Goal: Task Accomplishment & Management: Manage account settings

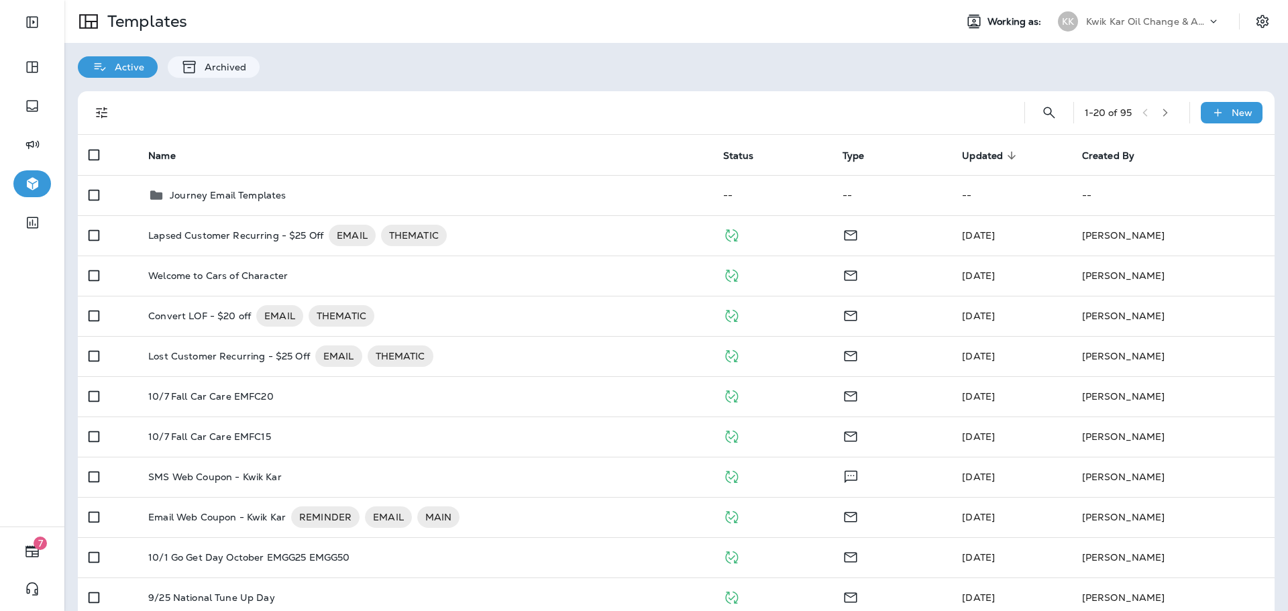
click at [1192, 17] on p "Kwik Kar Oil Change & Auto Care" at bounding box center [1146, 21] width 121 height 11
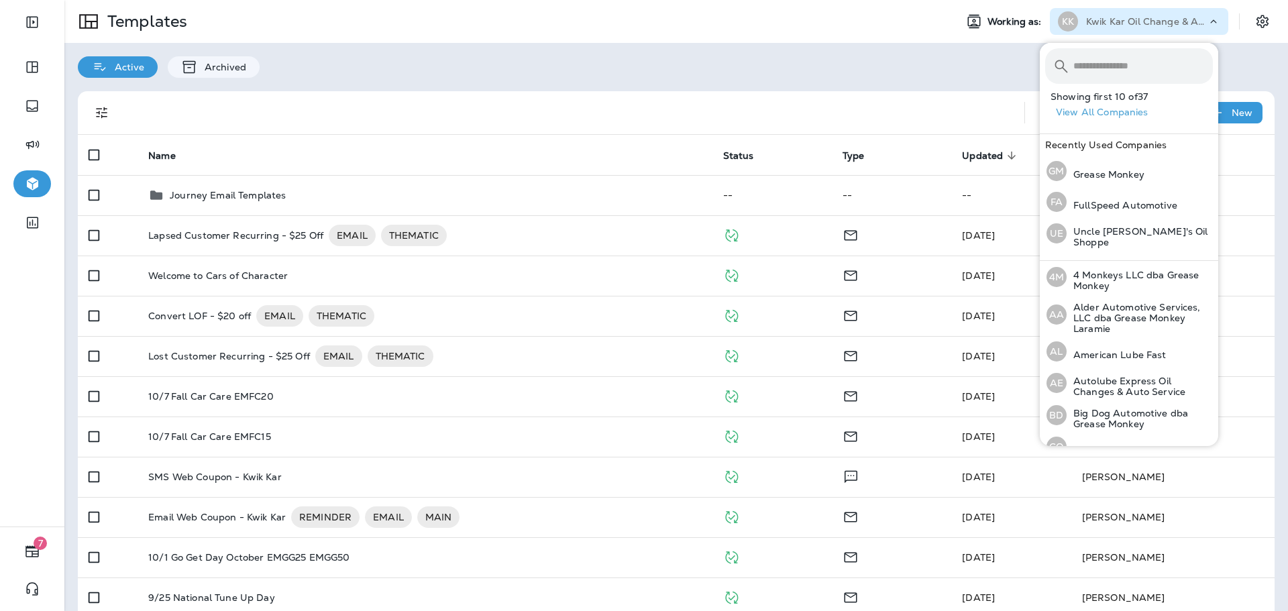
click at [1155, 67] on input "text" at bounding box center [1143, 66] width 140 height 36
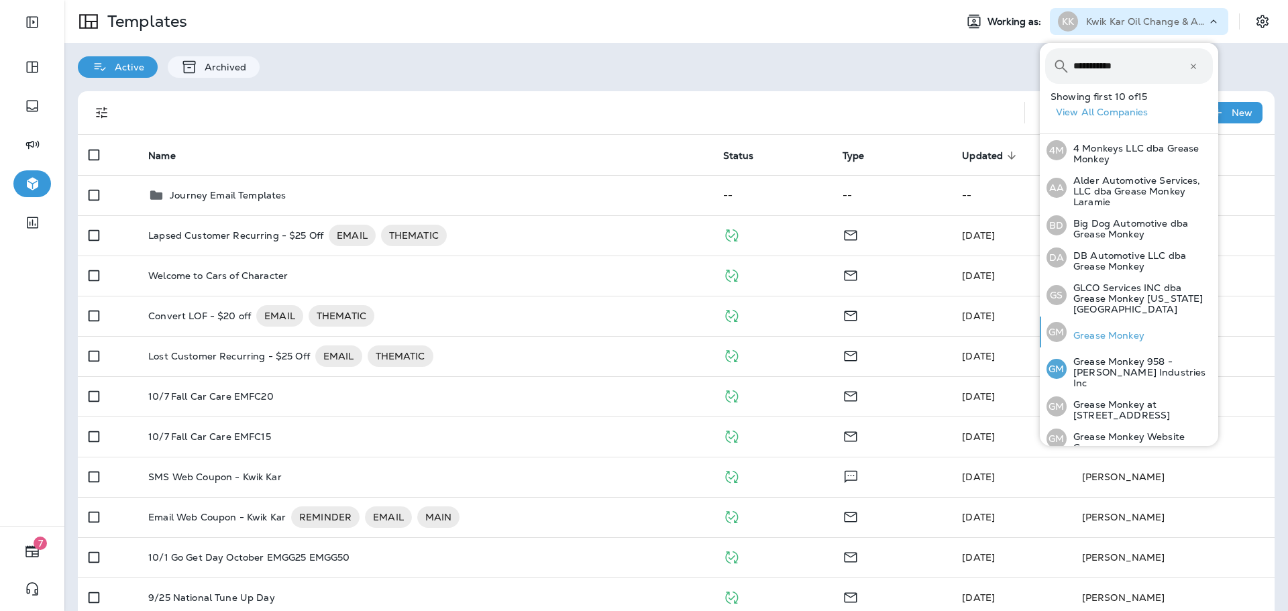
type input "**********"
click at [1077, 330] on p "Grease Monkey" at bounding box center [1106, 335] width 78 height 11
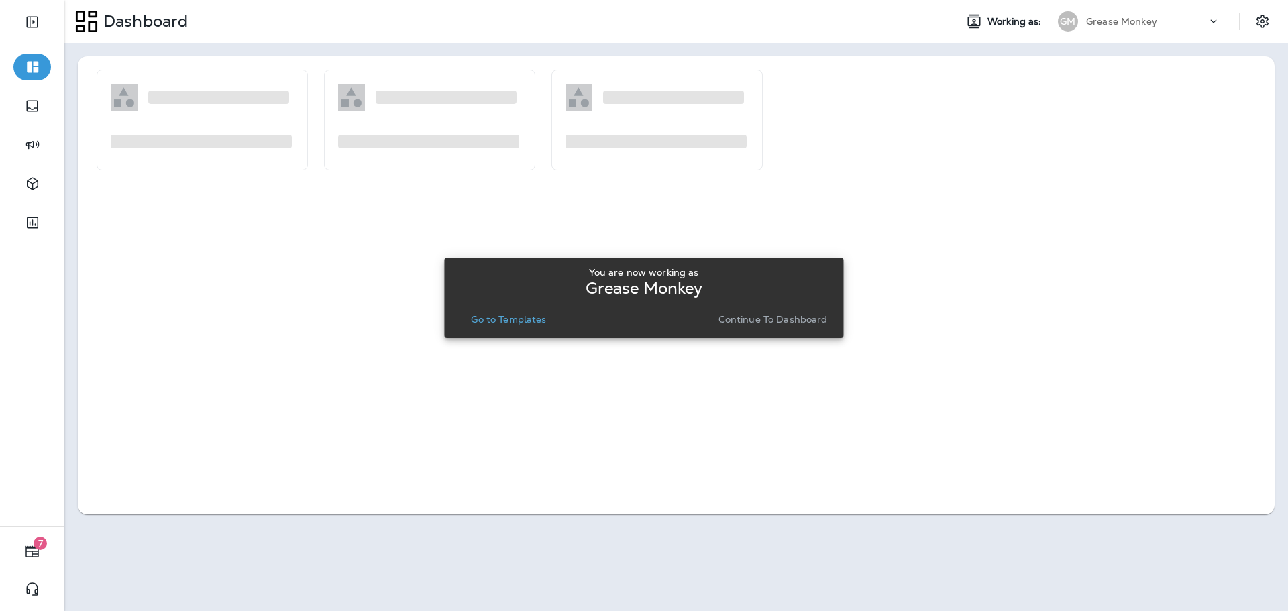
click at [519, 323] on p "Go to Templates" at bounding box center [508, 319] width 75 height 11
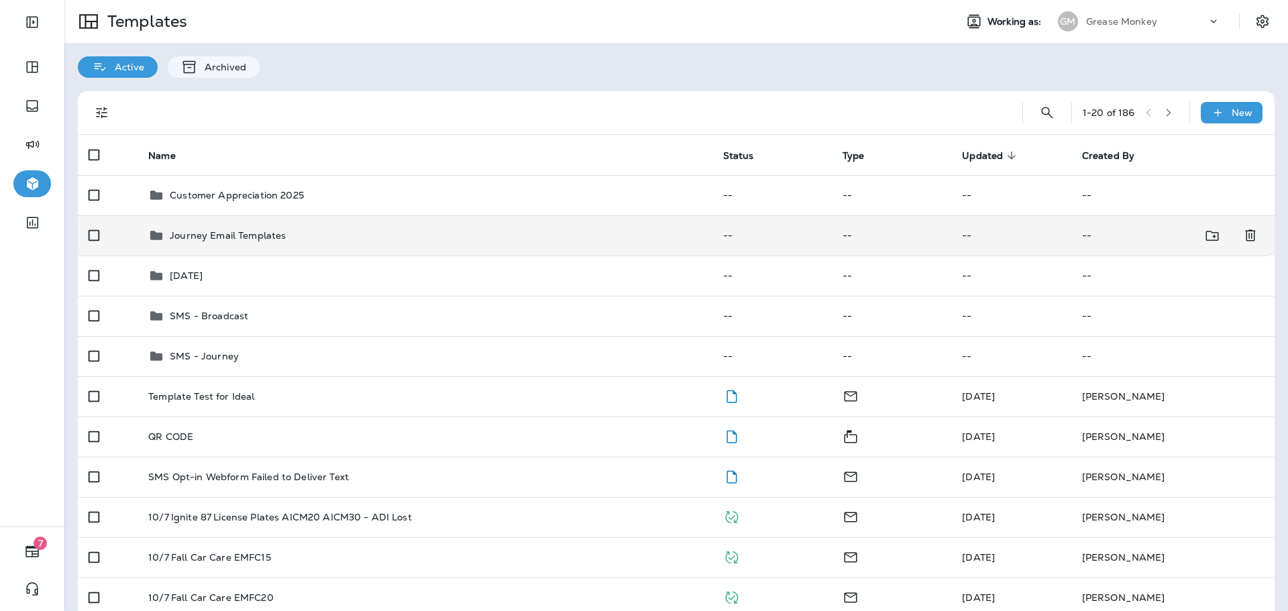
click at [257, 239] on p "Journey Email Templates" at bounding box center [228, 235] width 116 height 11
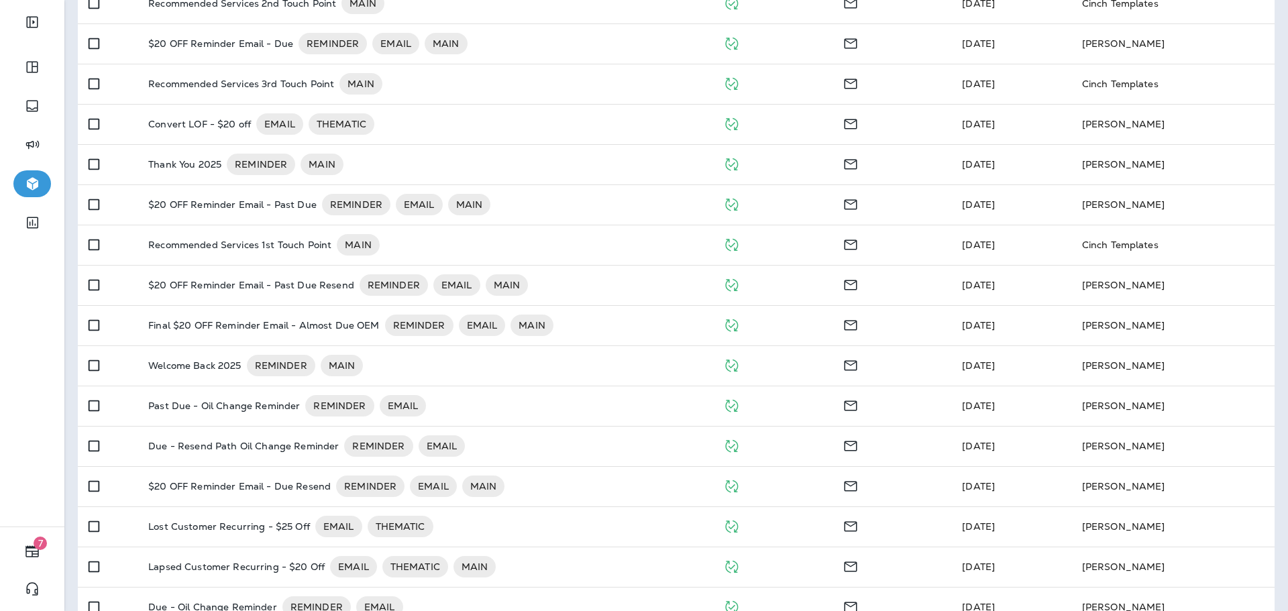
scroll to position [249, 0]
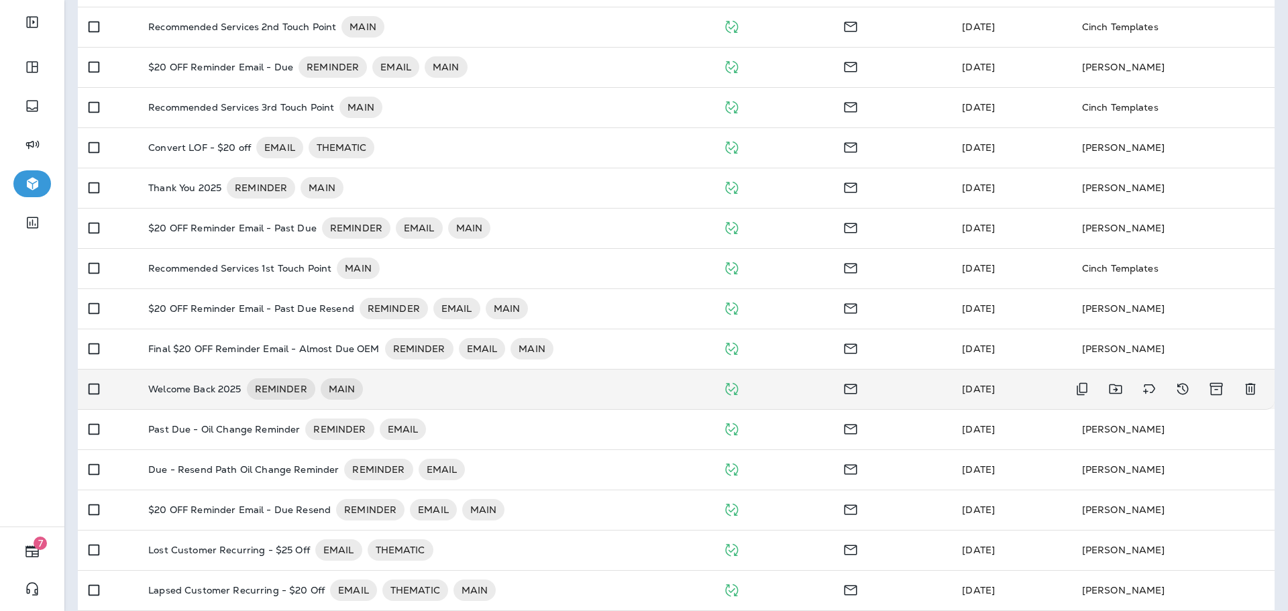
click at [233, 388] on p "Welcome Back 2025" at bounding box center [194, 388] width 93 height 21
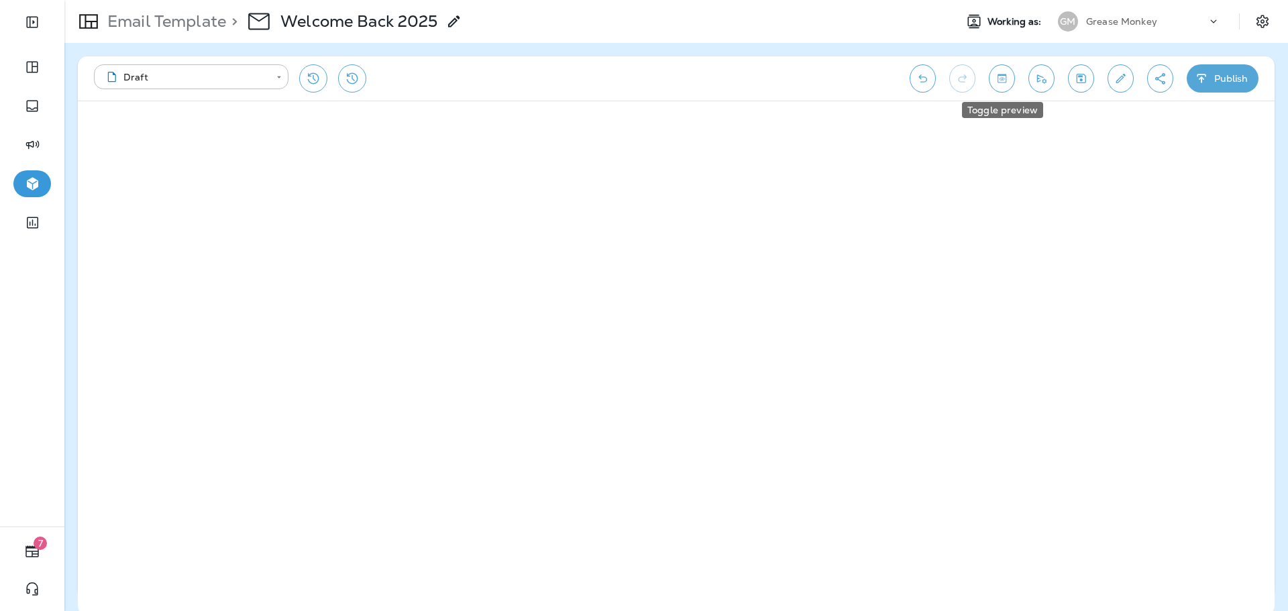
click at [992, 80] on button "Toggle preview" at bounding box center [1002, 78] width 26 height 28
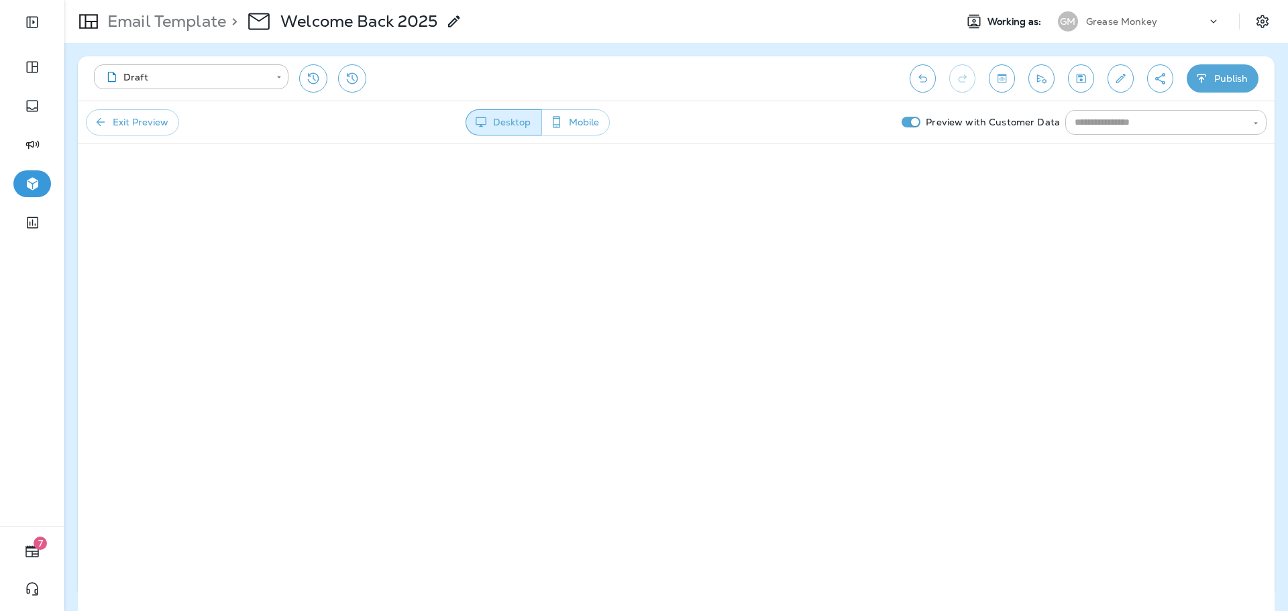
click at [1114, 128] on input "text" at bounding box center [1154, 122] width 171 height 17
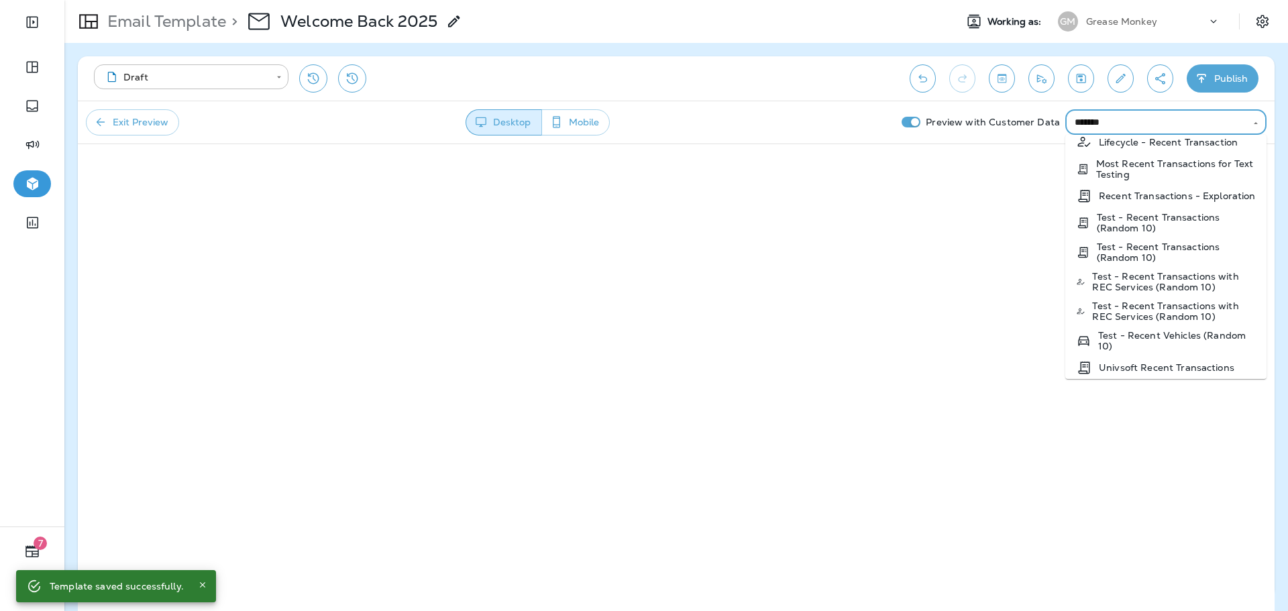
scroll to position [76, 0]
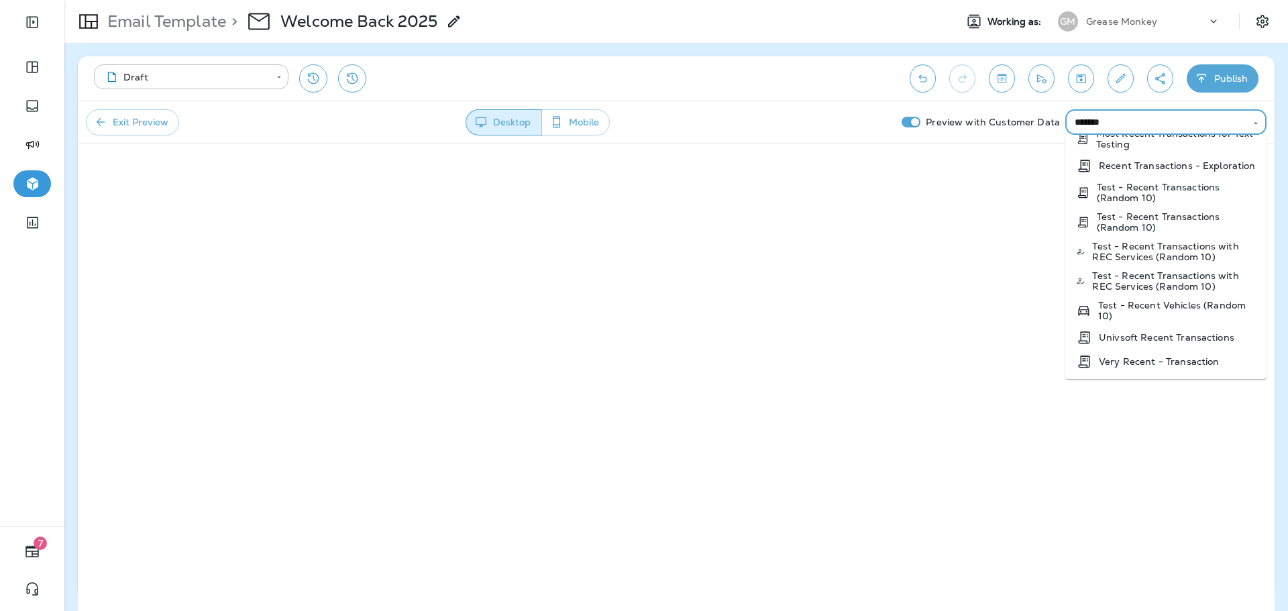
click at [1177, 191] on p "Test - Recent Transactions (Random 10)" at bounding box center [1176, 192] width 159 height 21
type input "**********"
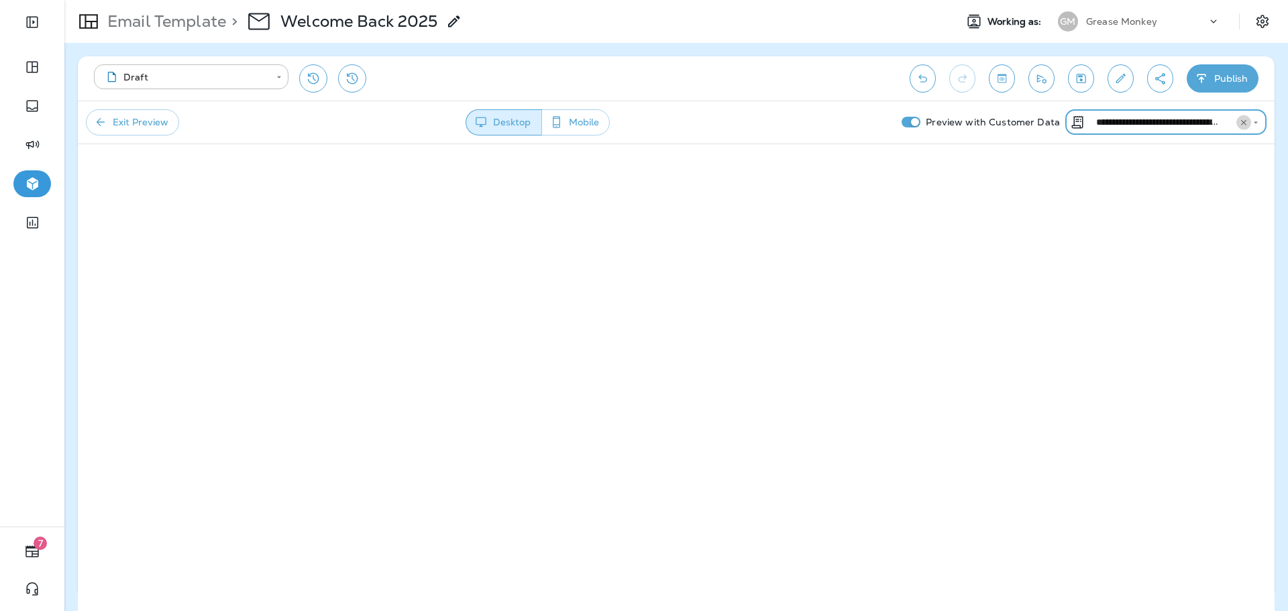
click at [1242, 121] on icon "Clear" at bounding box center [1243, 121] width 5 height 5
click at [1182, 129] on input "text" at bounding box center [1154, 122] width 171 height 17
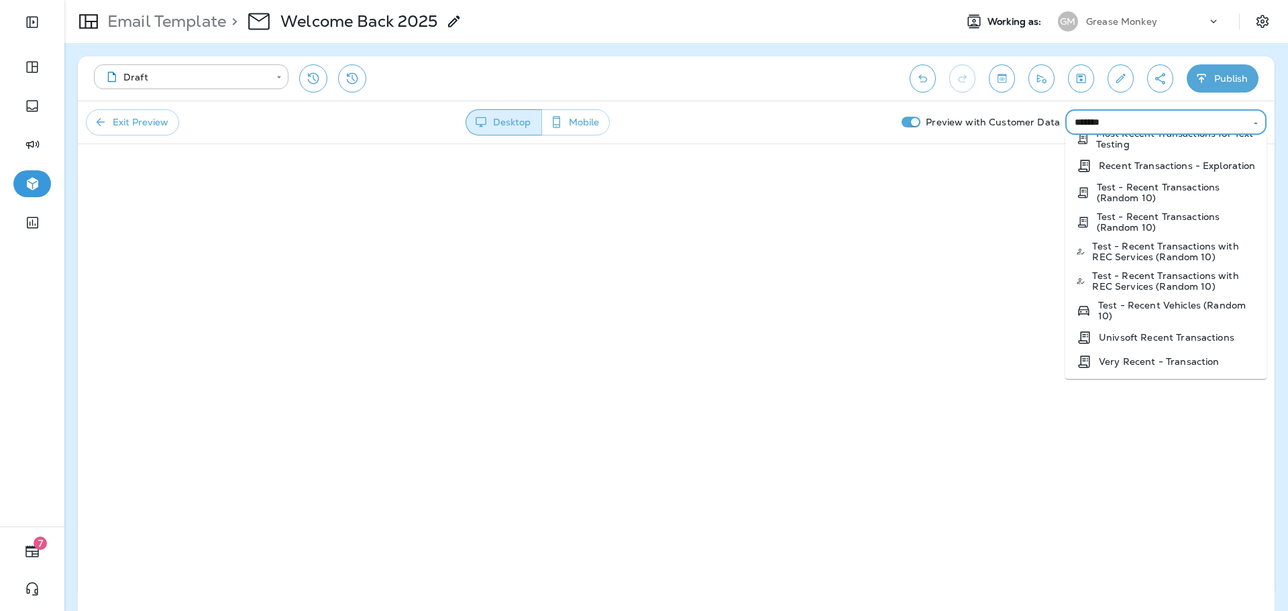
click at [1163, 253] on p "Test - Recent Transactions with REC Services (Random 10)" at bounding box center [1174, 251] width 164 height 21
type input "**********"
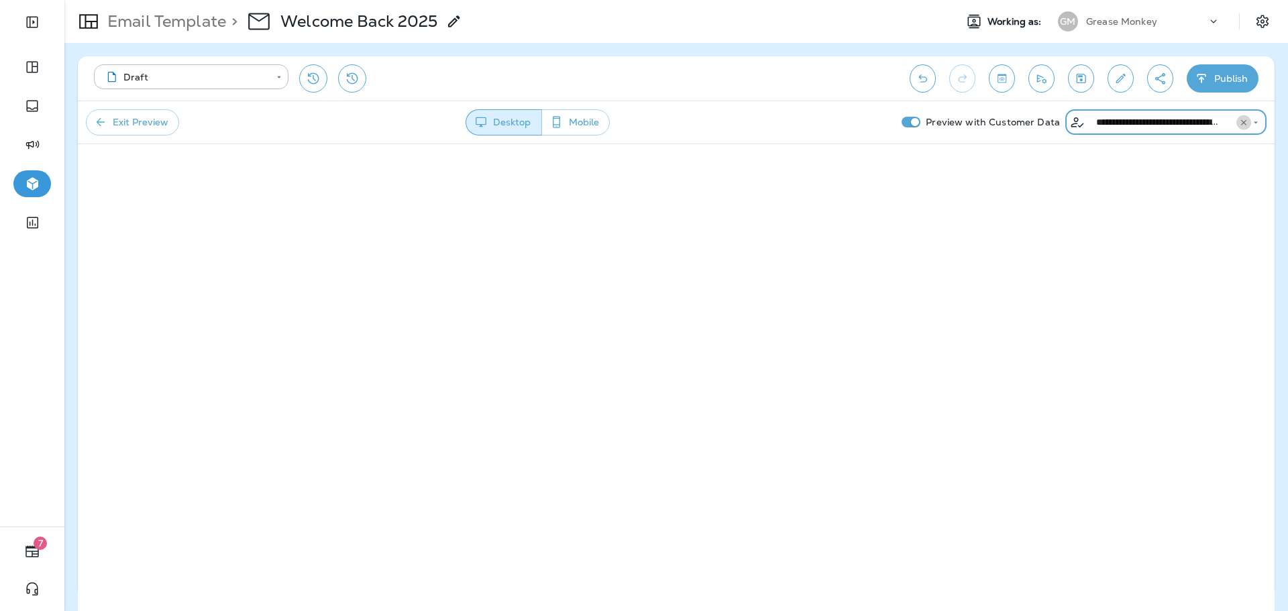
click at [1241, 122] on icon "Clear" at bounding box center [1243, 122] width 9 height 9
click at [1130, 133] on div "​" at bounding box center [1165, 122] width 201 height 25
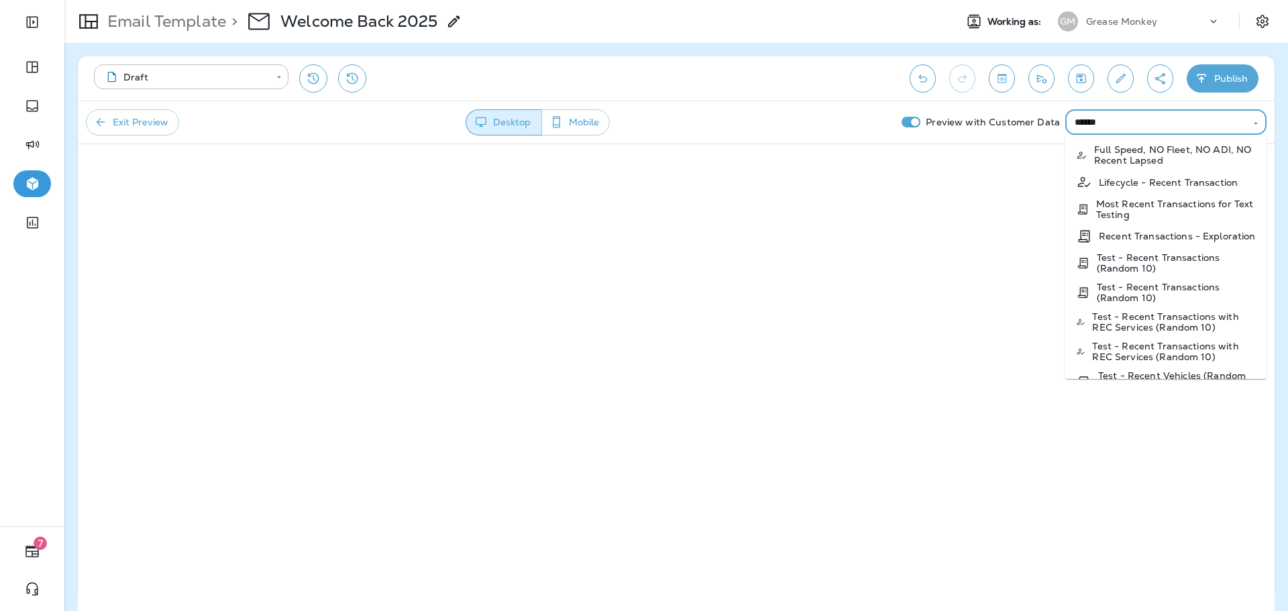
click at [1168, 186] on p "Lifecycle - Recent Transaction" at bounding box center [1168, 182] width 139 height 11
type input "**********"
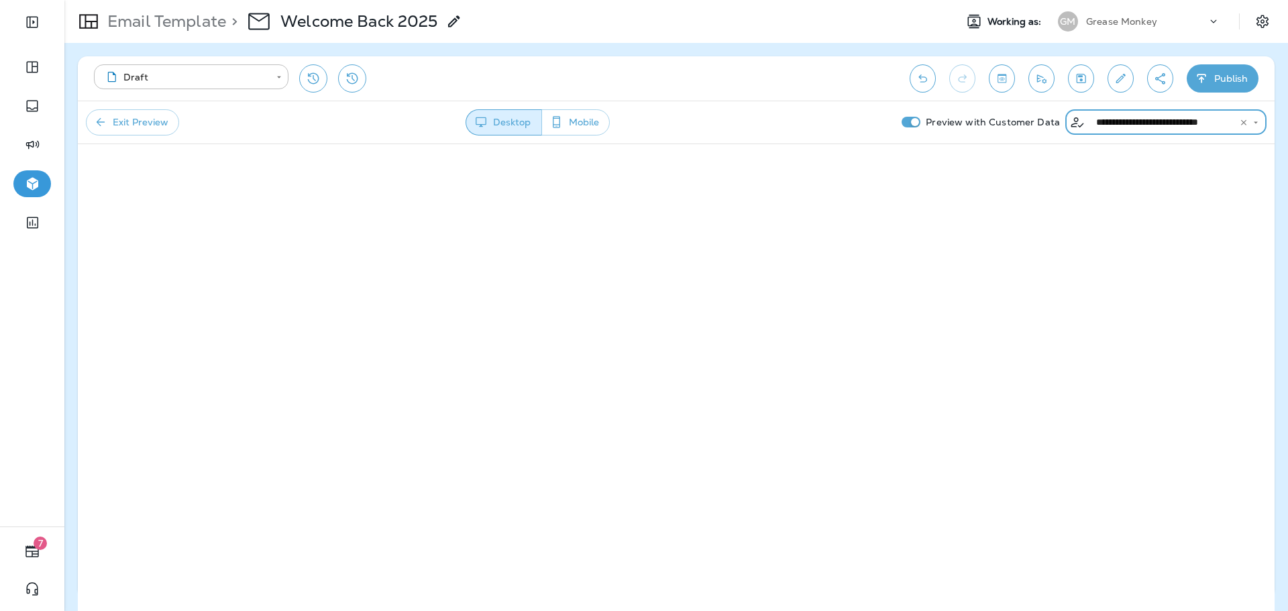
click at [1241, 123] on icon "Clear" at bounding box center [1243, 122] width 9 height 9
click at [1180, 127] on input "text" at bounding box center [1154, 122] width 171 height 17
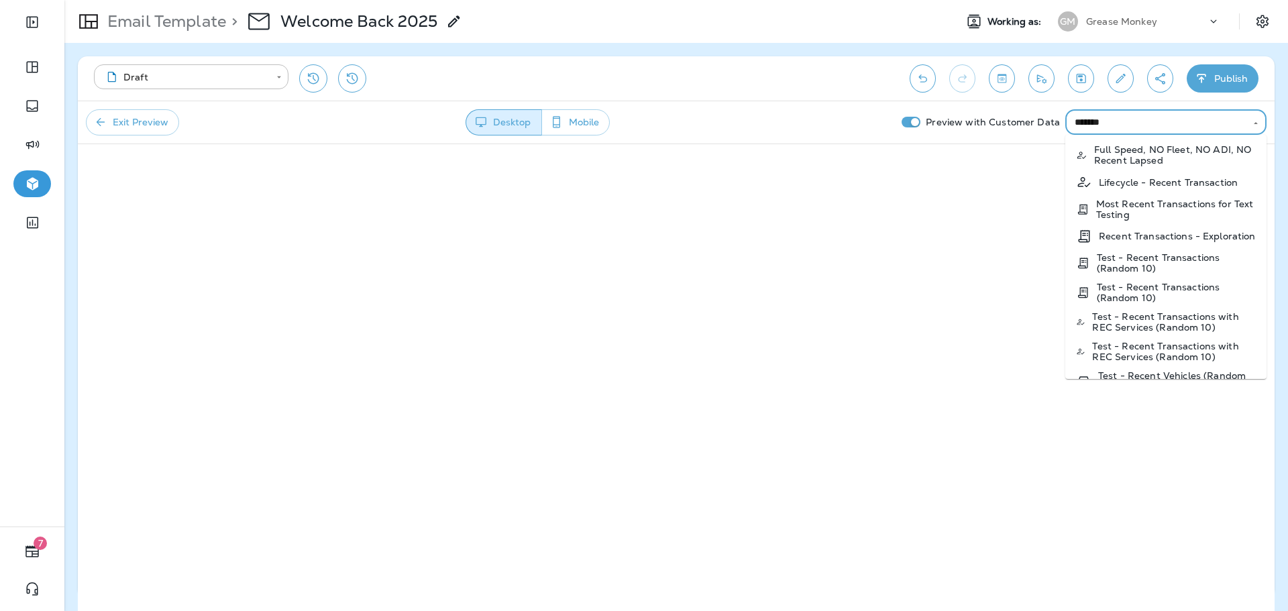
click at [1189, 267] on p "Test - Recent Transactions (Random 10)" at bounding box center [1176, 262] width 159 height 21
type input "**********"
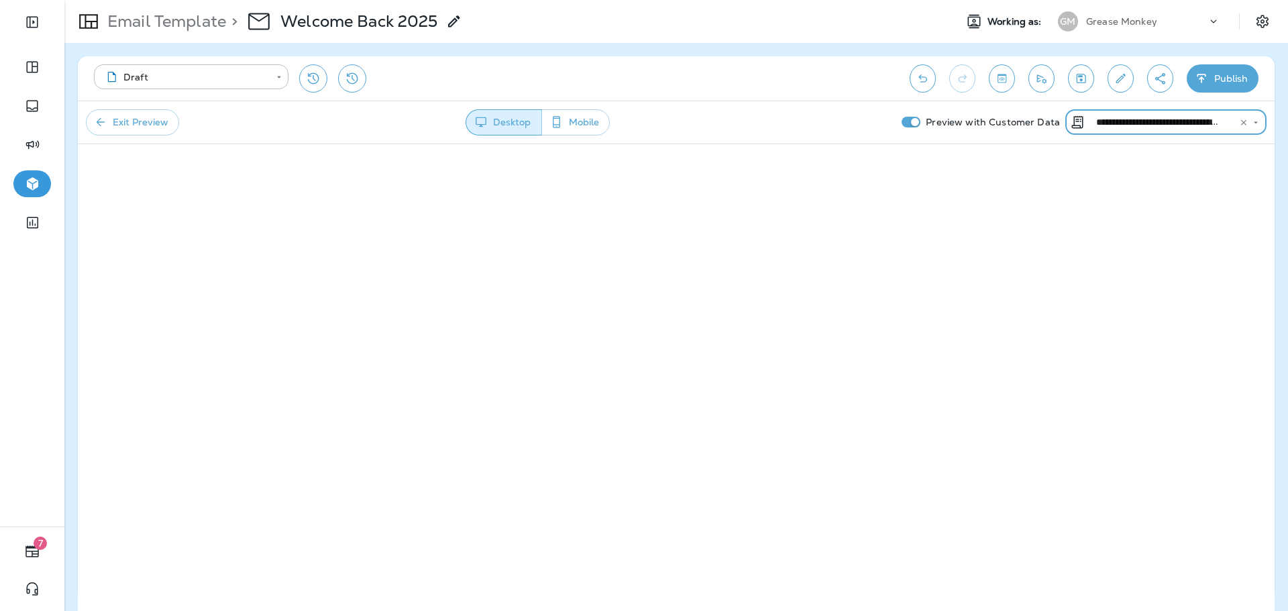
click at [1245, 123] on icon "Clear" at bounding box center [1243, 122] width 9 height 9
click at [1198, 125] on input "text" at bounding box center [1154, 122] width 171 height 17
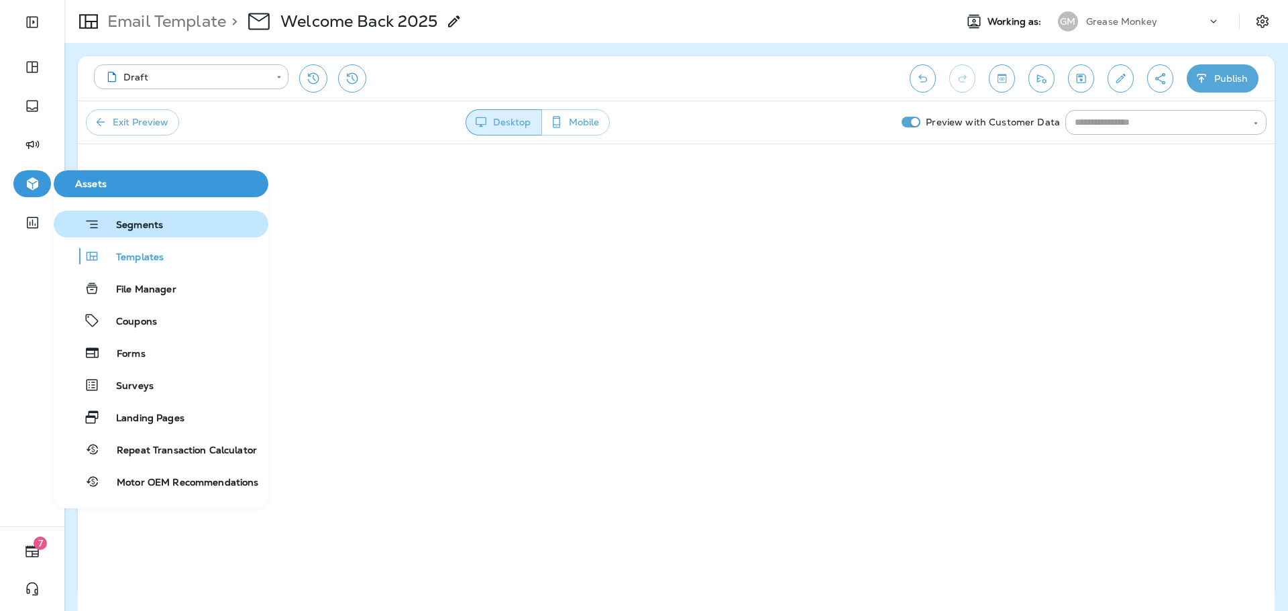
click at [132, 222] on span "Segments" at bounding box center [131, 225] width 63 height 13
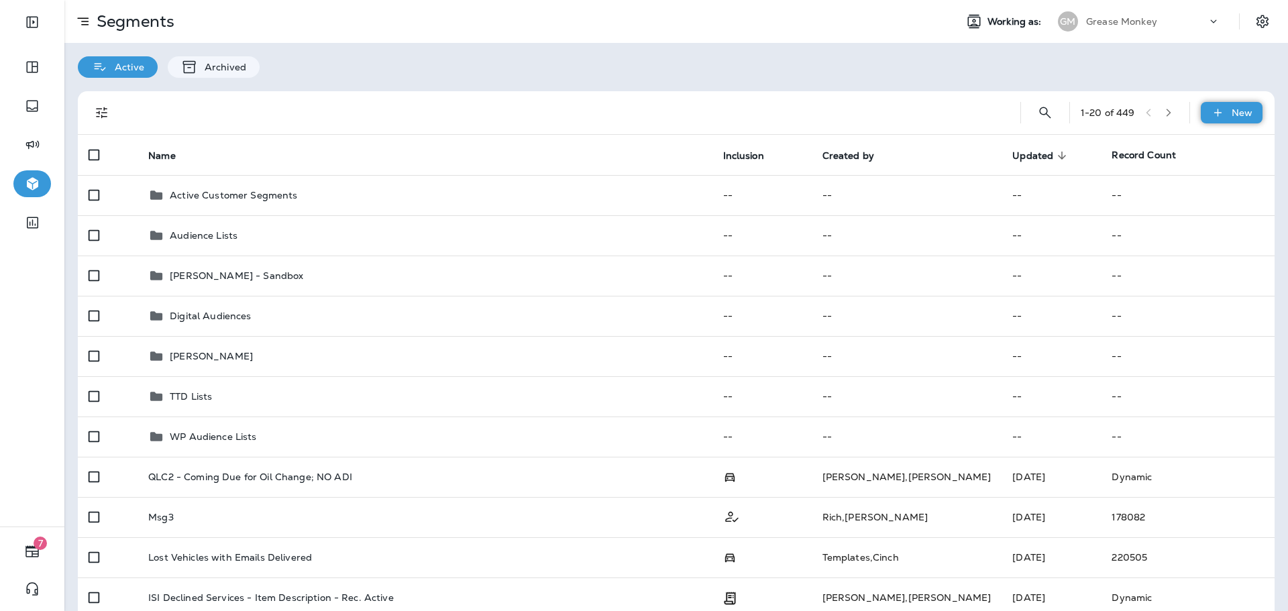
click at [1232, 108] on p "New" at bounding box center [1242, 112] width 21 height 11
click at [1169, 142] on p "New Segment" at bounding box center [1182, 145] width 72 height 11
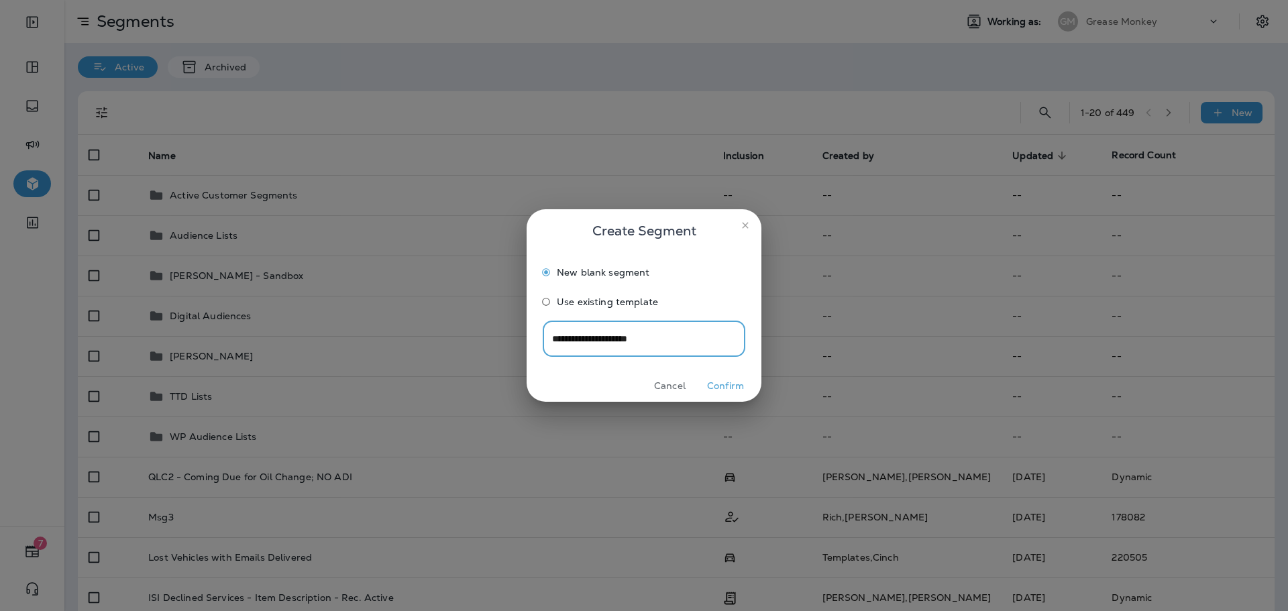
type input "**********"
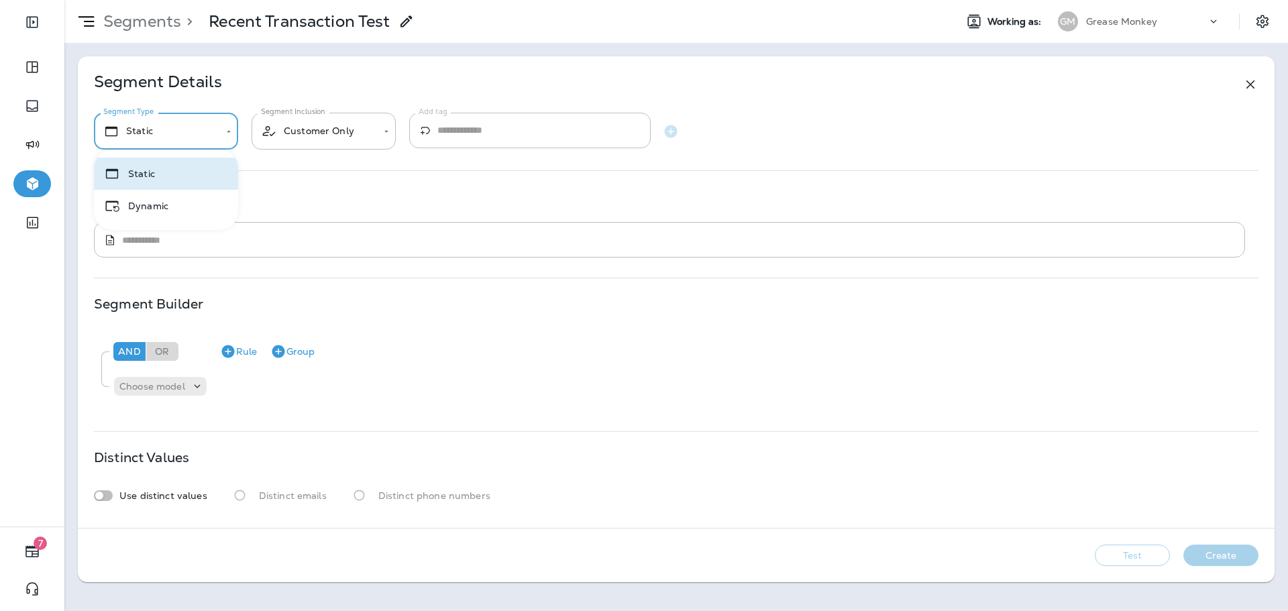
click at [191, 0] on body "**********" at bounding box center [644, 0] width 1288 height 0
click at [174, 201] on li "Dynamic" at bounding box center [166, 206] width 144 height 32
type input "*******"
click at [323, 0] on body "**********" at bounding box center [644, 0] width 1288 height 0
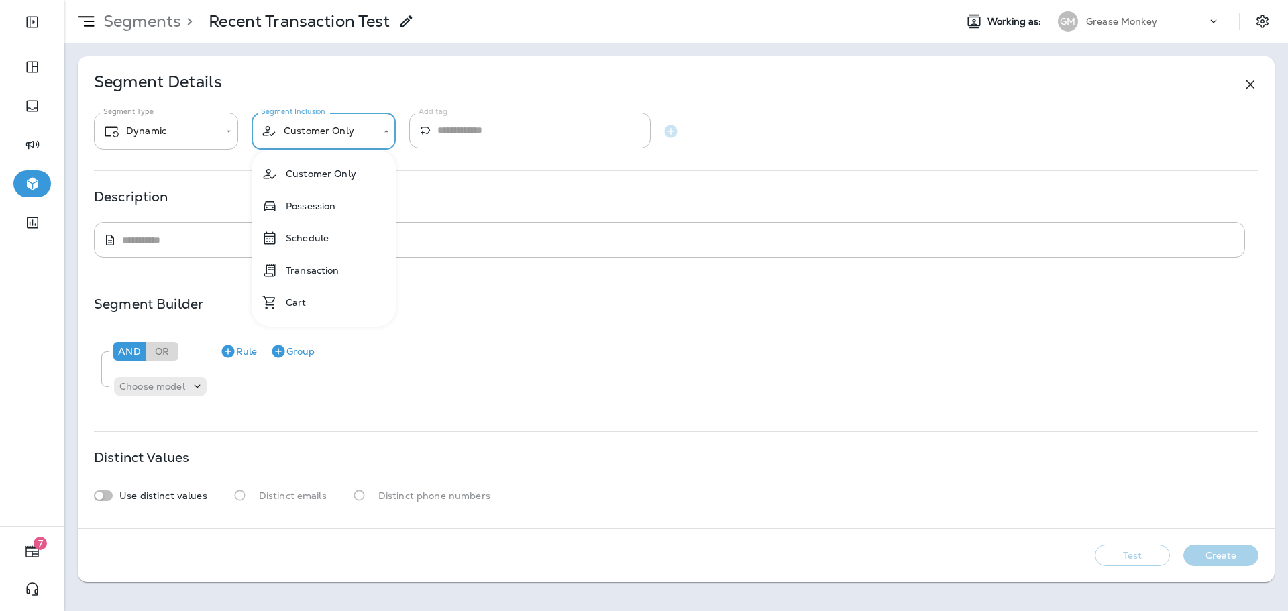
click at [321, 266] on li "Transaction" at bounding box center [324, 270] width 144 height 32
type input "**********"
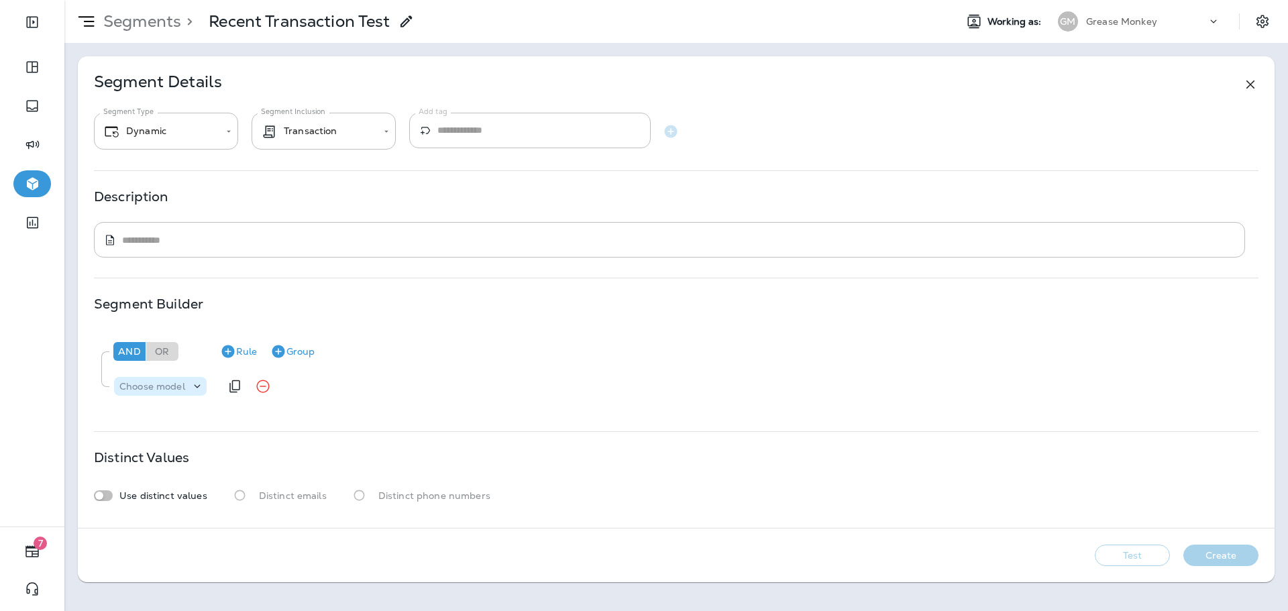
click at [204, 380] on div at bounding box center [199, 386] width 16 height 13
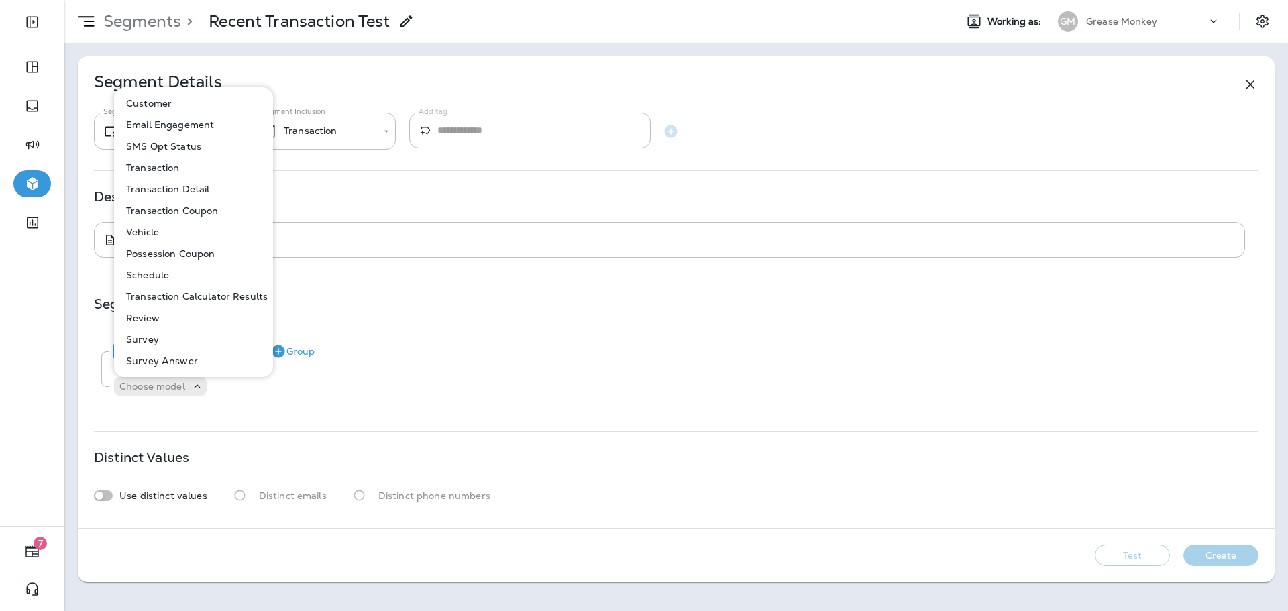
click at [170, 168] on p "Transaction" at bounding box center [150, 167] width 59 height 11
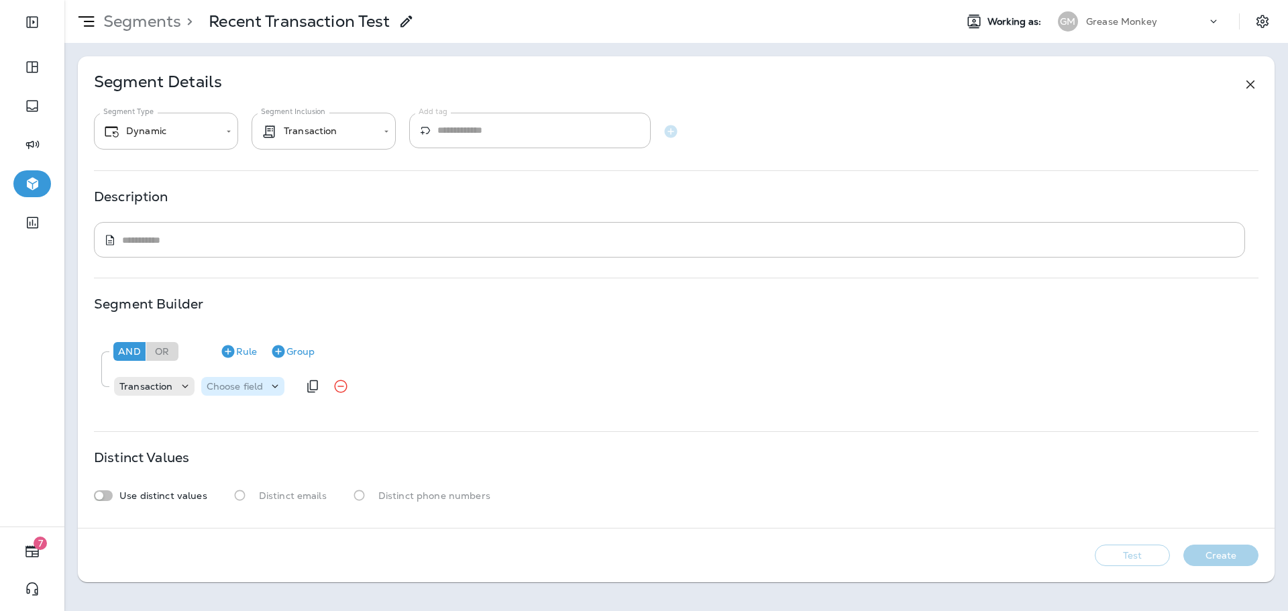
click at [240, 381] on p "Choose field" at bounding box center [235, 386] width 57 height 11
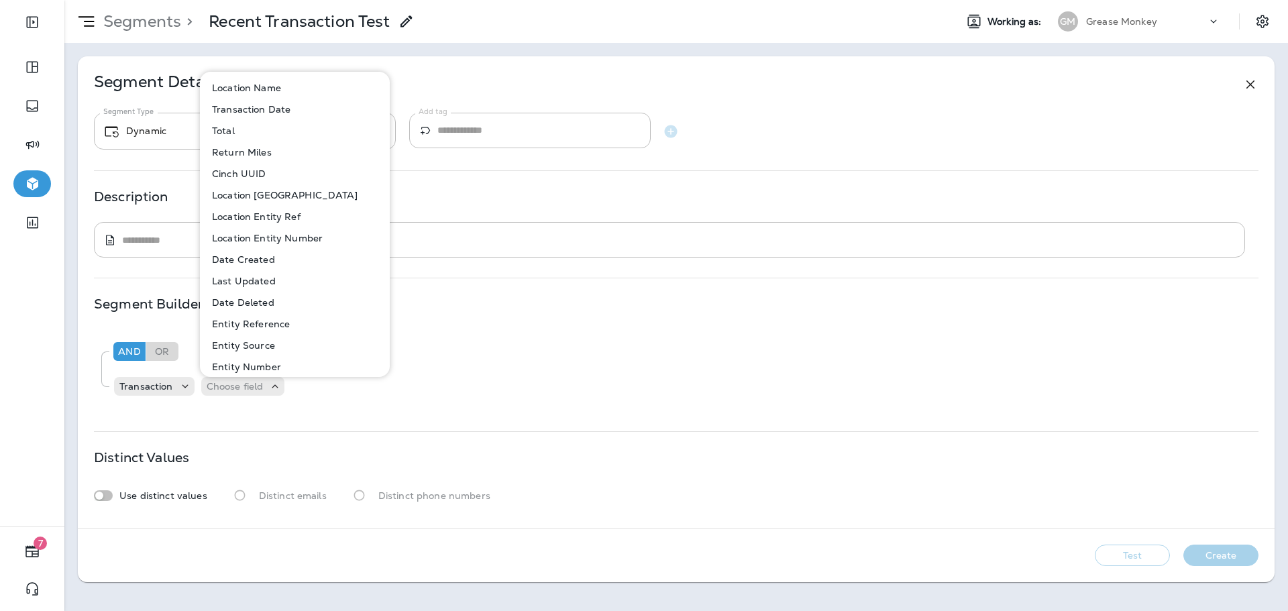
click at [286, 111] on p "Transaction Date" at bounding box center [249, 109] width 84 height 11
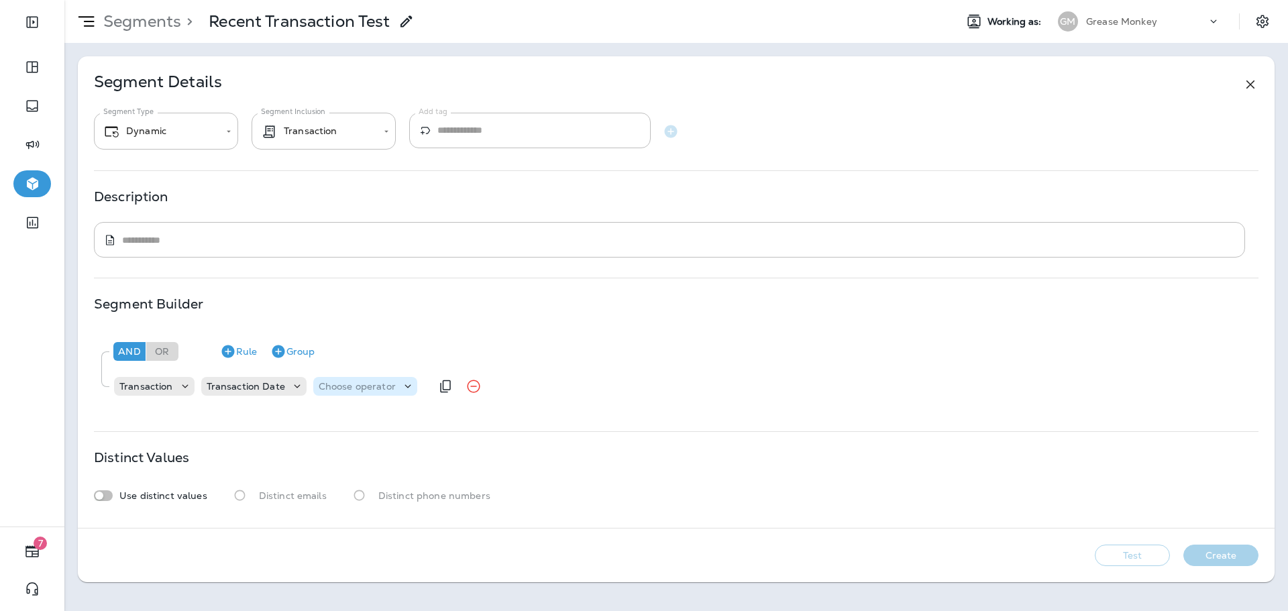
click at [362, 394] on div "Choose operator" at bounding box center [365, 386] width 104 height 19
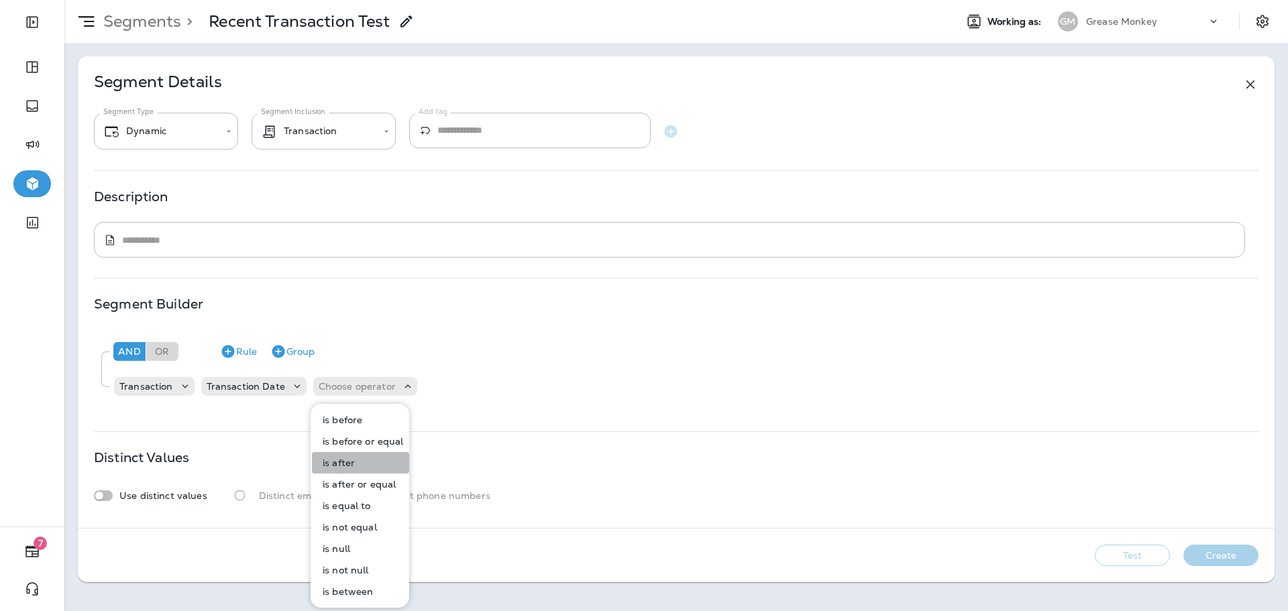
click at [374, 460] on button "is after" at bounding box center [360, 462] width 97 height 21
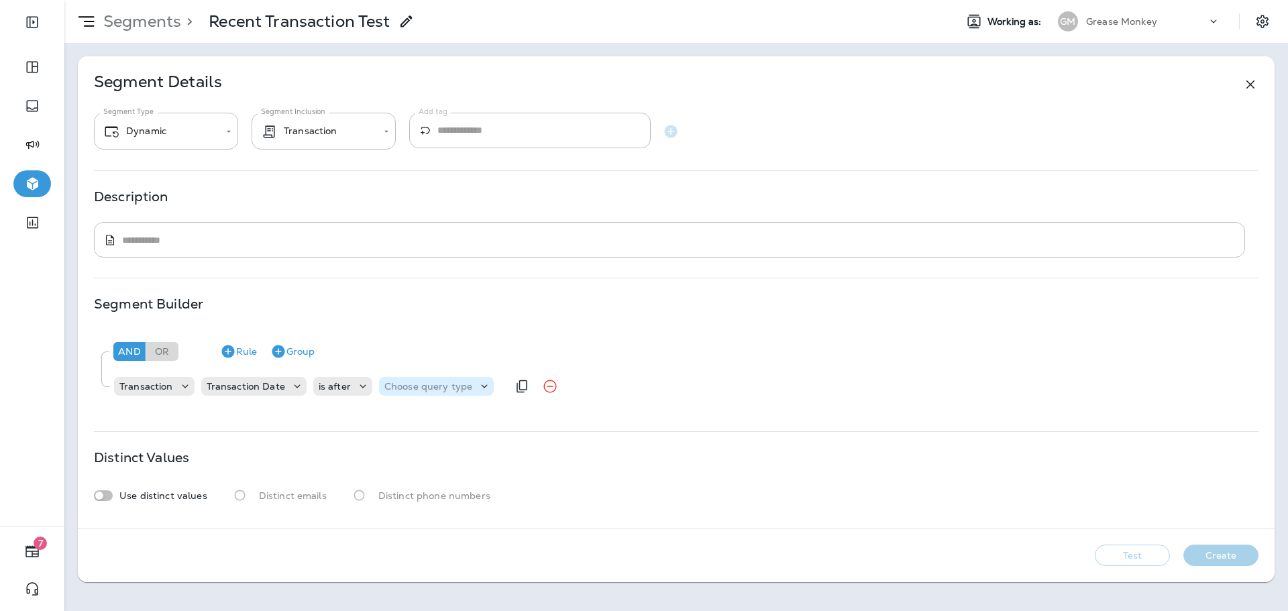
click at [389, 388] on p "Choose query type" at bounding box center [428, 386] width 88 height 11
click at [445, 462] on p "Relative Time" at bounding box center [416, 463] width 68 height 11
click at [511, 386] on input "number" at bounding box center [534, 385] width 80 height 17
type input "*"
click at [621, 382] on div "Choose unit" at bounding box center [622, 386] width 83 height 19
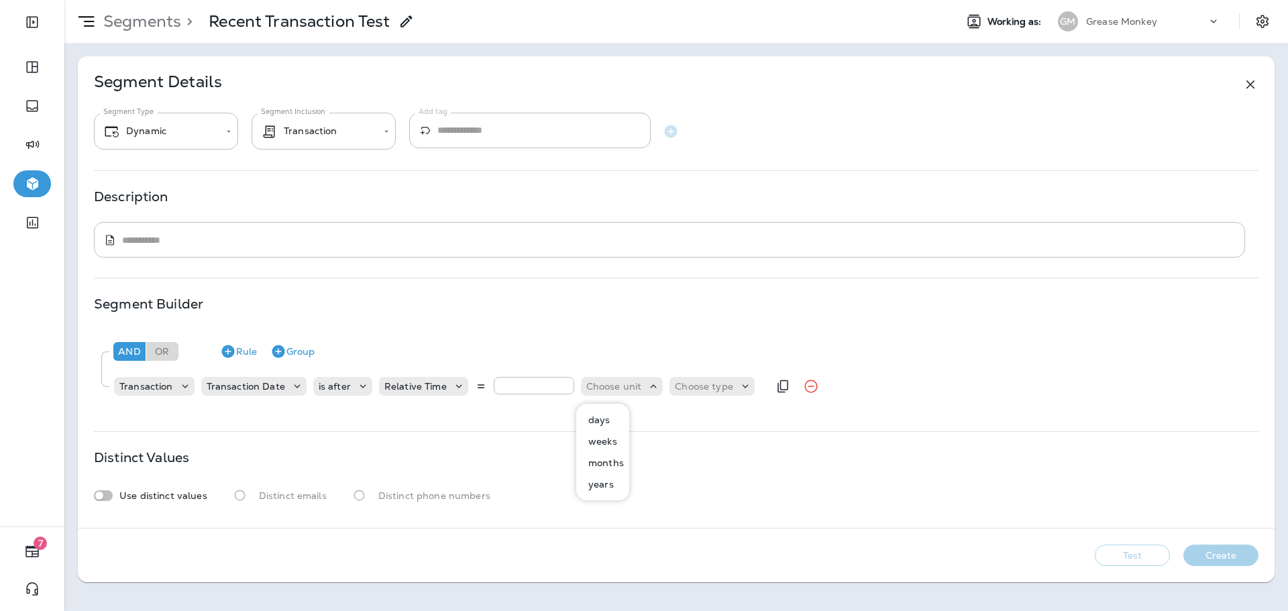
click at [517, 381] on input "*" at bounding box center [534, 385] width 80 height 17
click at [577, 390] on div "** Choose unit Choose type" at bounding box center [624, 386] width 261 height 19
click at [586, 390] on p "Choose unit" at bounding box center [614, 386] width 56 height 11
click at [527, 382] on input "**" at bounding box center [534, 385] width 80 height 17
type input "*"
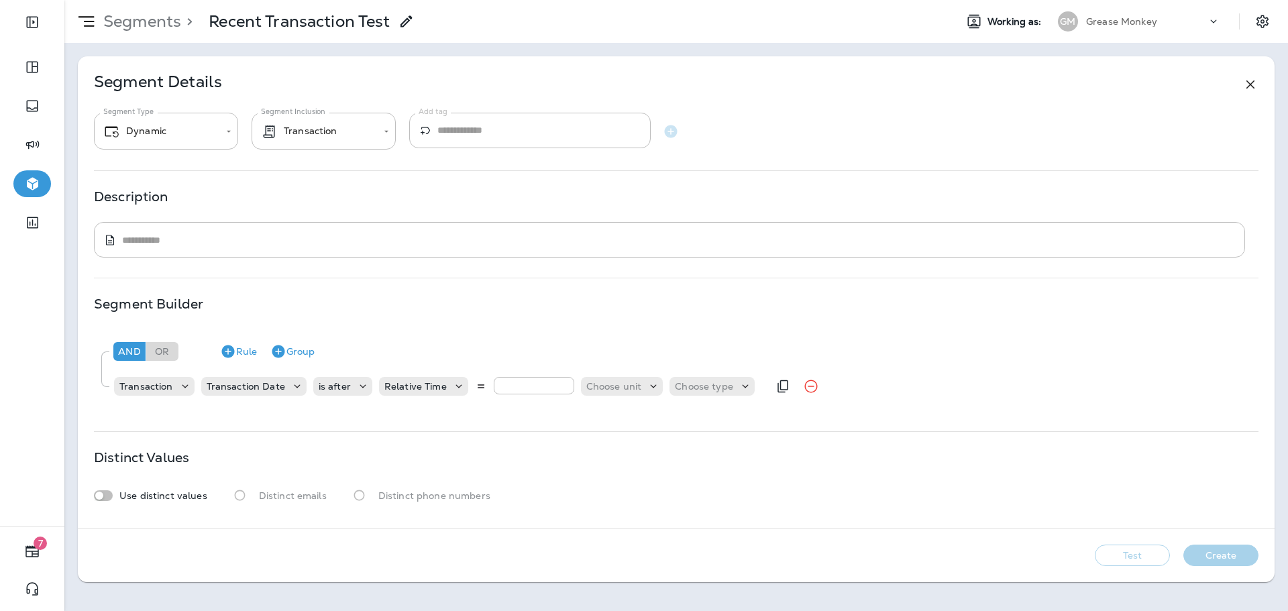
click at [631, 376] on div "Transaction Transaction Date is after Relative Time * Choose unit Choose type" at bounding box center [440, 386] width 655 height 27
click at [619, 380] on div "Choose unit" at bounding box center [622, 386] width 83 height 13
click at [607, 417] on p "days" at bounding box center [597, 420] width 28 height 11
click at [680, 385] on p "Choose type" at bounding box center [670, 386] width 58 height 11
click at [667, 417] on button "ago" at bounding box center [662, 419] width 60 height 21
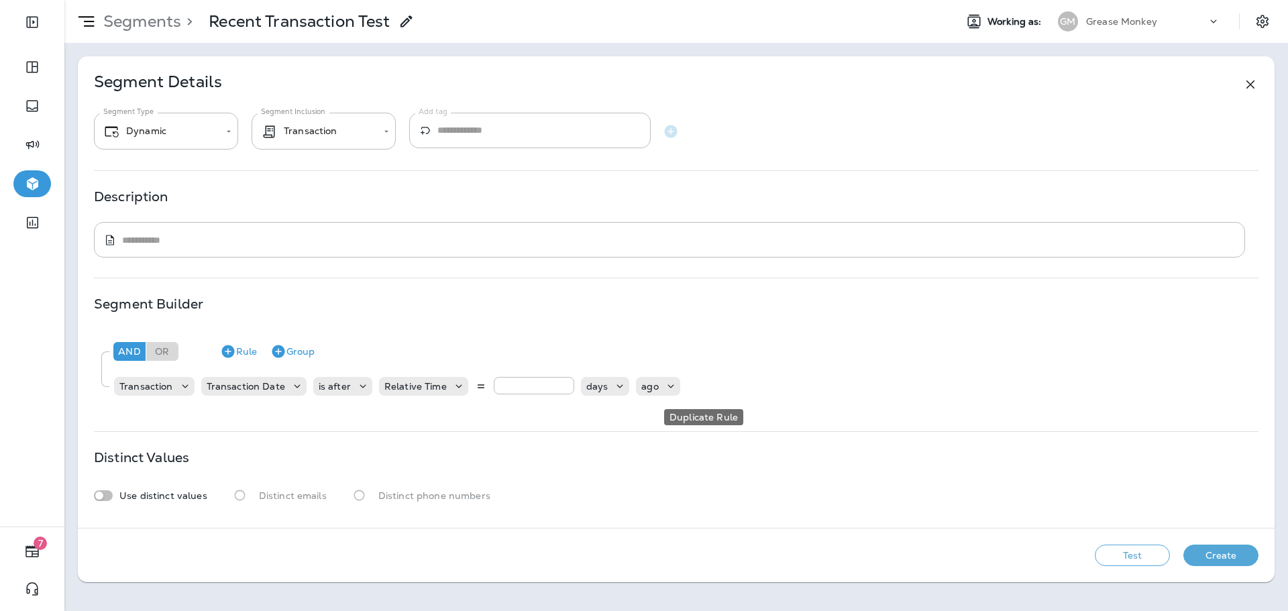
click at [922, 357] on div "And Or Rule Group" at bounding box center [681, 351] width 1142 height 32
click at [1159, 557] on button "Test" at bounding box center [1132, 555] width 75 height 21
click at [1231, 559] on button "Create" at bounding box center [1220, 555] width 75 height 21
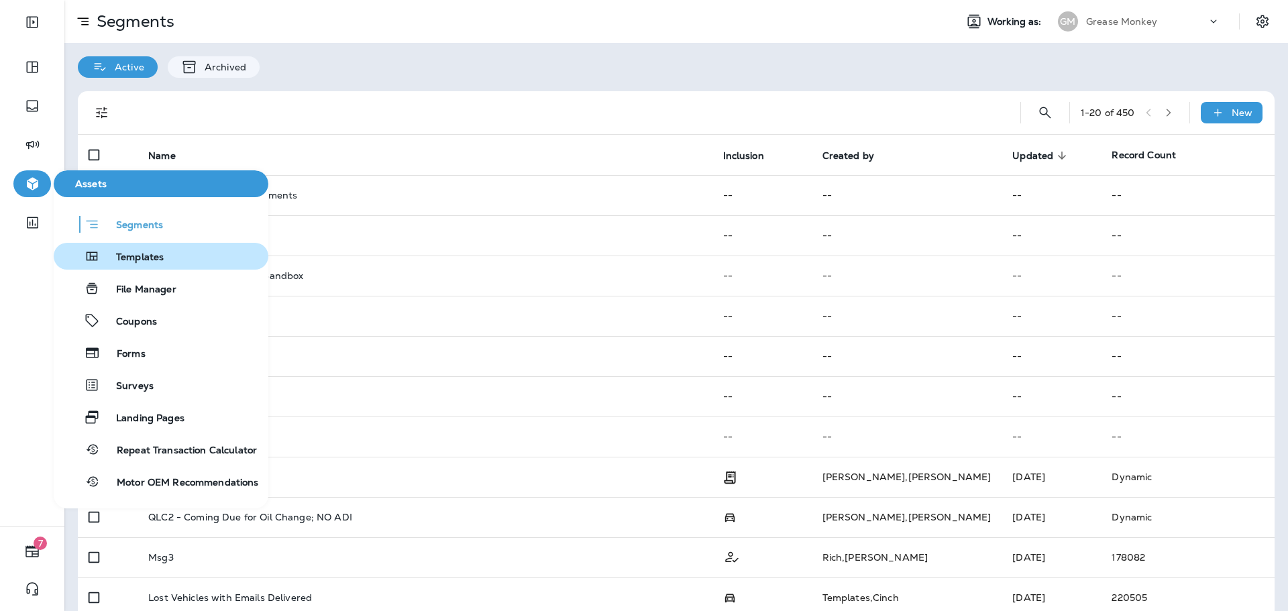
click at [150, 255] on span "Templates" at bounding box center [132, 258] width 64 height 13
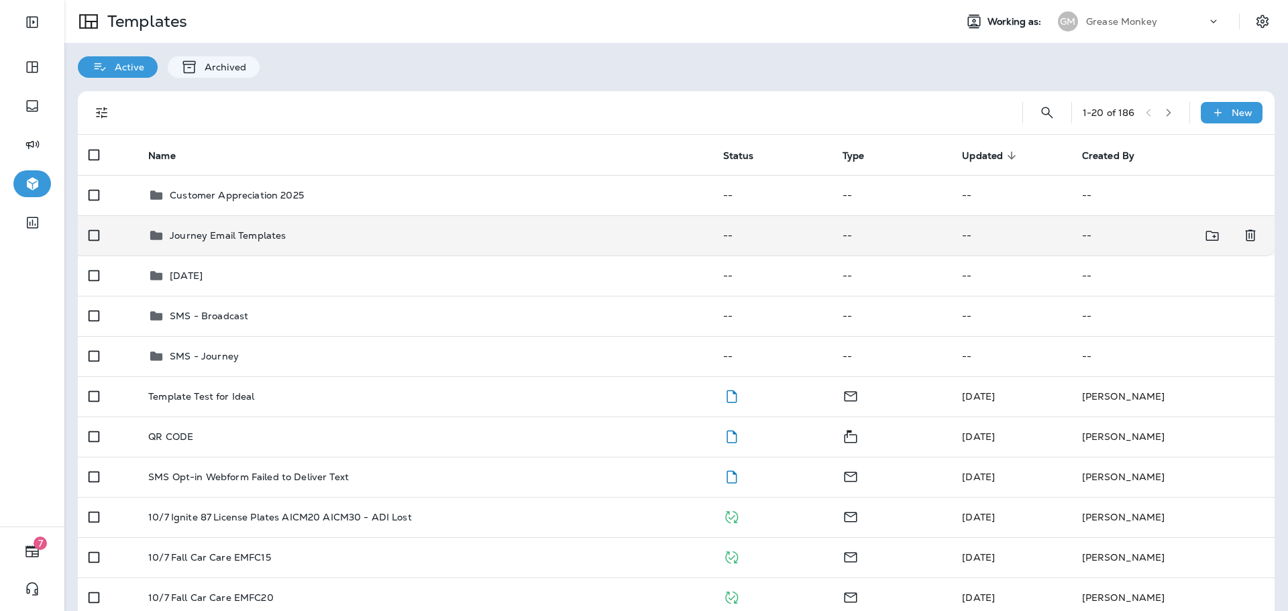
click at [282, 236] on p "Journey Email Templates" at bounding box center [228, 235] width 116 height 11
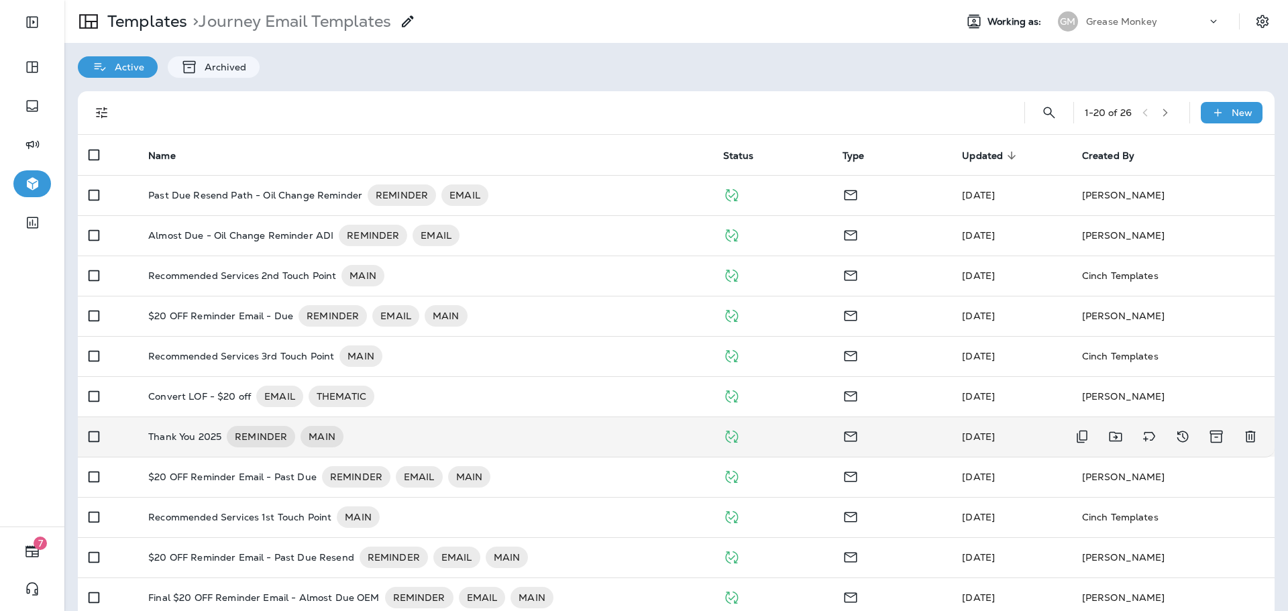
click at [390, 437] on div "Thank You 2025 REMINDER MAIN" at bounding box center [424, 436] width 553 height 21
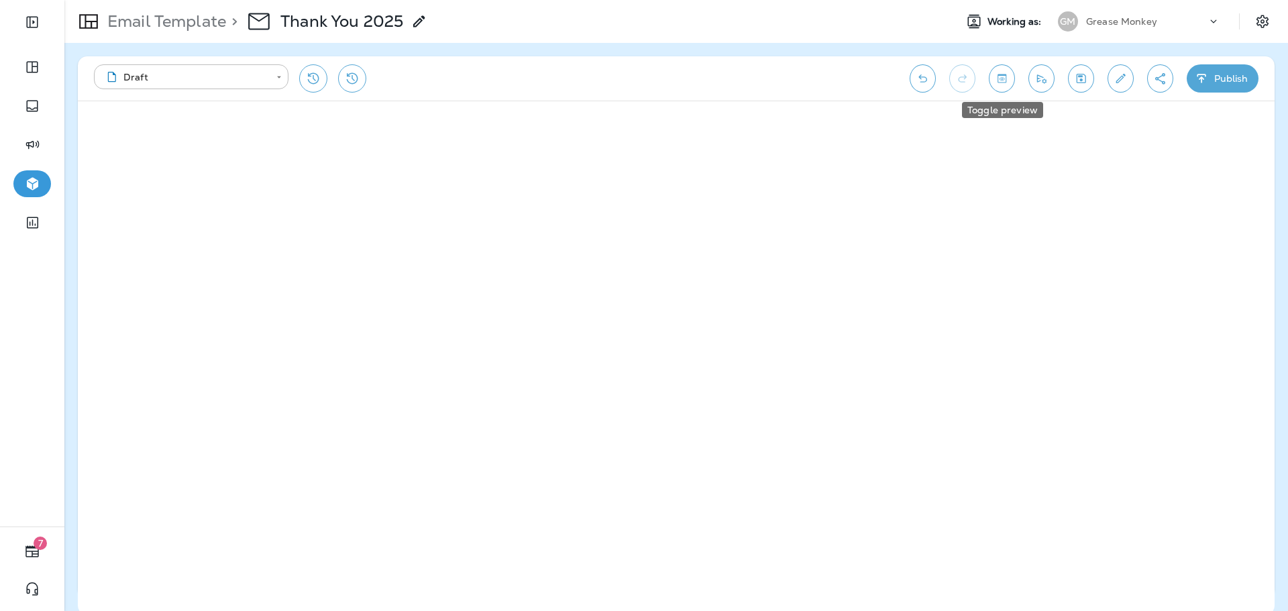
click at [1002, 85] on icon "Toggle preview" at bounding box center [1002, 78] width 14 height 13
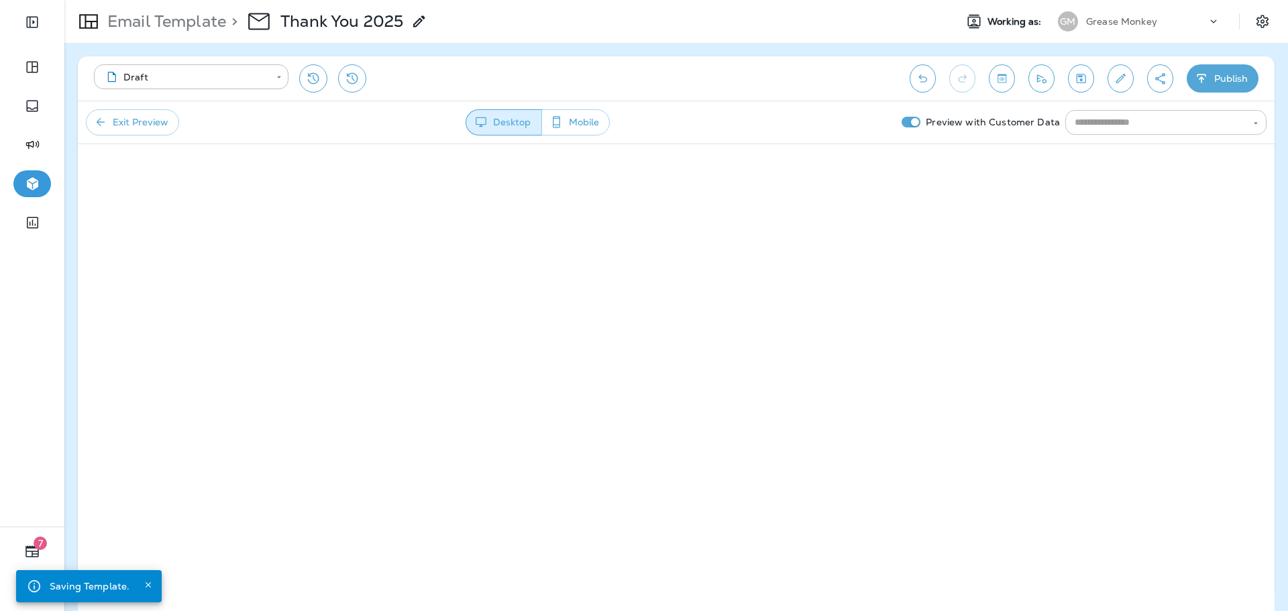
click at [1153, 125] on input "text" at bounding box center [1154, 122] width 171 height 17
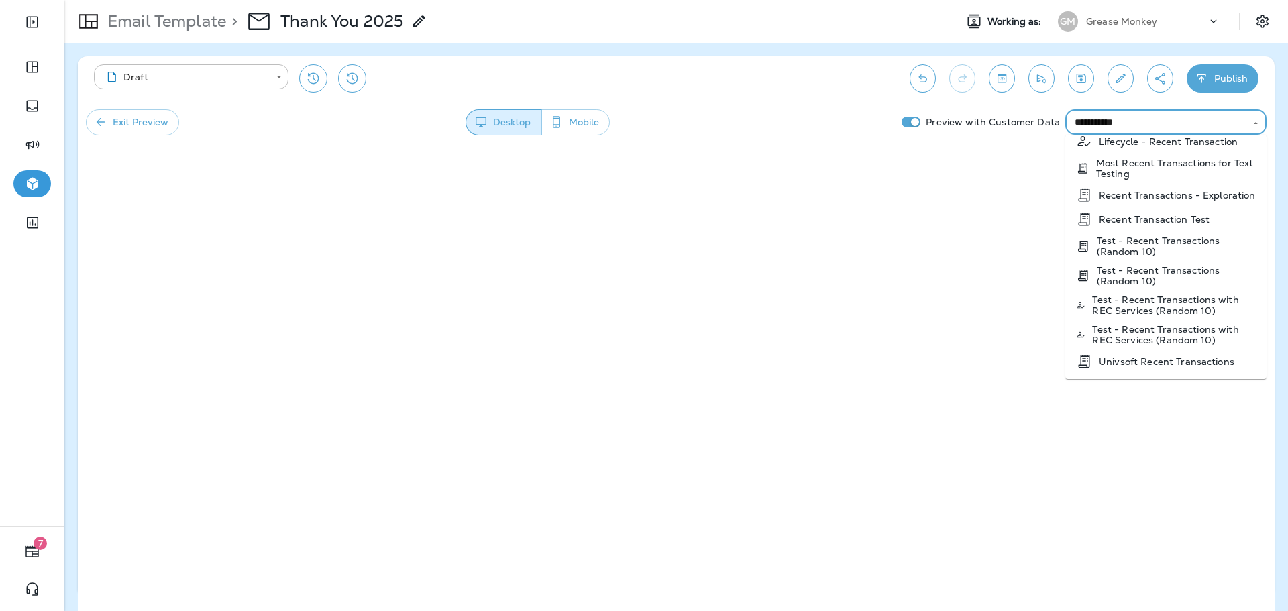
scroll to position [17, 0]
click at [1226, 211] on li "Recent Transaction Test" at bounding box center [1165, 219] width 201 height 24
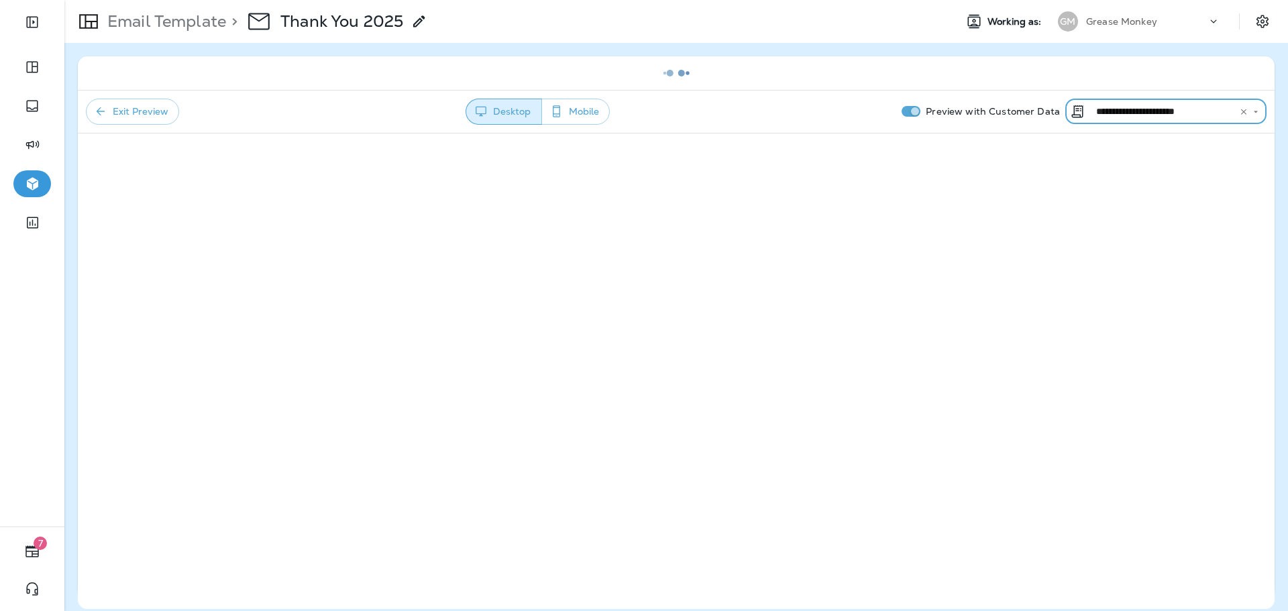
type input "**********"
click at [209, 24] on p "Email Template" at bounding box center [164, 21] width 124 height 20
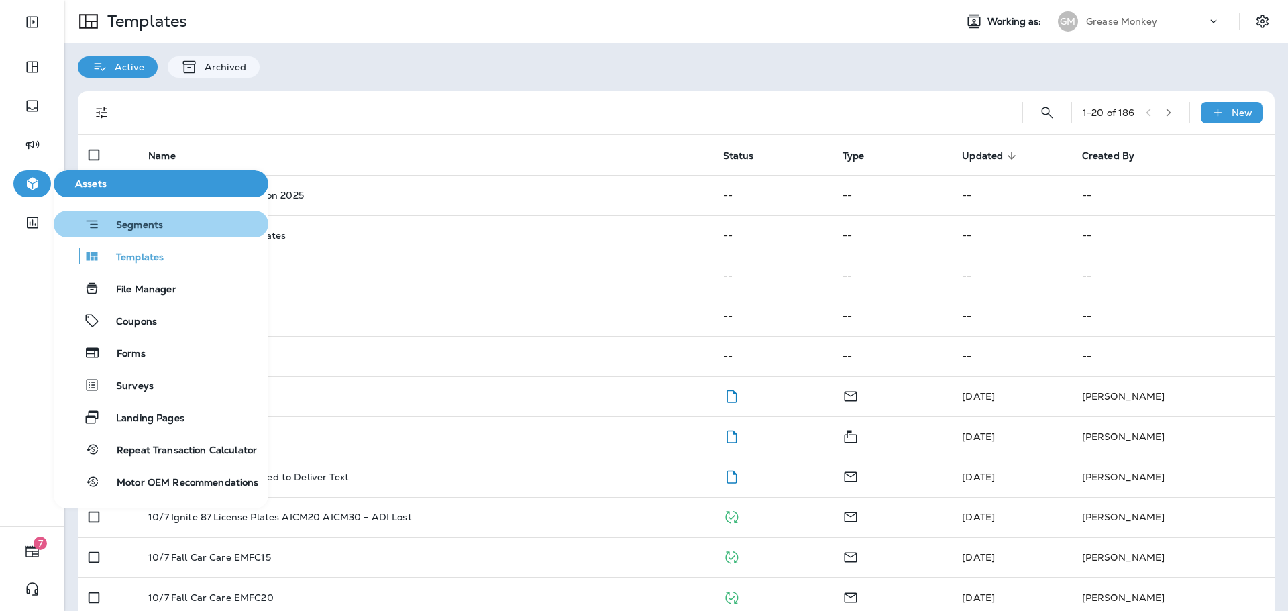
click at [113, 222] on span "Segments" at bounding box center [131, 225] width 63 height 13
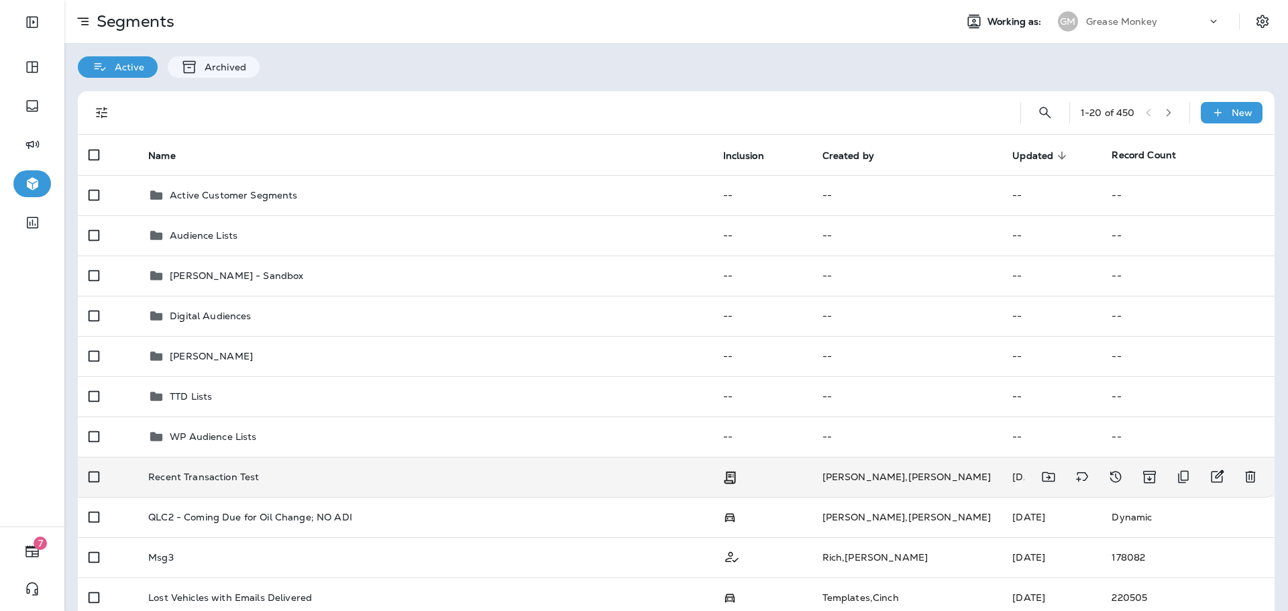
click at [638, 470] on td "Recent Transaction Test" at bounding box center [425, 477] width 574 height 40
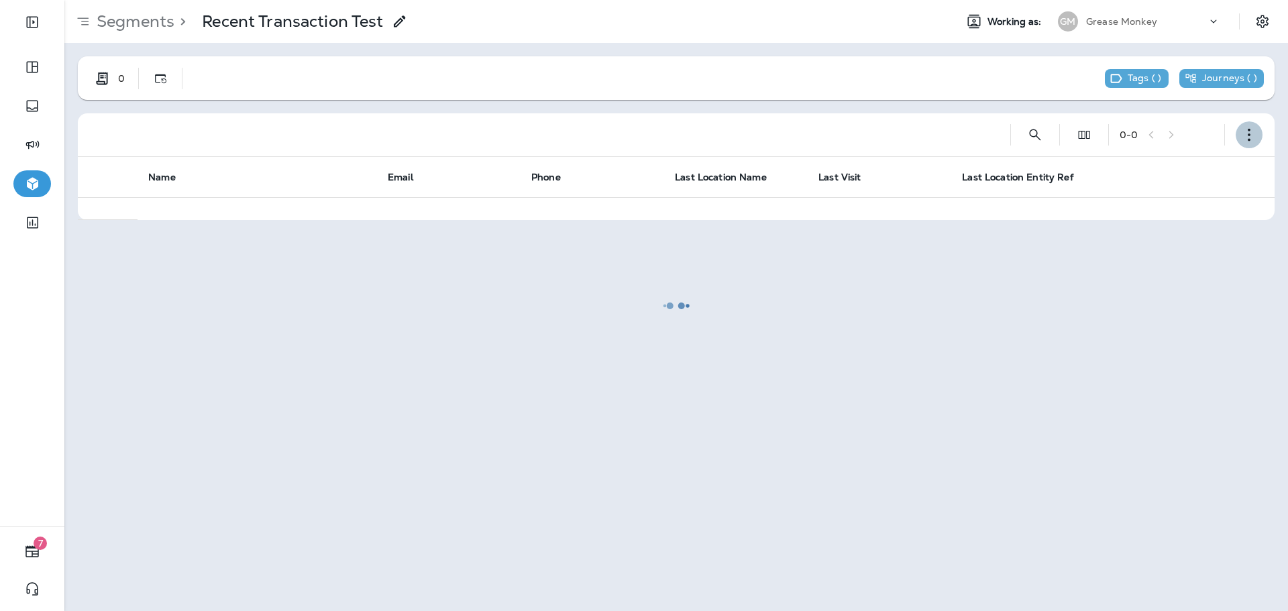
click at [1242, 132] on icon "button" at bounding box center [1248, 134] width 13 height 13
click at [1183, 164] on p "Edit Segment" at bounding box center [1160, 169] width 69 height 11
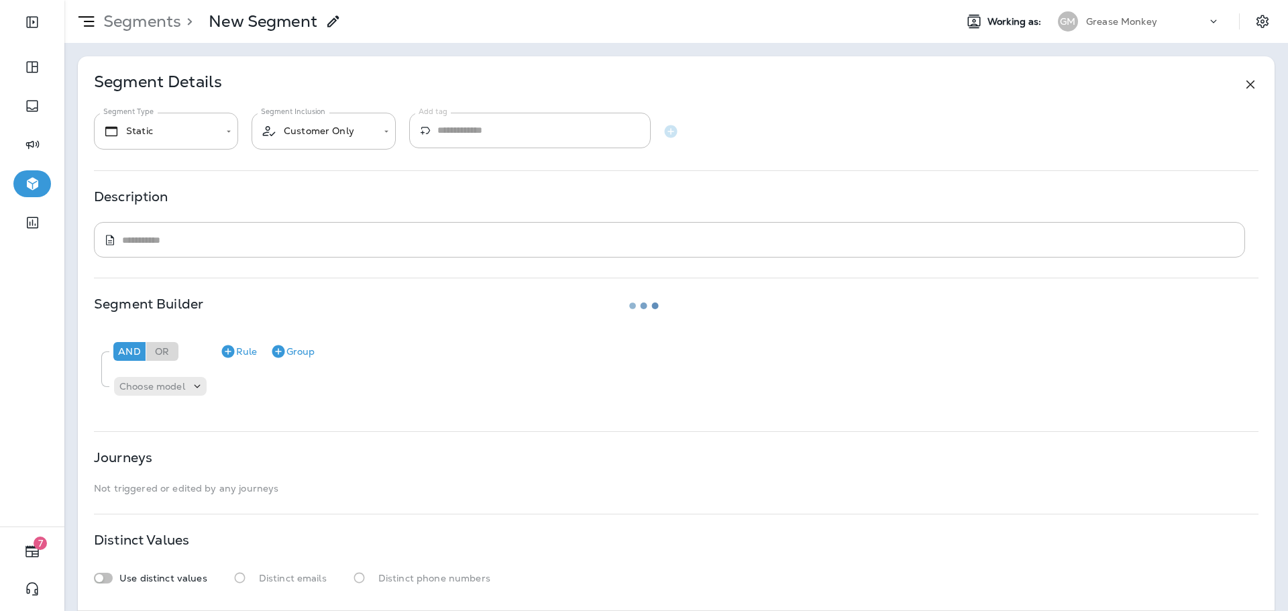
type input "*******"
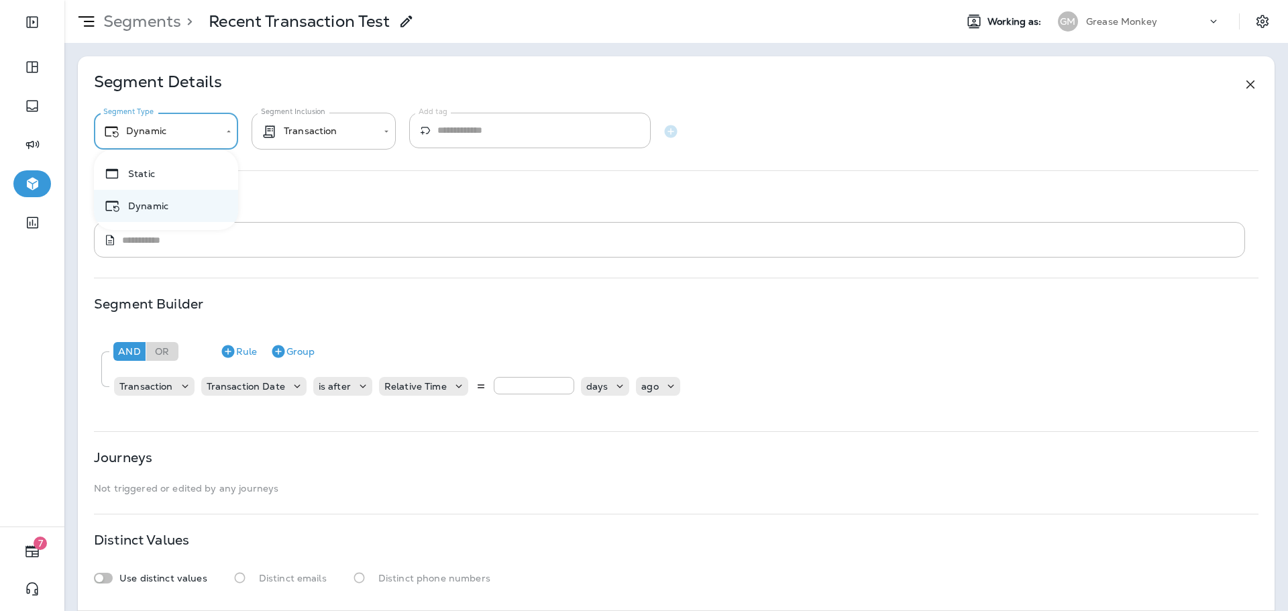
click at [211, 0] on body "**********" at bounding box center [644, 0] width 1288 height 0
click at [327, 133] on div at bounding box center [644, 305] width 1288 height 611
click at [421, 198] on div "Description" at bounding box center [676, 196] width 1165 height 11
click at [365, 0] on body "**********" at bounding box center [644, 0] width 1288 height 0
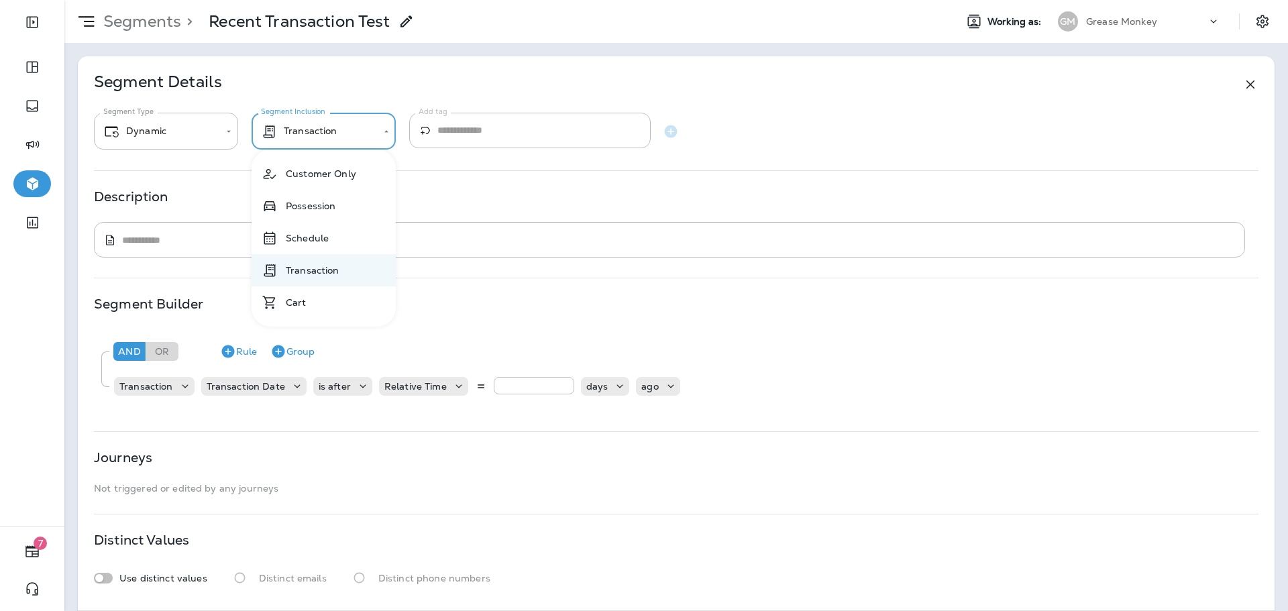
click at [335, 176] on li "Customer Only" at bounding box center [324, 174] width 144 height 32
type input "**********"
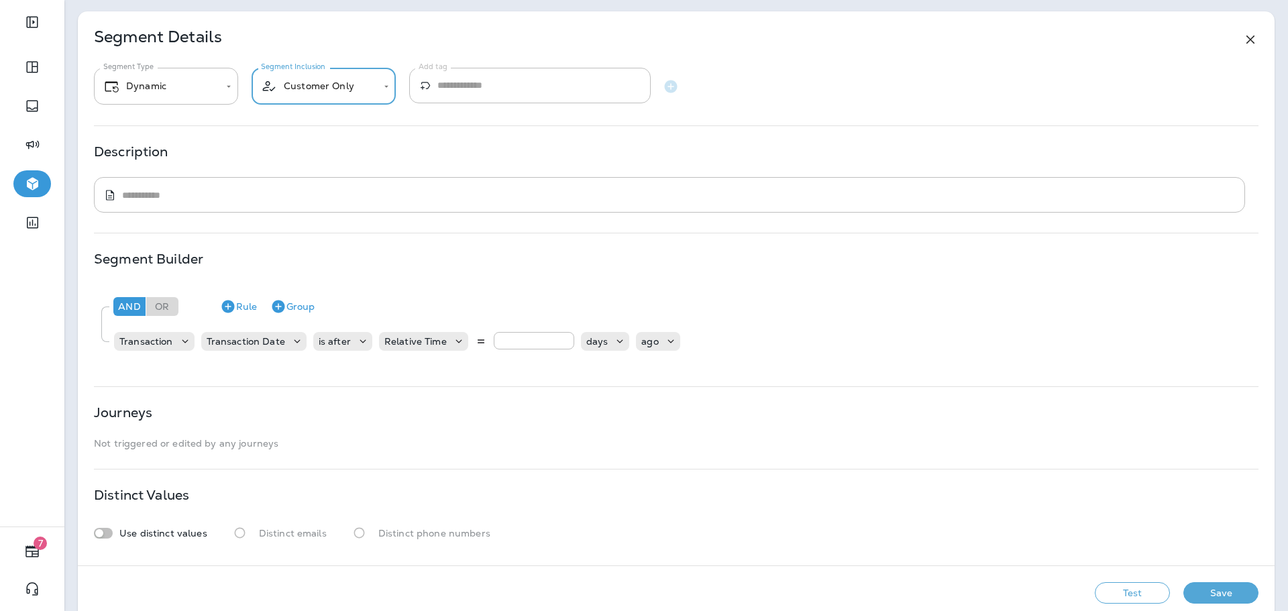
scroll to position [67, 0]
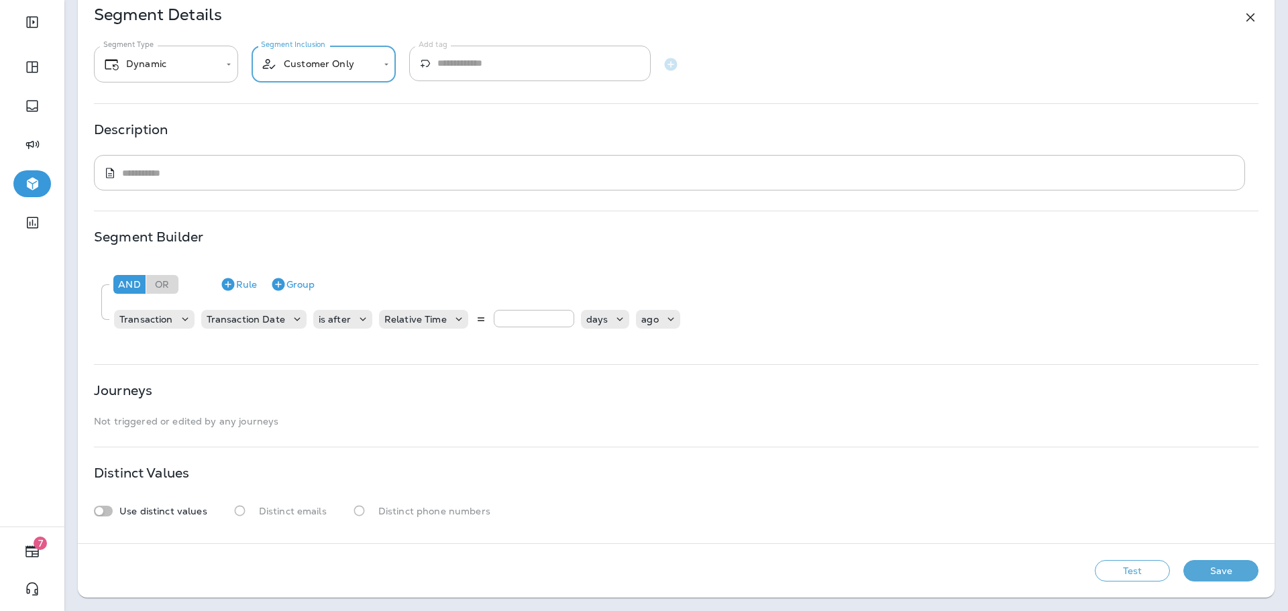
click at [1143, 567] on button "Test" at bounding box center [1132, 570] width 75 height 21
click at [155, 318] on p "Transaction" at bounding box center [146, 319] width 54 height 11
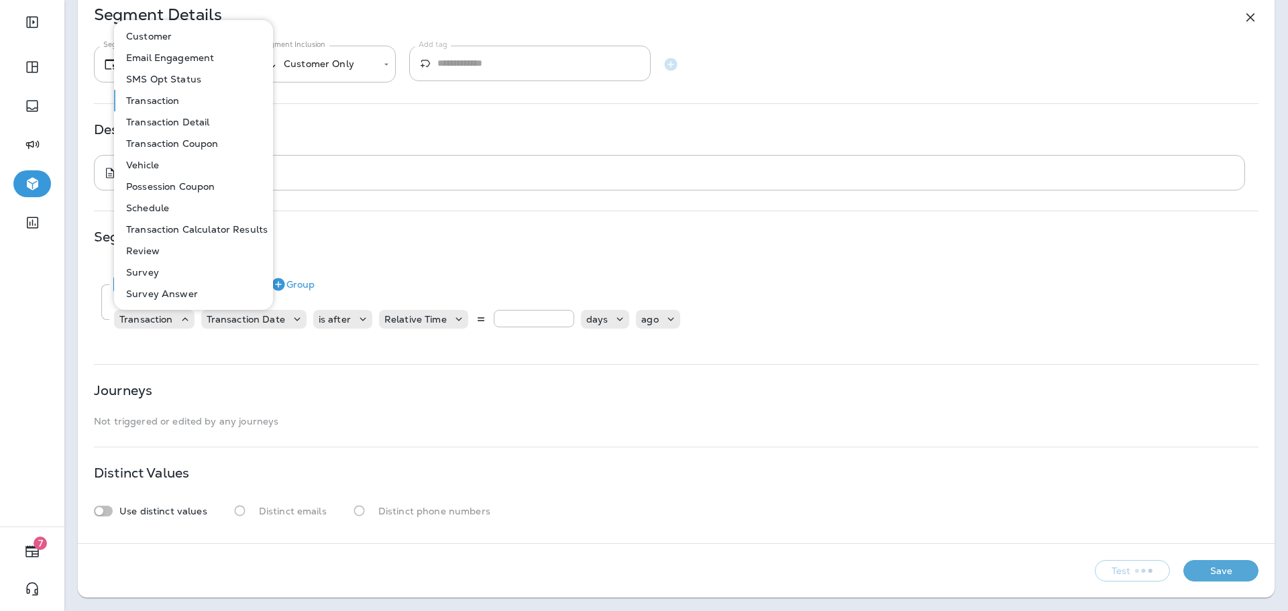
click at [177, 34] on button "Customer" at bounding box center [194, 35] width 158 height 21
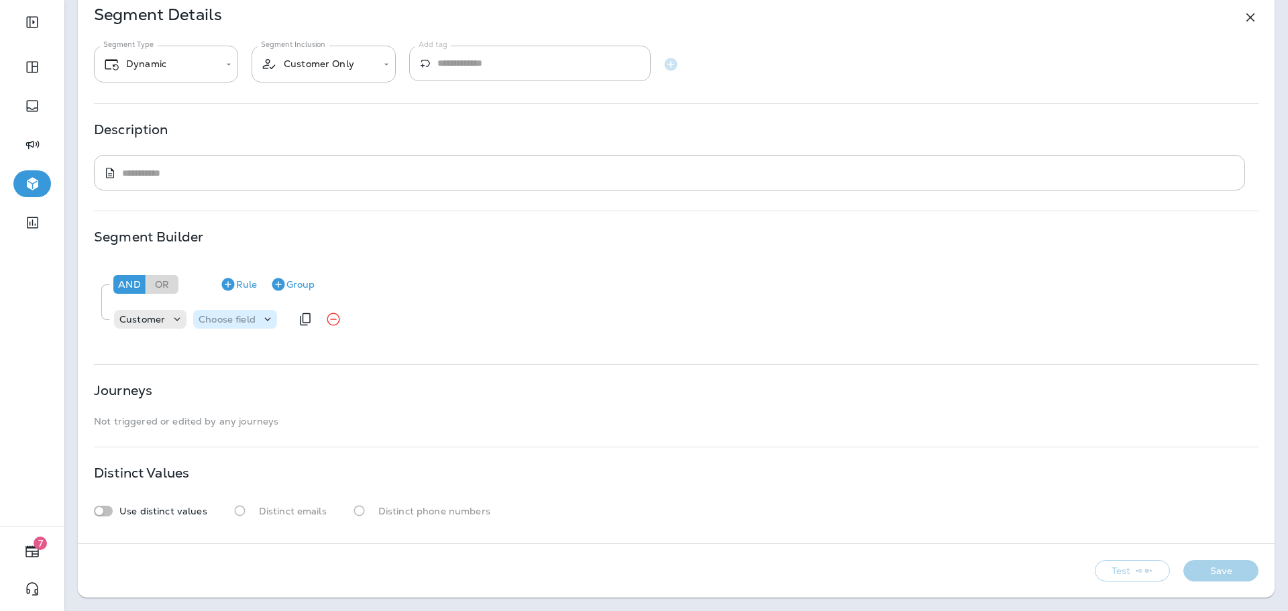
click at [235, 319] on p "Choose field" at bounding box center [227, 319] width 57 height 11
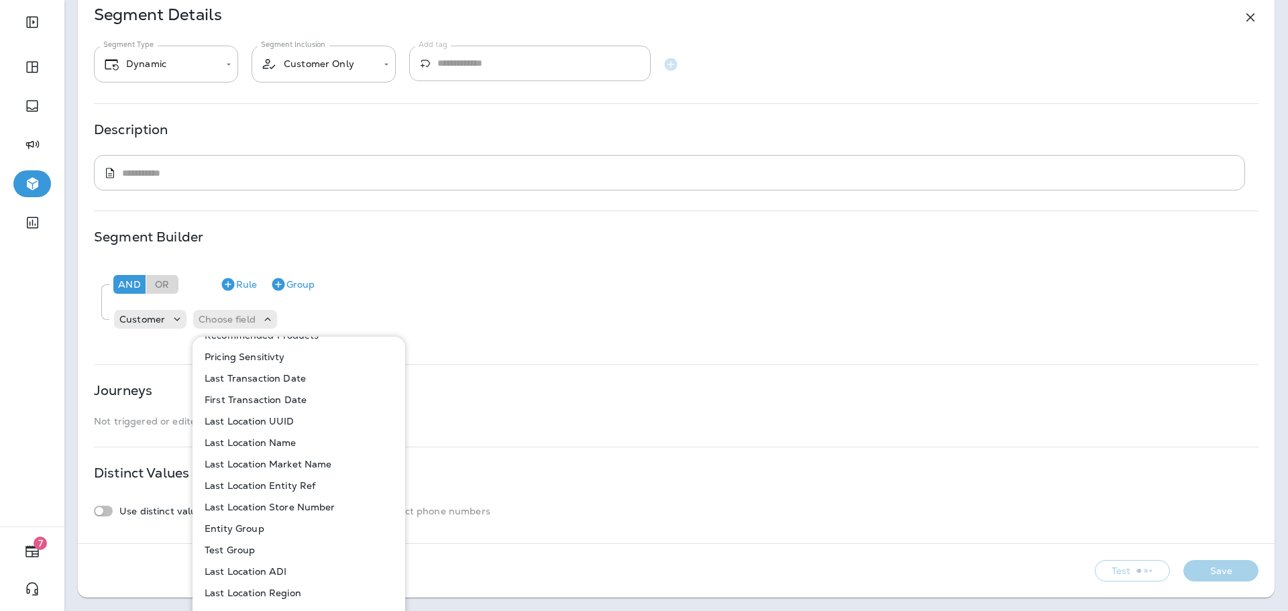
scroll to position [577, 0]
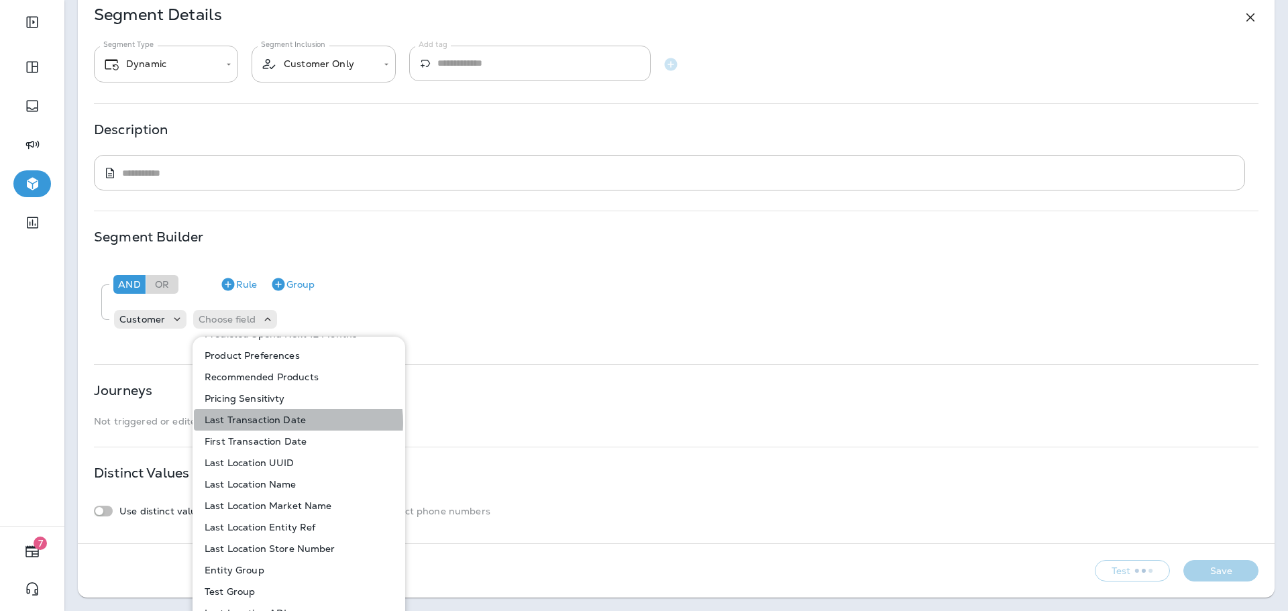
click at [297, 422] on p "Last Transaction Date" at bounding box center [252, 420] width 107 height 11
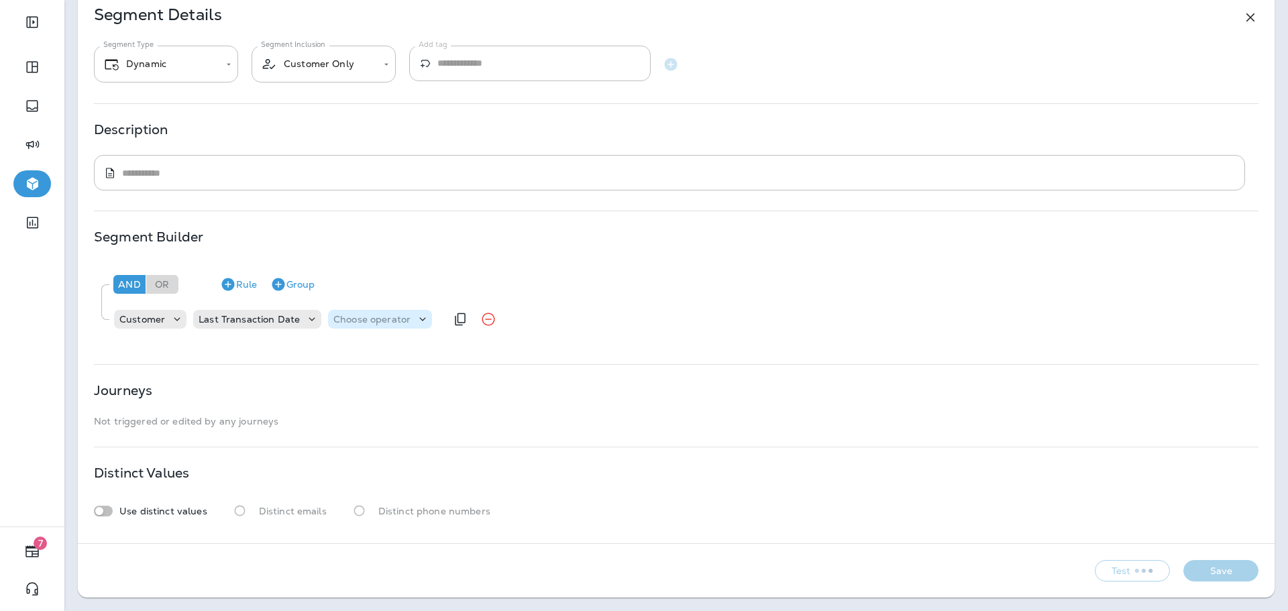
click at [392, 313] on div "Choose operator" at bounding box center [380, 319] width 104 height 13
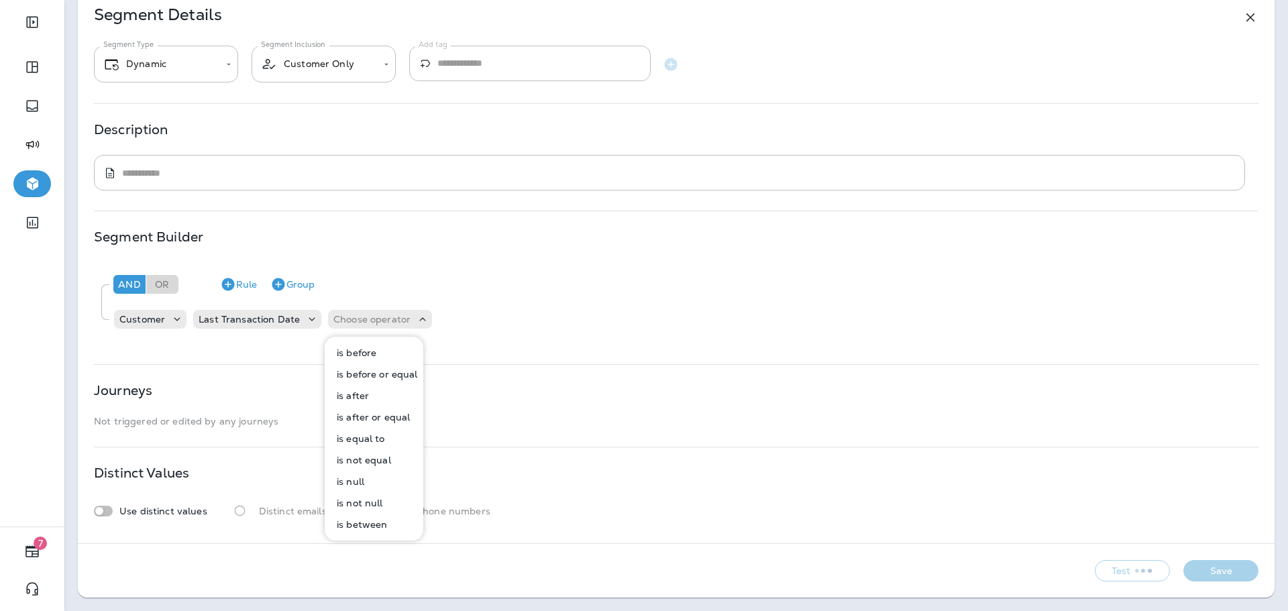
click at [376, 399] on button "is after" at bounding box center [374, 395] width 97 height 21
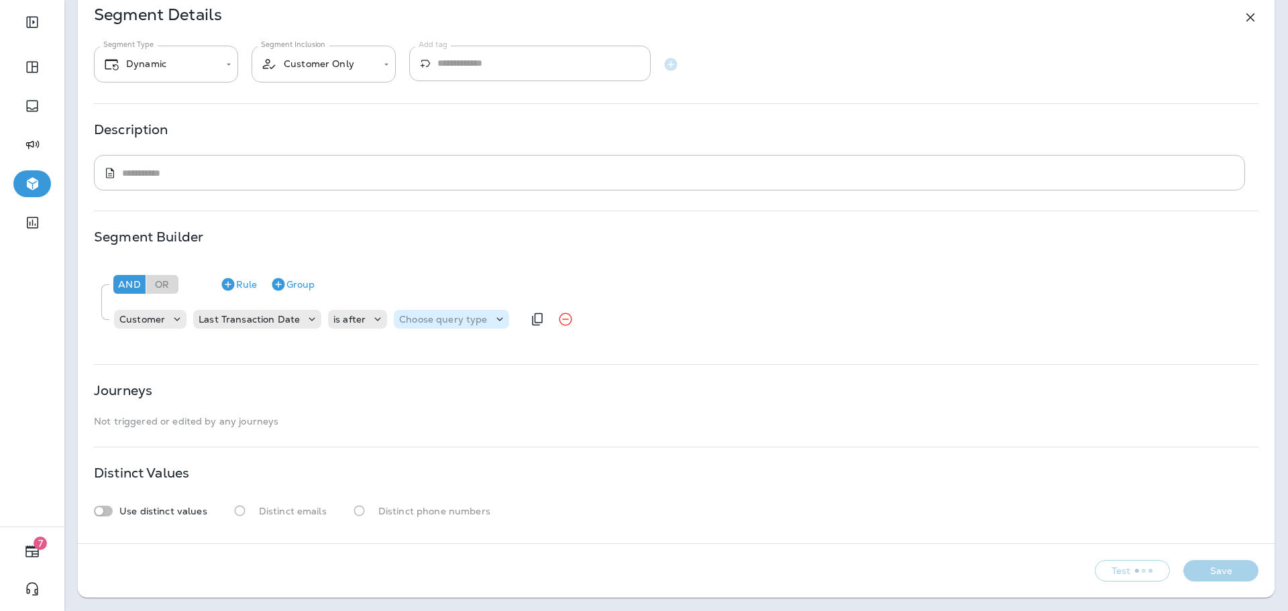
click at [453, 319] on p "Choose query type" at bounding box center [443, 319] width 88 height 11
click at [443, 394] on p "Relative Time" at bounding box center [430, 395] width 68 height 11
click at [511, 321] on input "number" at bounding box center [548, 318] width 80 height 17
type input "*"
click at [604, 323] on p "Choose unit" at bounding box center [629, 319] width 56 height 11
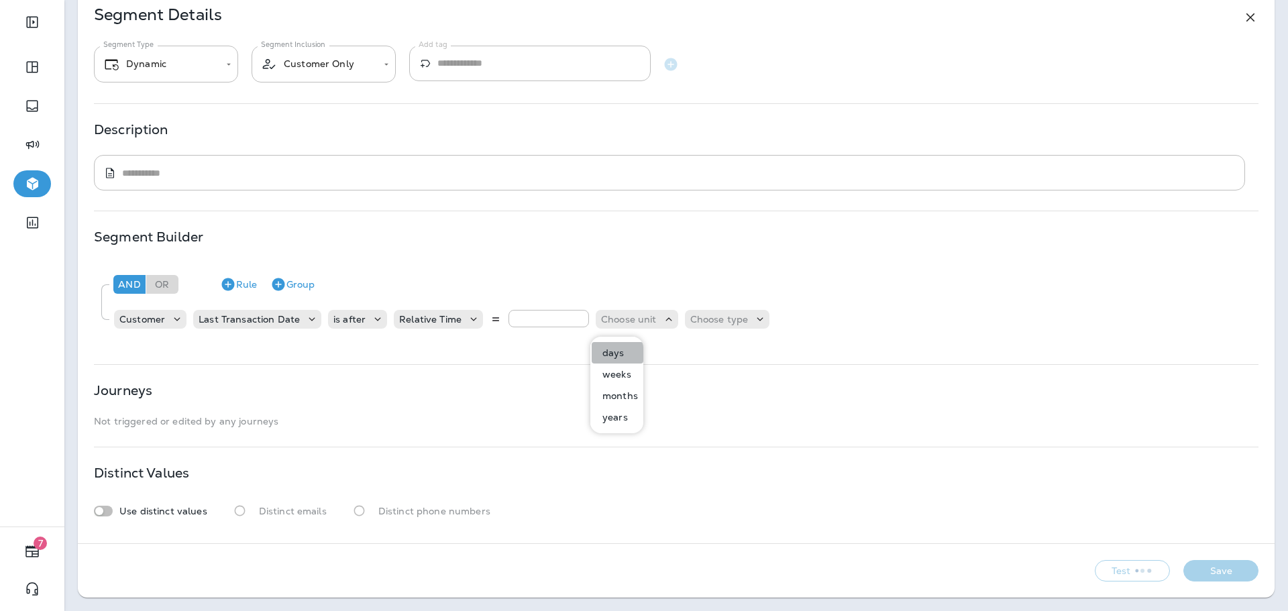
click at [617, 352] on p "days" at bounding box center [611, 352] width 28 height 11
click at [692, 312] on div "Choose type" at bounding box center [693, 319] width 85 height 19
click at [688, 352] on button "ago" at bounding box center [676, 352] width 60 height 21
click at [1230, 572] on button "Save" at bounding box center [1220, 570] width 75 height 21
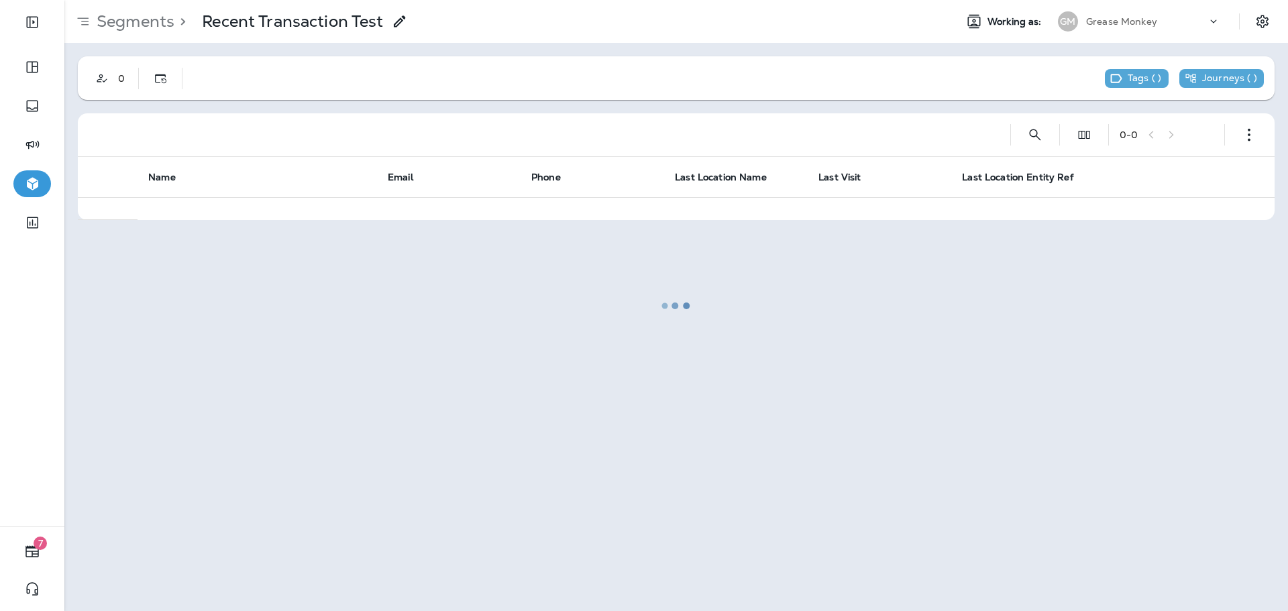
click at [1230, 138] on div at bounding box center [676, 305] width 1221 height 608
click at [1252, 137] on icon "button" at bounding box center [1248, 134] width 13 height 13
click at [1208, 163] on button "Edit Segment" at bounding box center [1182, 170] width 161 height 32
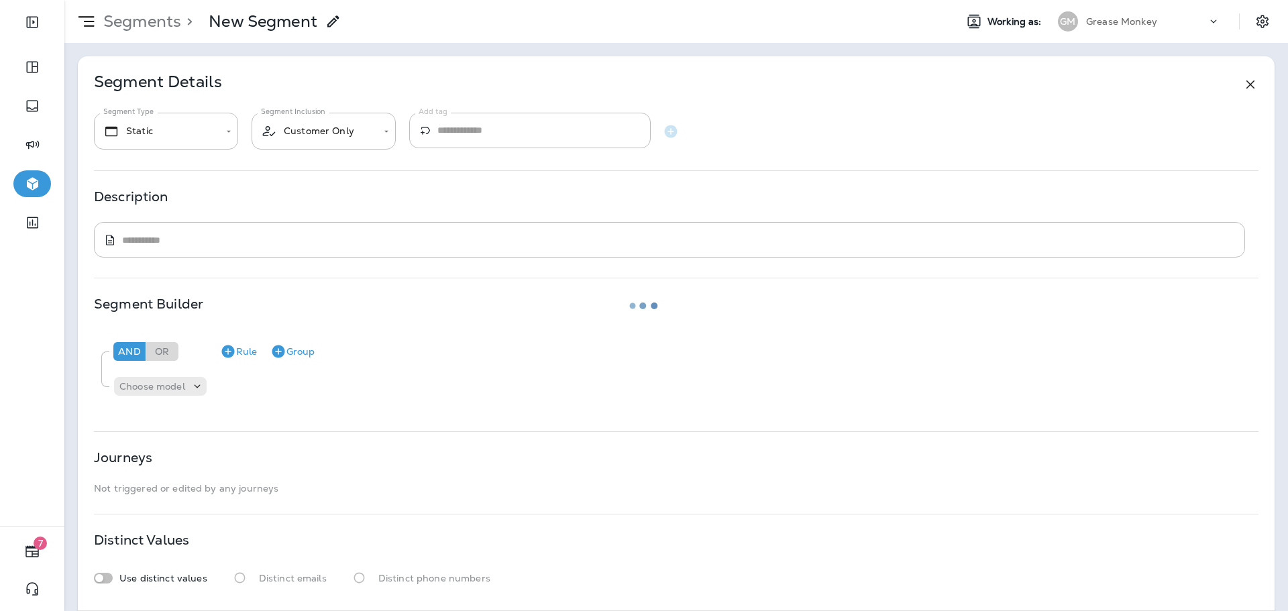
type input "*******"
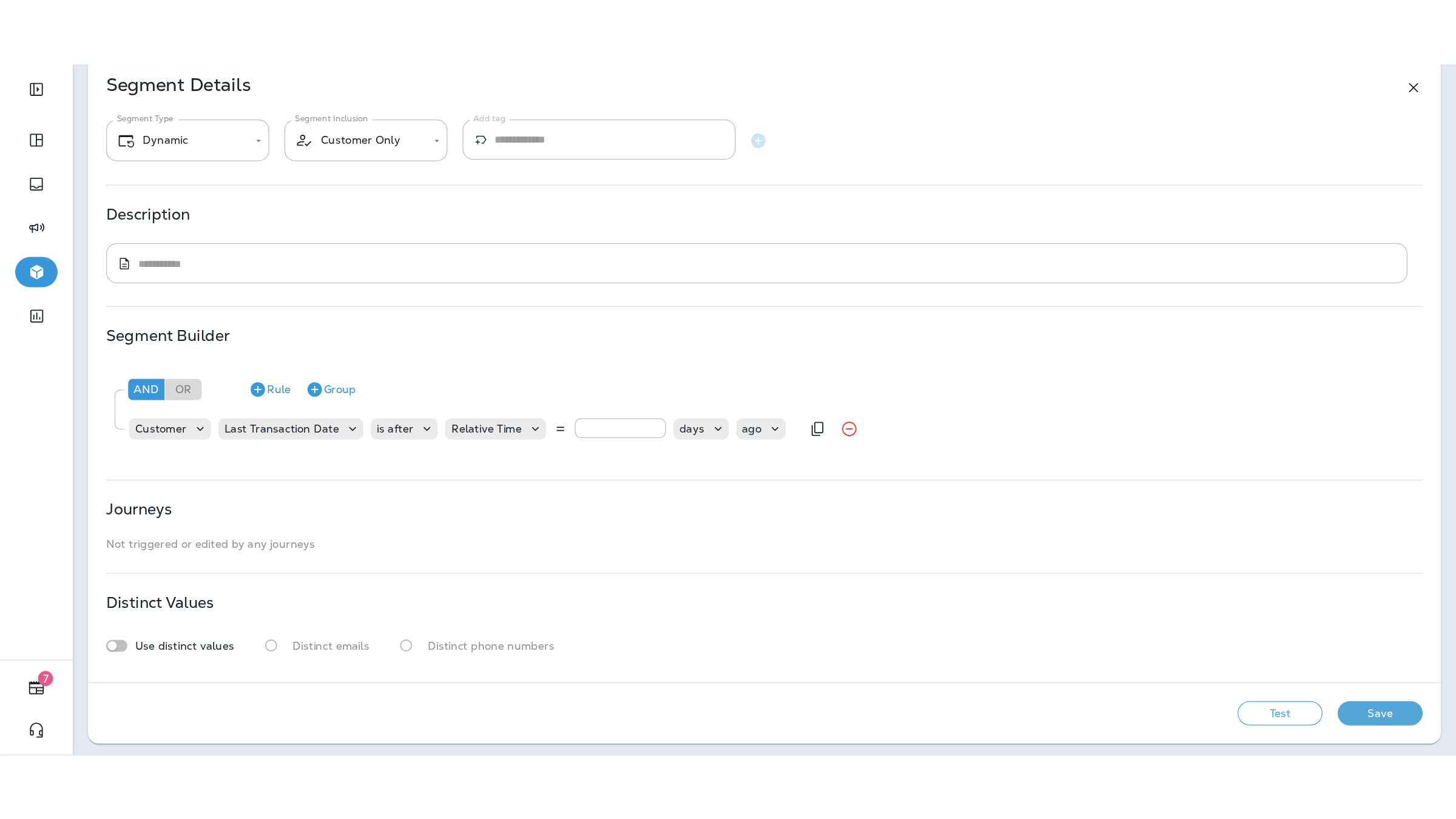
scroll to position [61, 0]
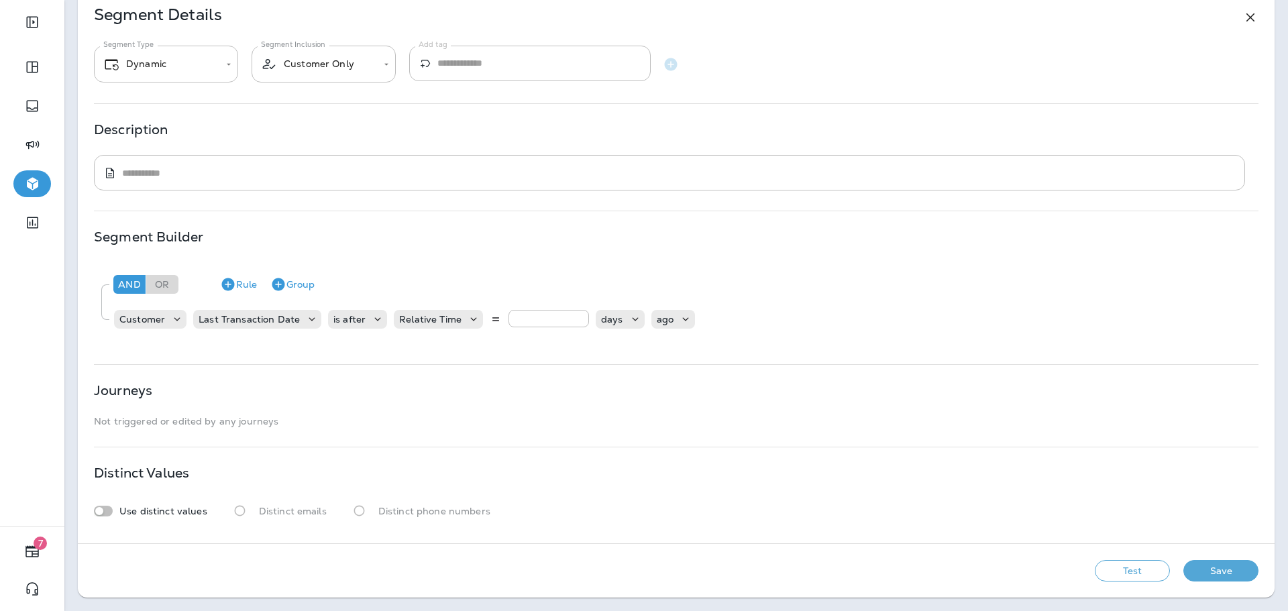
click at [1163, 586] on div "Test Save" at bounding box center [676, 571] width 1197 height 54
click at [1137, 571] on button "Test" at bounding box center [1132, 570] width 75 height 21
click at [1217, 581] on button "Save" at bounding box center [1220, 570] width 75 height 21
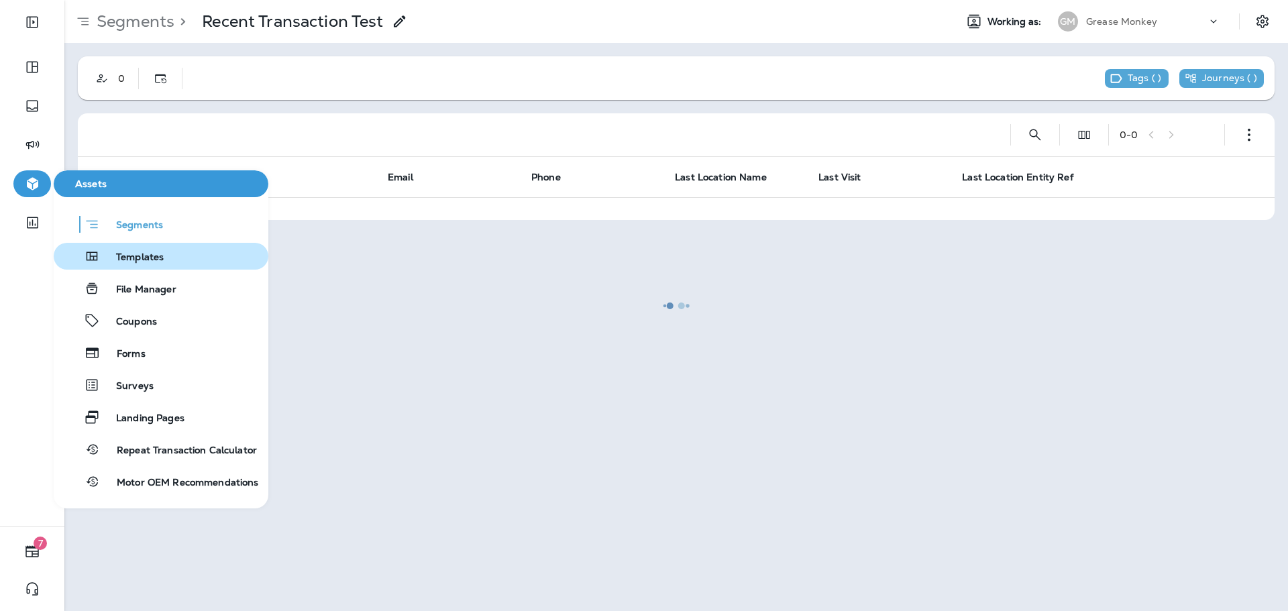
click at [156, 252] on span "Templates" at bounding box center [132, 258] width 64 height 13
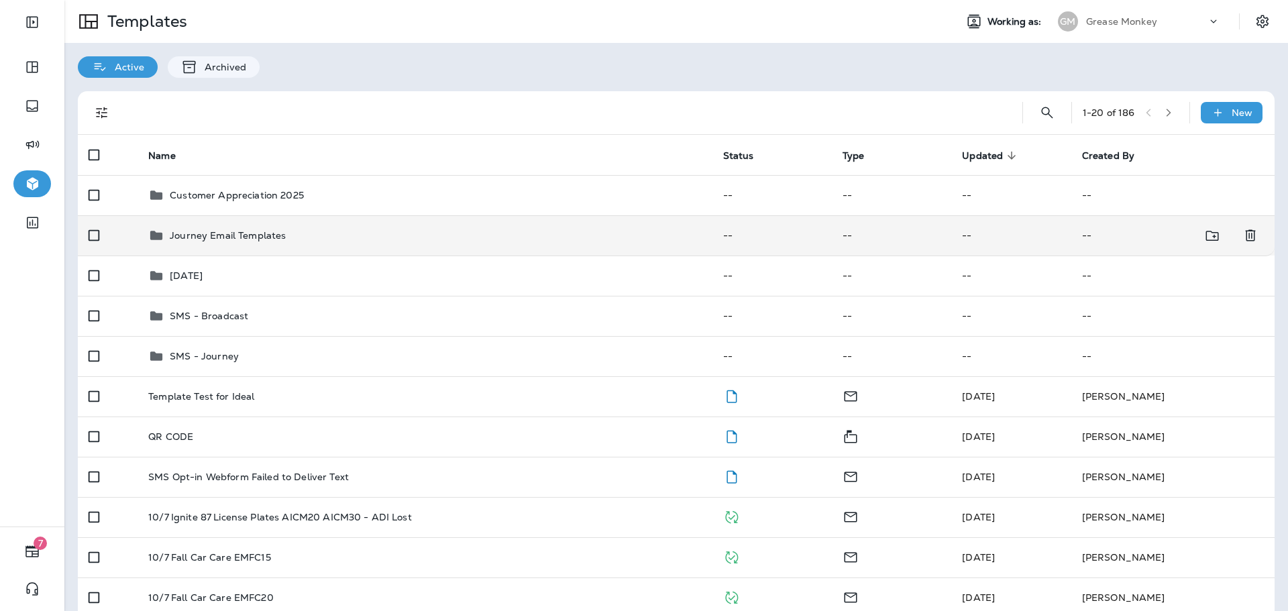
click at [256, 230] on p "Journey Email Templates" at bounding box center [228, 235] width 116 height 11
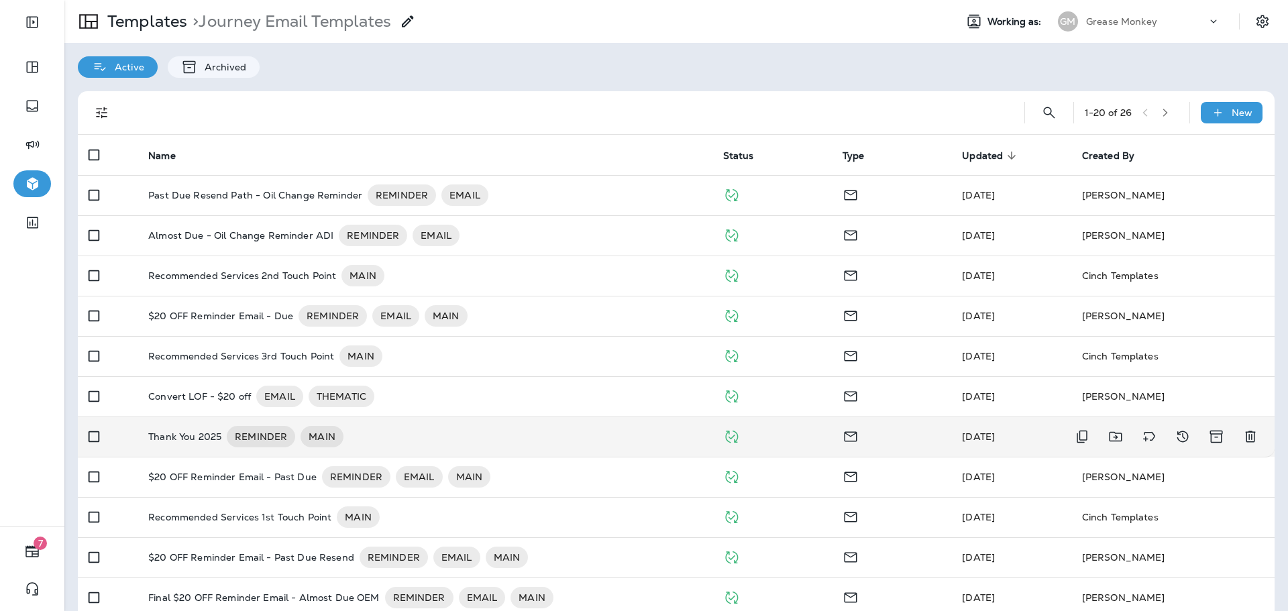
click at [209, 435] on p "Thank You 2025" at bounding box center [184, 436] width 73 height 21
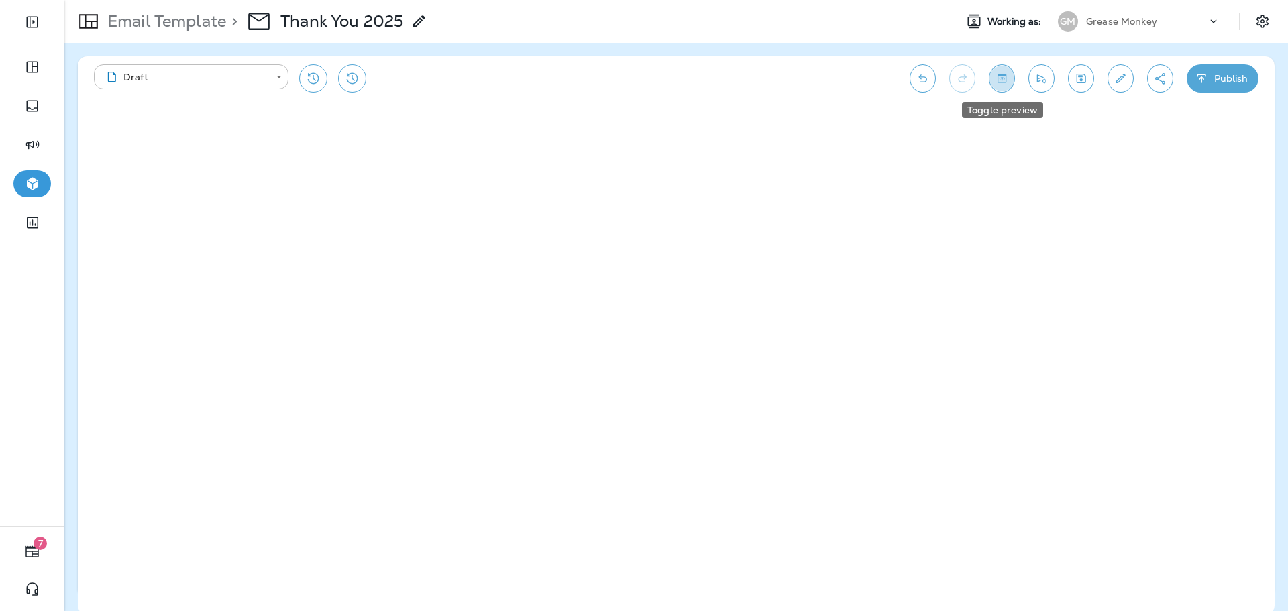
click at [1008, 77] on icon "Toggle preview" at bounding box center [1002, 78] width 14 height 13
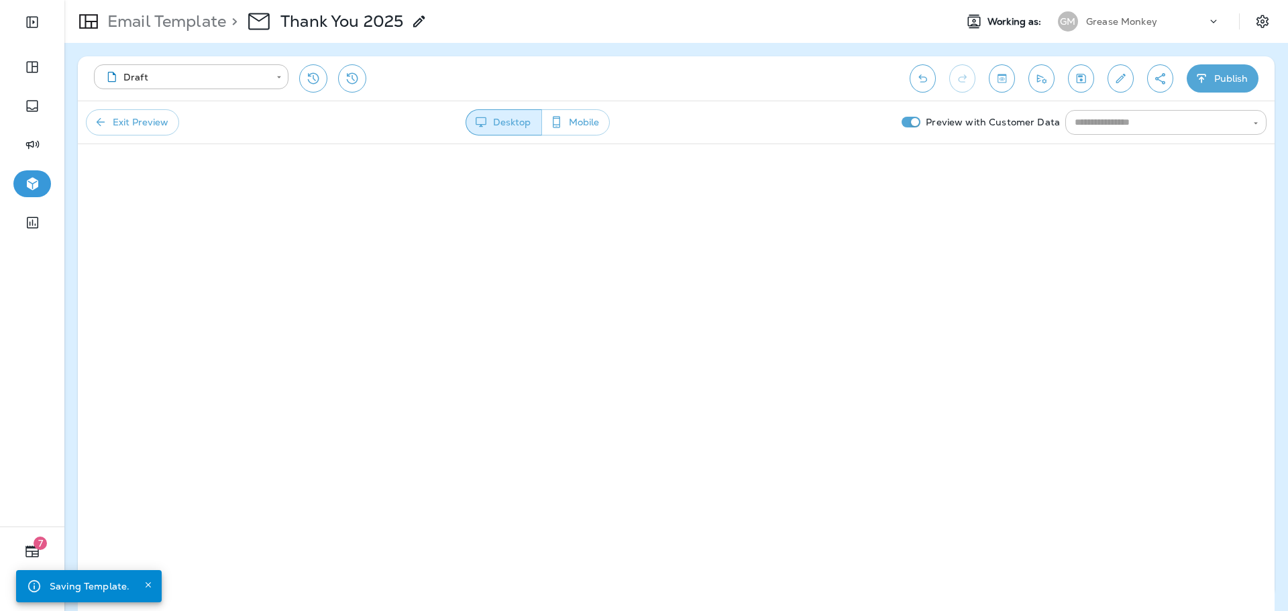
click at [1128, 119] on input "text" at bounding box center [1154, 122] width 171 height 17
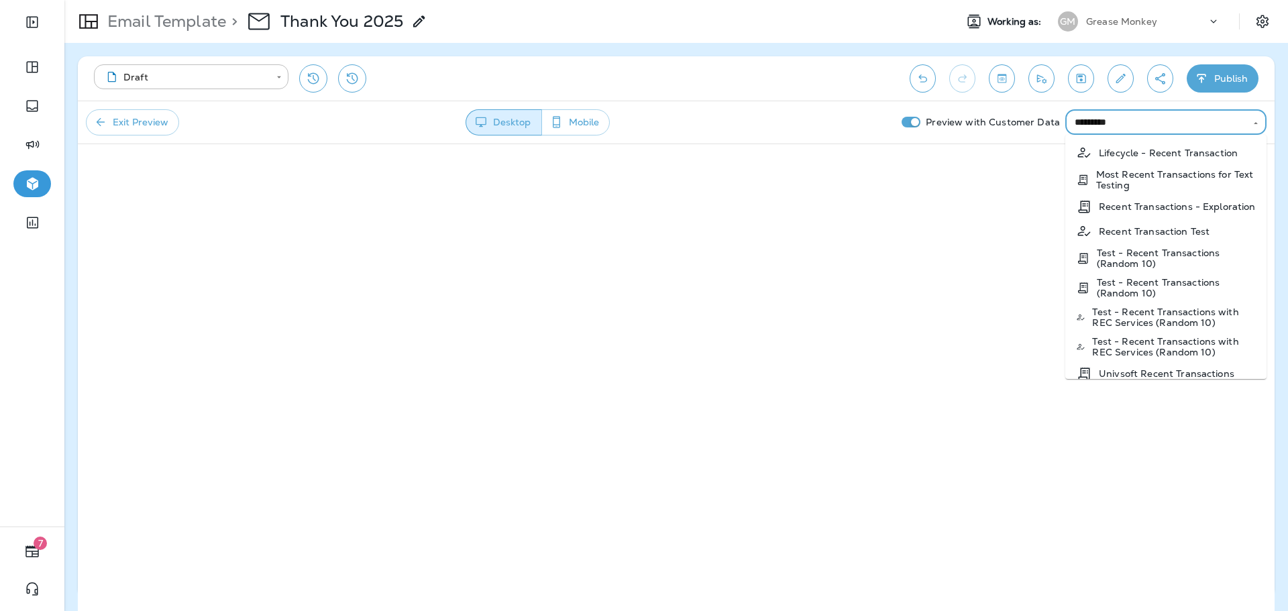
click at [1148, 235] on p "Recent Transaction Test" at bounding box center [1154, 231] width 111 height 11
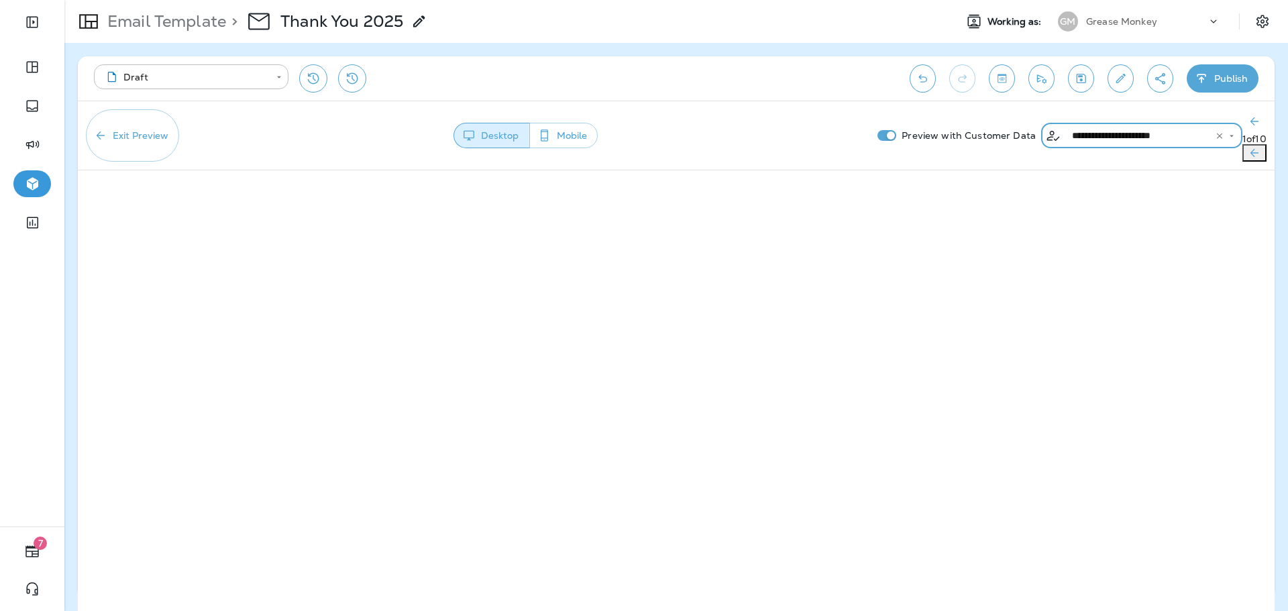
type input "**********"
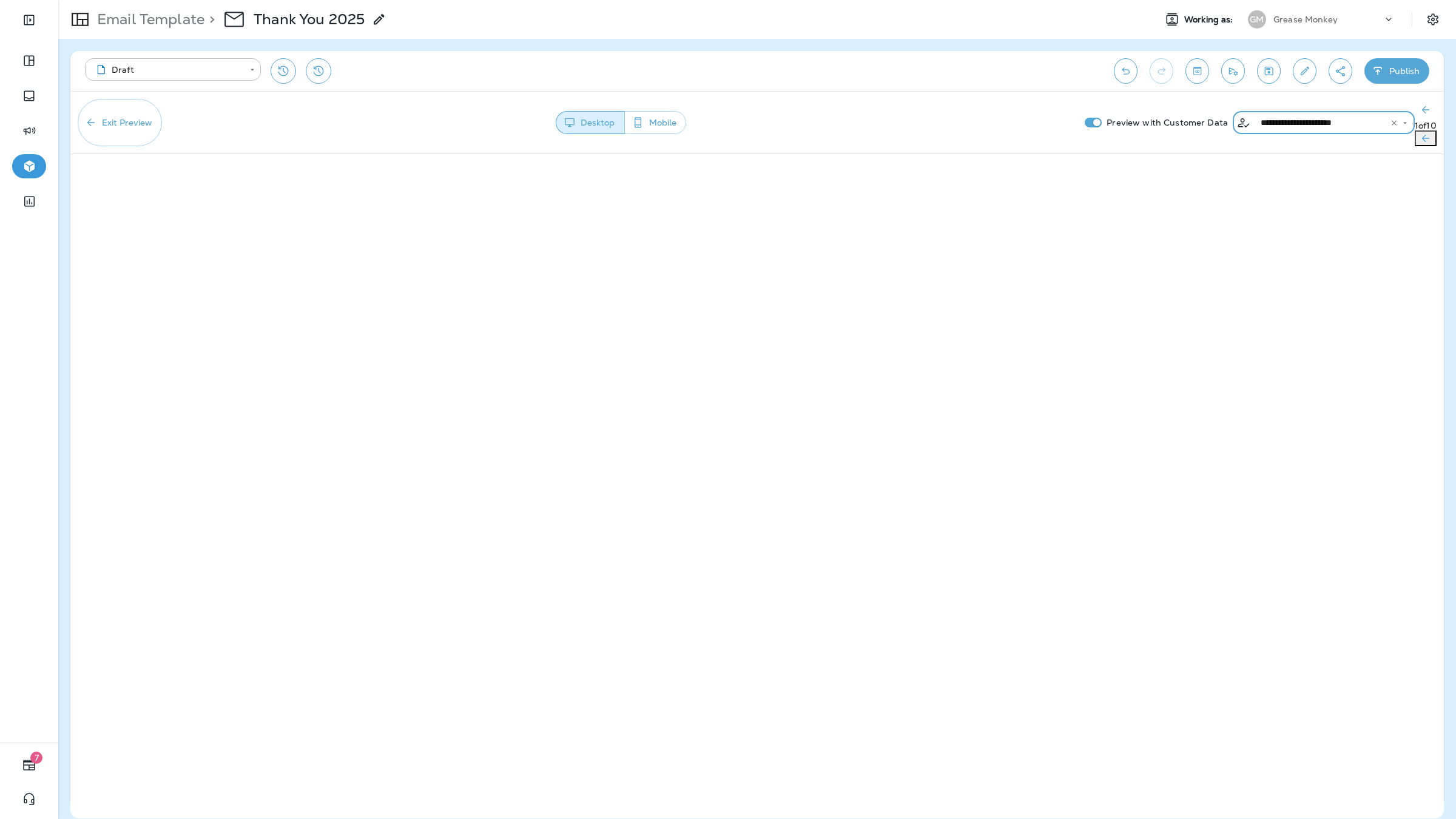
click at [1164, 132] on icon "Next Preview Customer" at bounding box center [1425, 137] width 12 height 12
click at [1164, 132] on icon "Next Preview Customer" at bounding box center [1423, 137] width 12 height 12
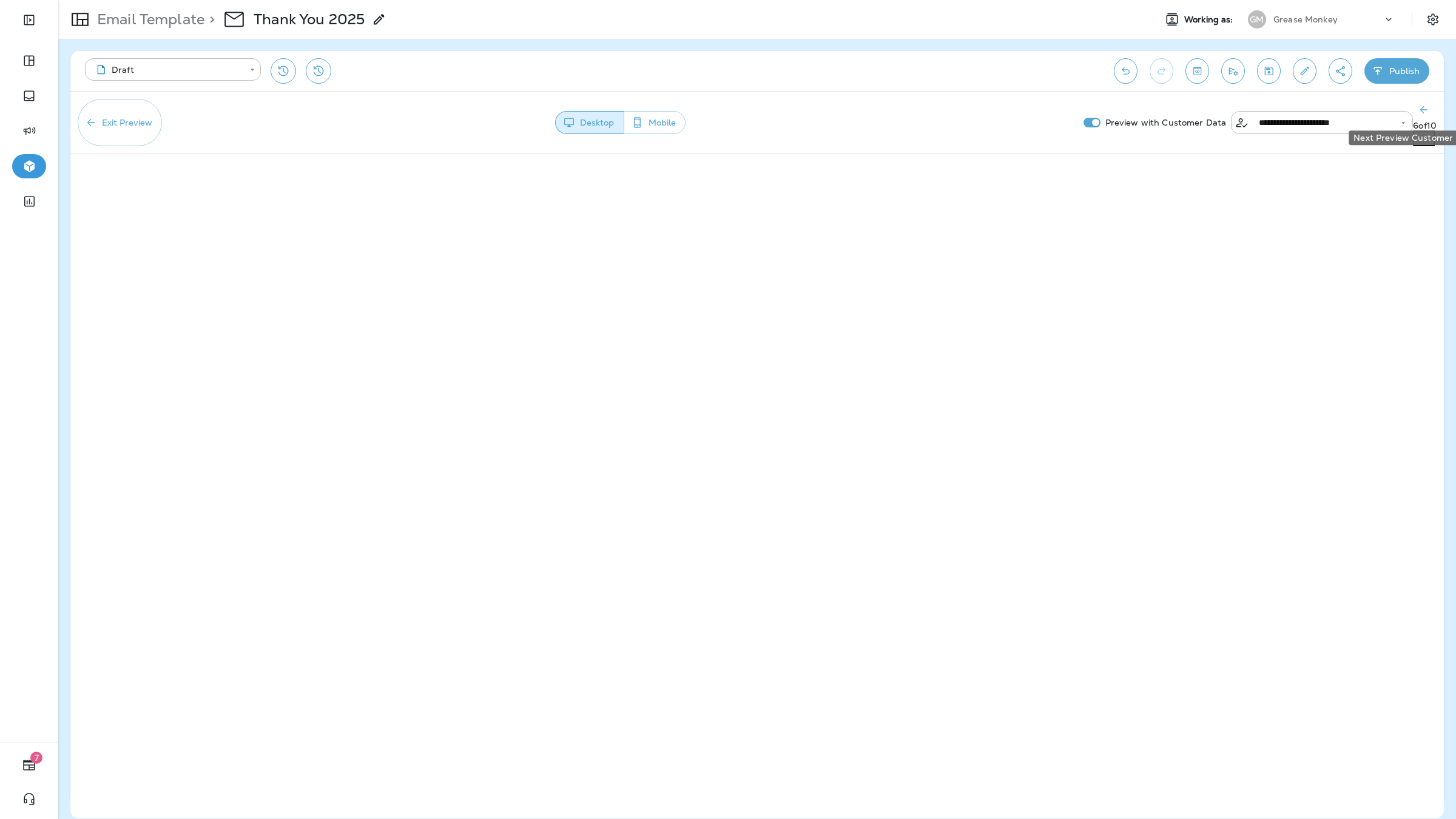
click at [1164, 132] on icon "Next Preview Customer" at bounding box center [1423, 137] width 12 height 12
click at [152, 109] on button "Exit Preview" at bounding box center [119, 122] width 84 height 47
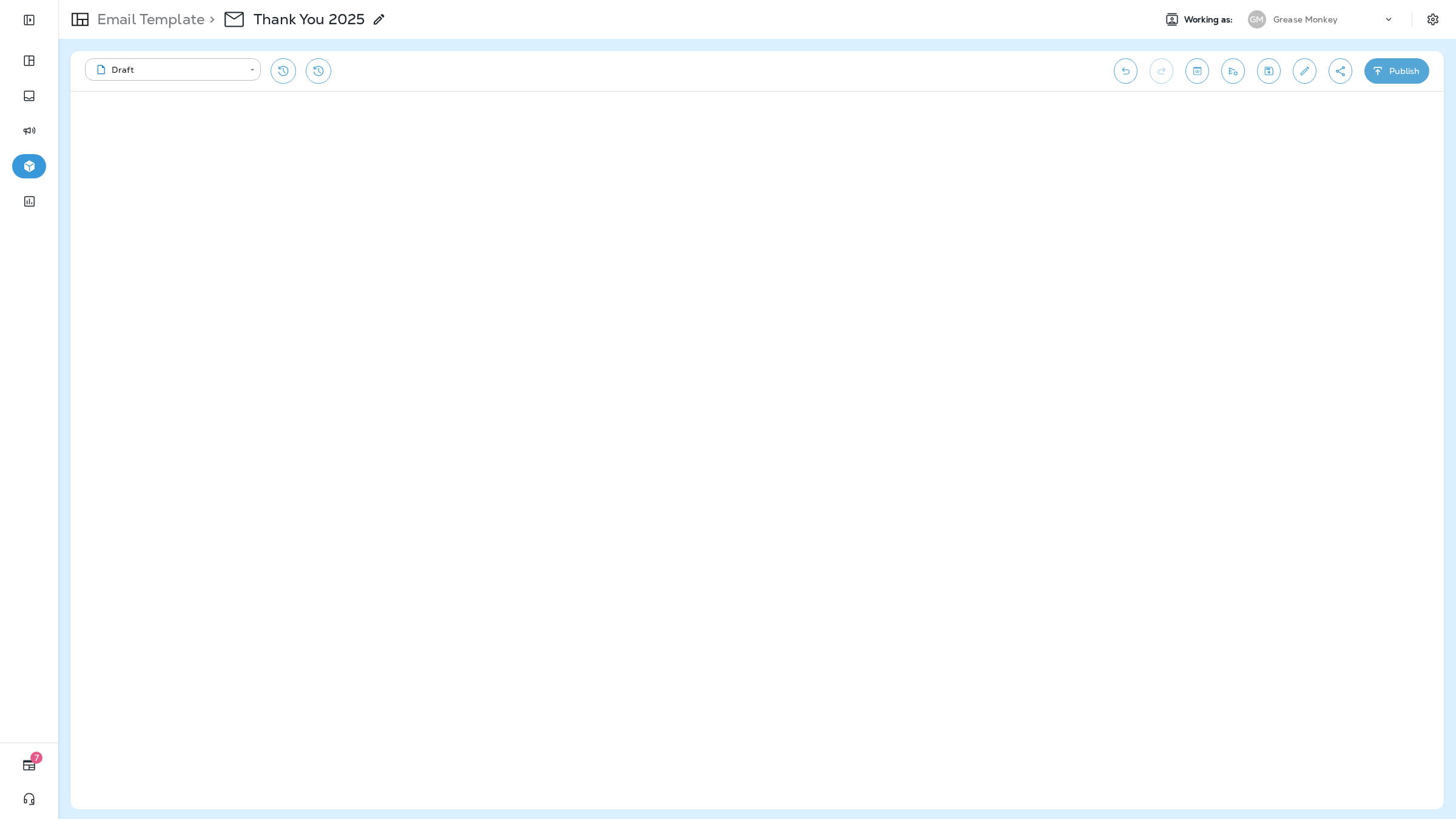
click at [1164, 71] on icon "Toggle preview" at bounding box center [1197, 71] width 8 height 8
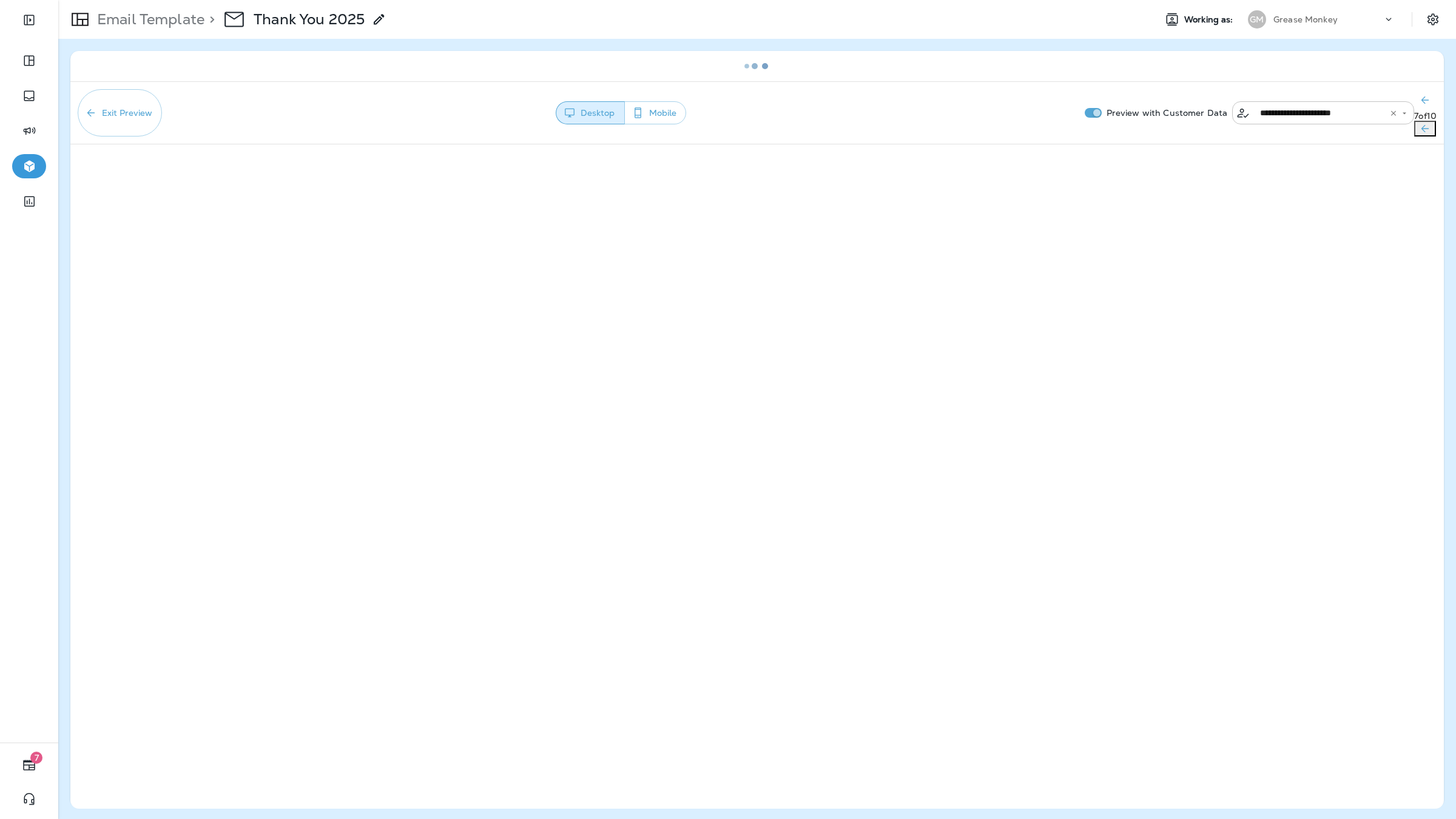
click at [1164, 105] on input "**********" at bounding box center [1315, 112] width 119 height 15
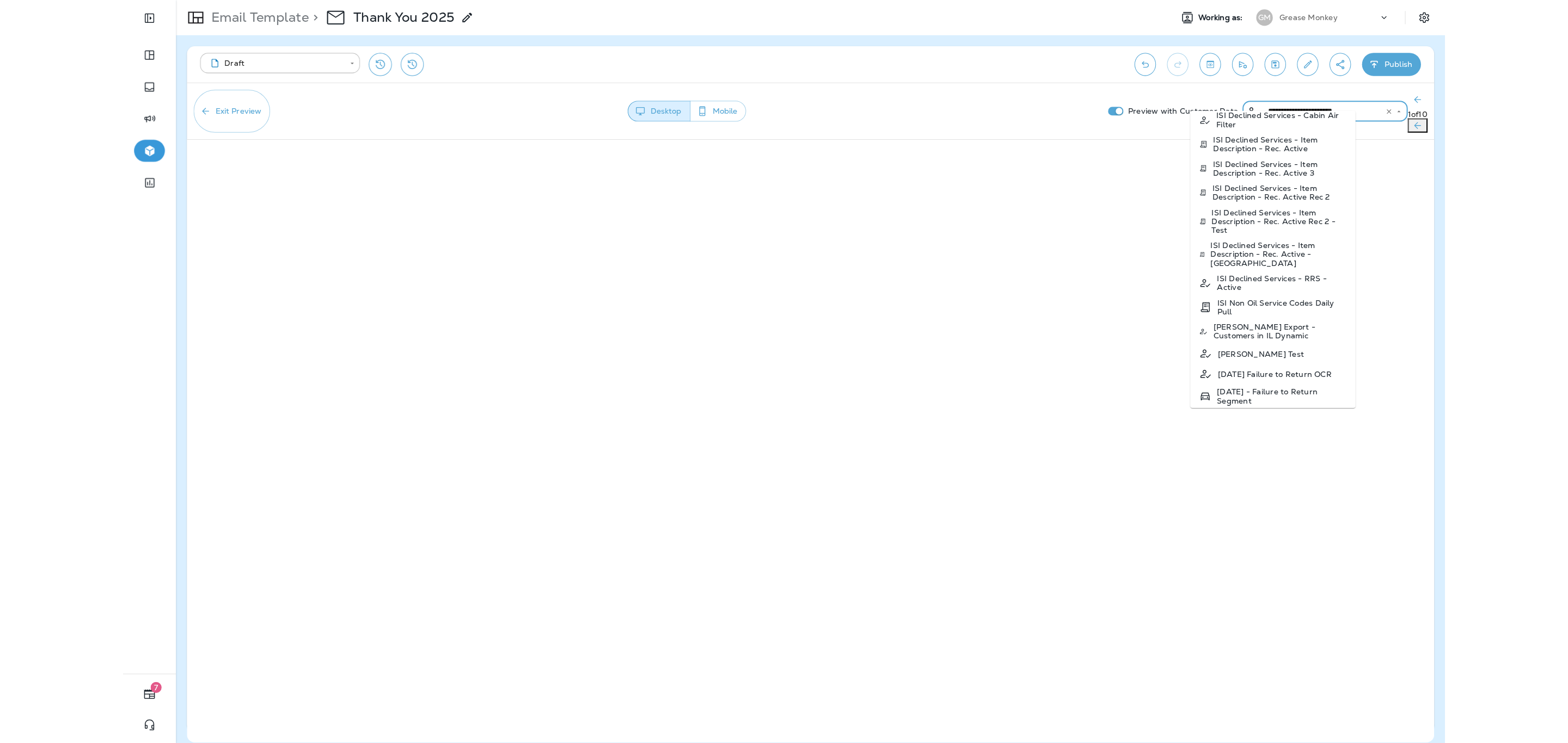
scroll to position [5613, 0]
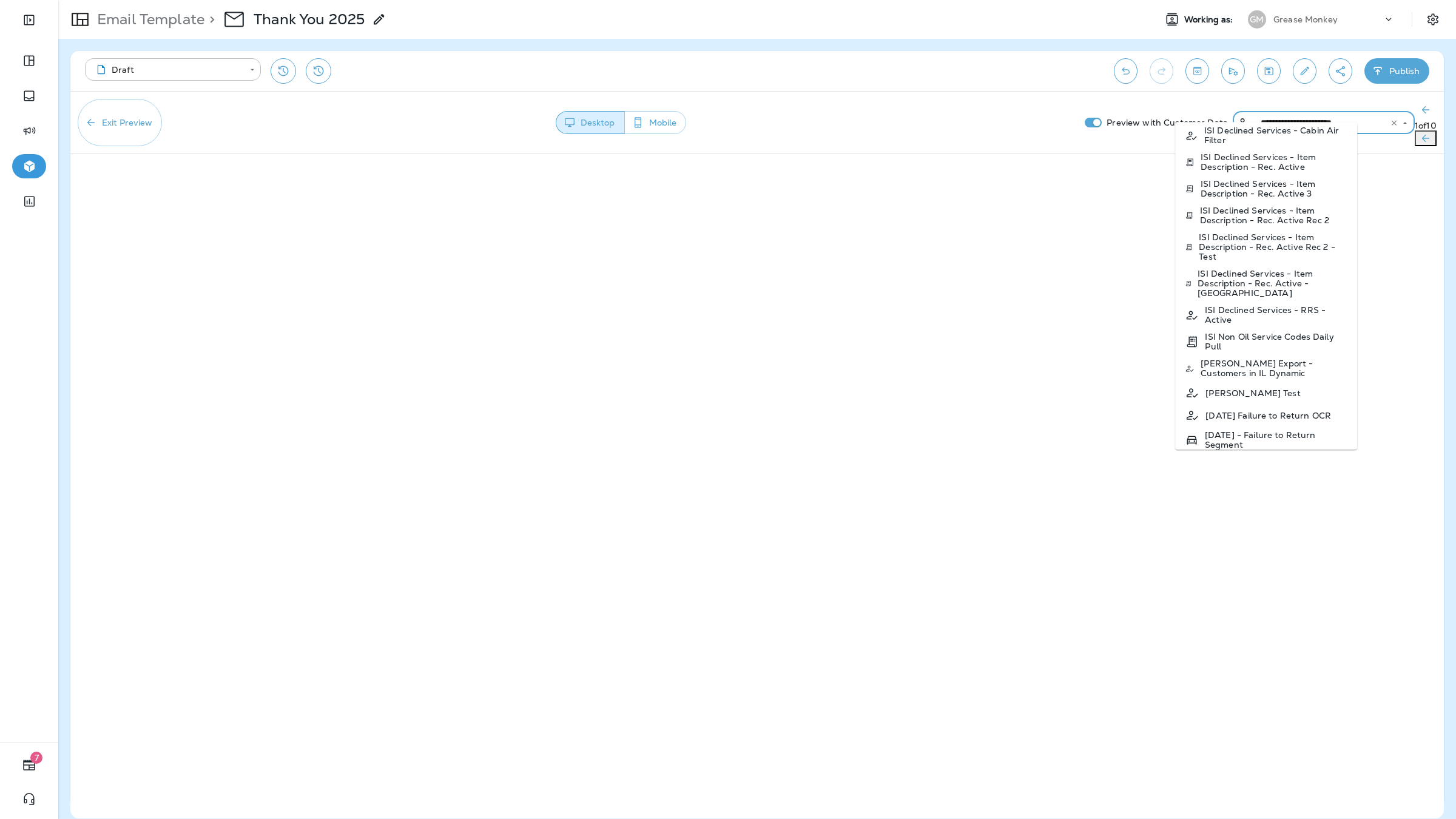
click at [1164, 172] on p "ISI Declined Services - Item Description - Rec. Active" at bounding box center [1274, 161] width 147 height 19
type input "**********"
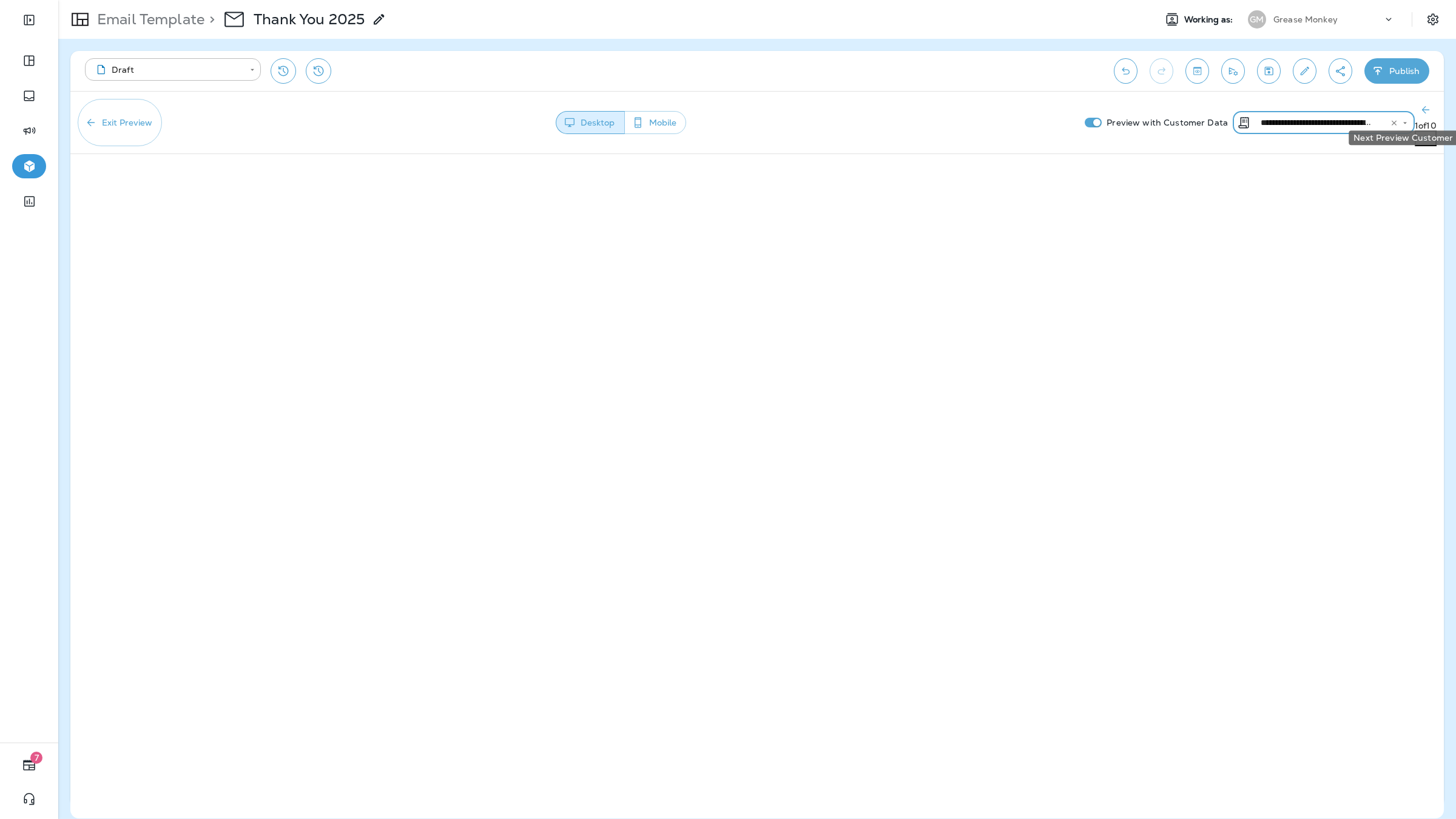
click at [1164, 132] on icon "Next Preview Customer" at bounding box center [1425, 137] width 12 height 12
click at [1164, 132] on icon "Next Preview Customer" at bounding box center [1423, 137] width 12 height 12
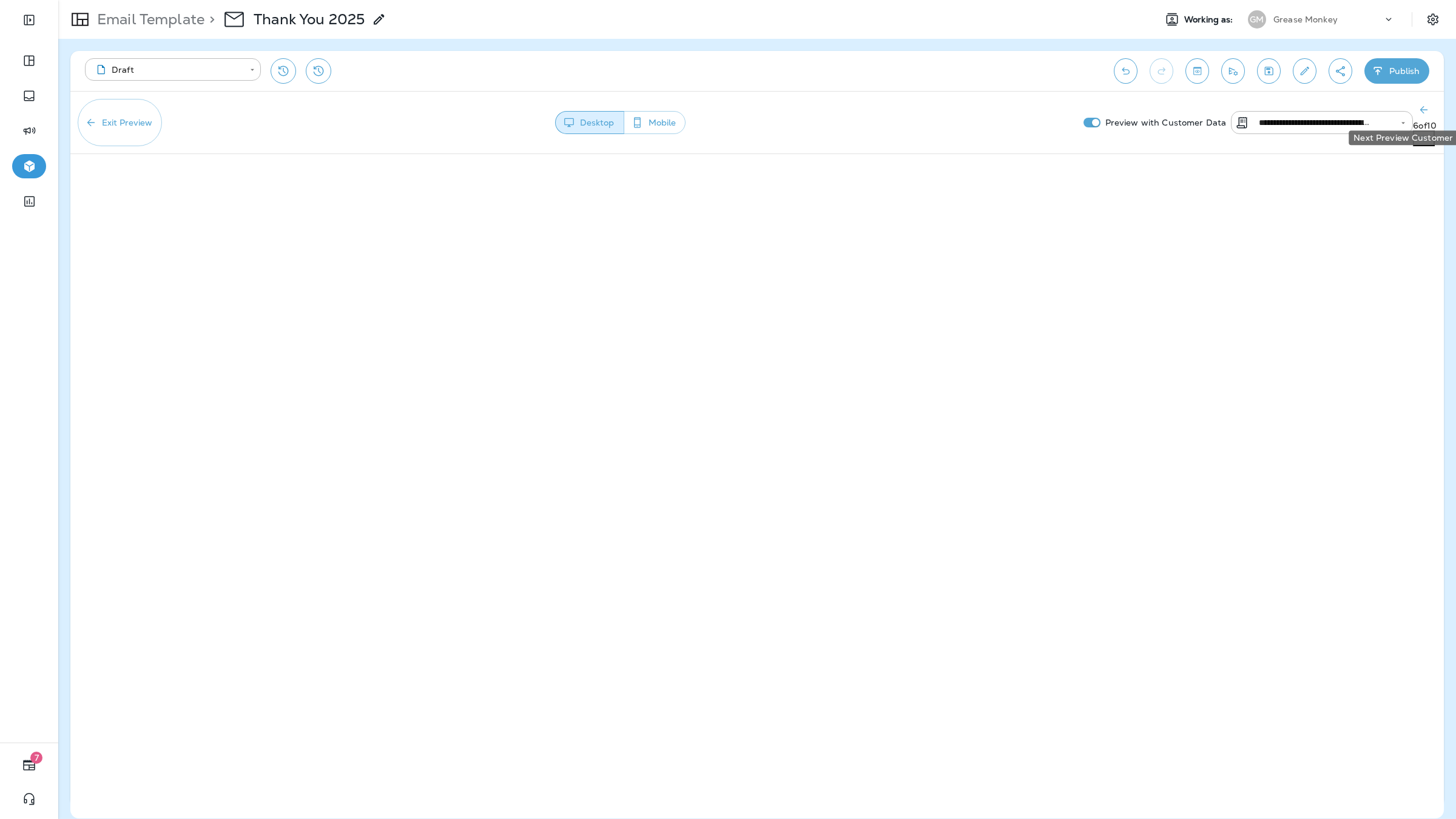
click at [1164, 132] on icon "Next Preview Customer" at bounding box center [1423, 137] width 12 height 12
click at [1164, 110] on button "Previous Preview Customer" at bounding box center [1425, 109] width 22 height 22
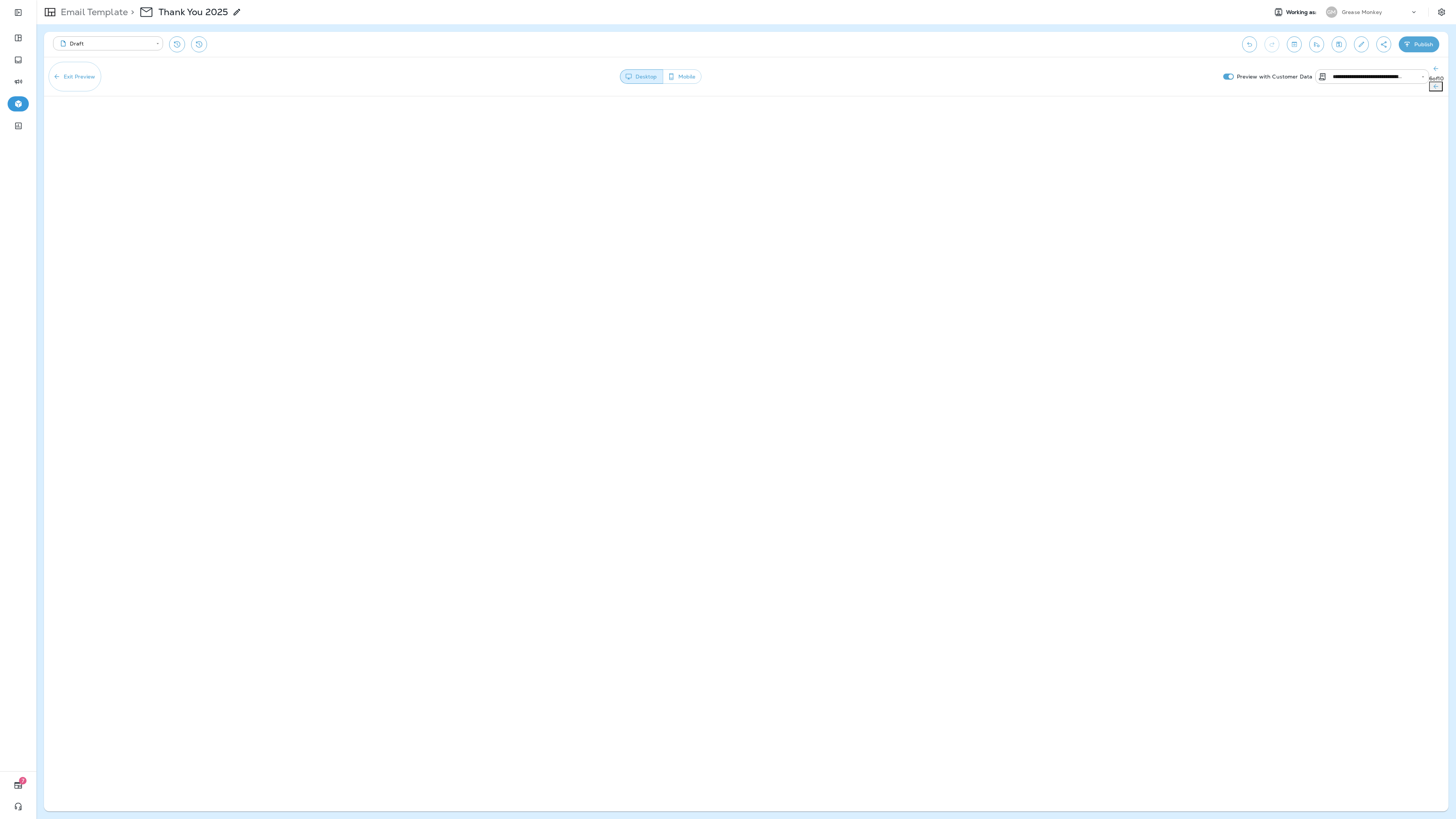
click at [727, 81] on button "Next Preview Customer" at bounding box center [1436, 86] width 14 height 10
click at [727, 81] on button "Next Preview Customer" at bounding box center [1437, 86] width 14 height 10
click at [727, 71] on icon "Previous Preview Customer" at bounding box center [1436, 68] width 5 height 5
click at [727, 67] on icon "Previous Preview Customer" at bounding box center [1436, 68] width 7 height 7
click at [727, 68] on icon "Previous Preview Customer" at bounding box center [1436, 68] width 7 height 7
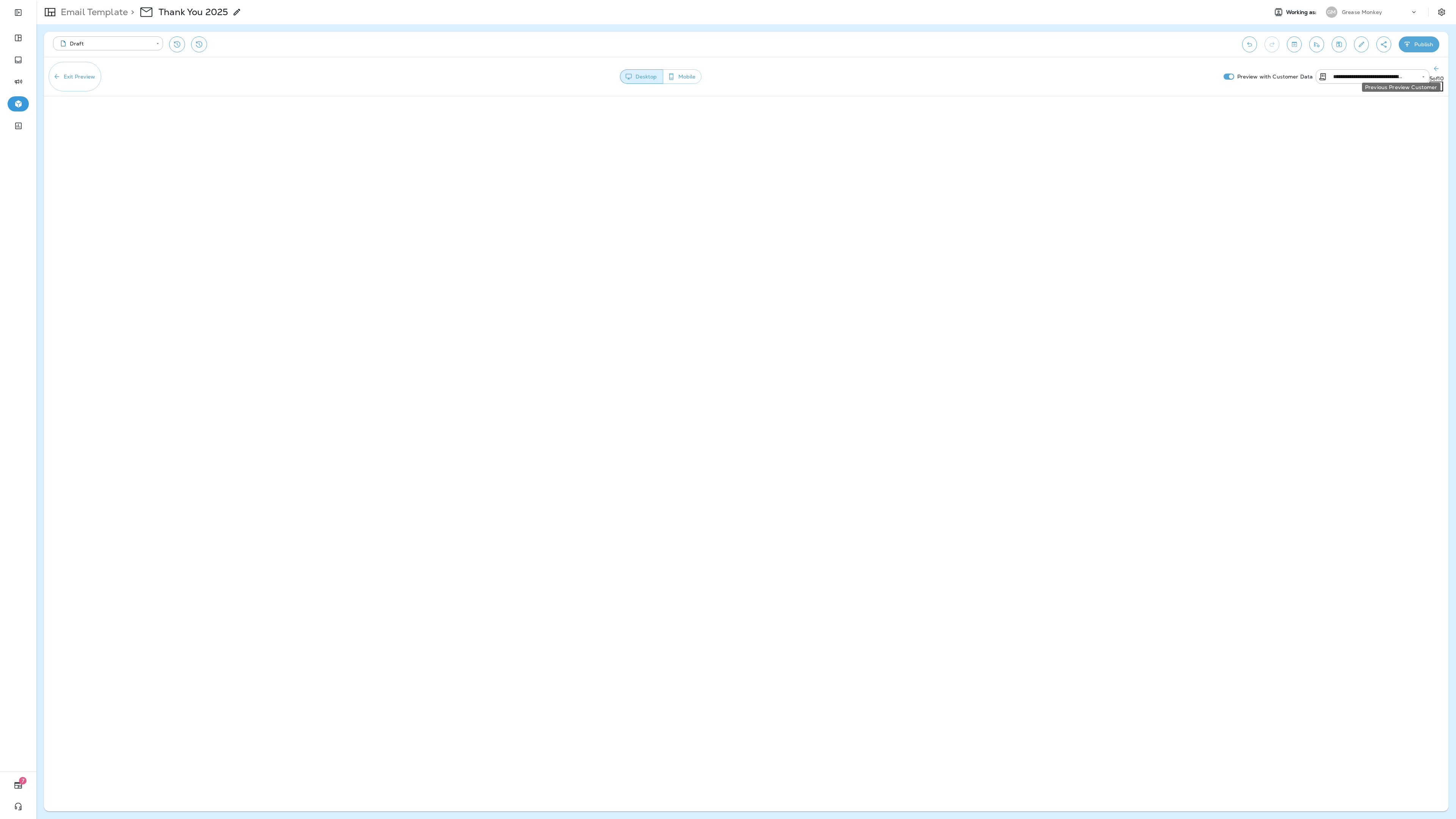
click at [727, 68] on icon "Previous Preview Customer" at bounding box center [1436, 68] width 7 height 7
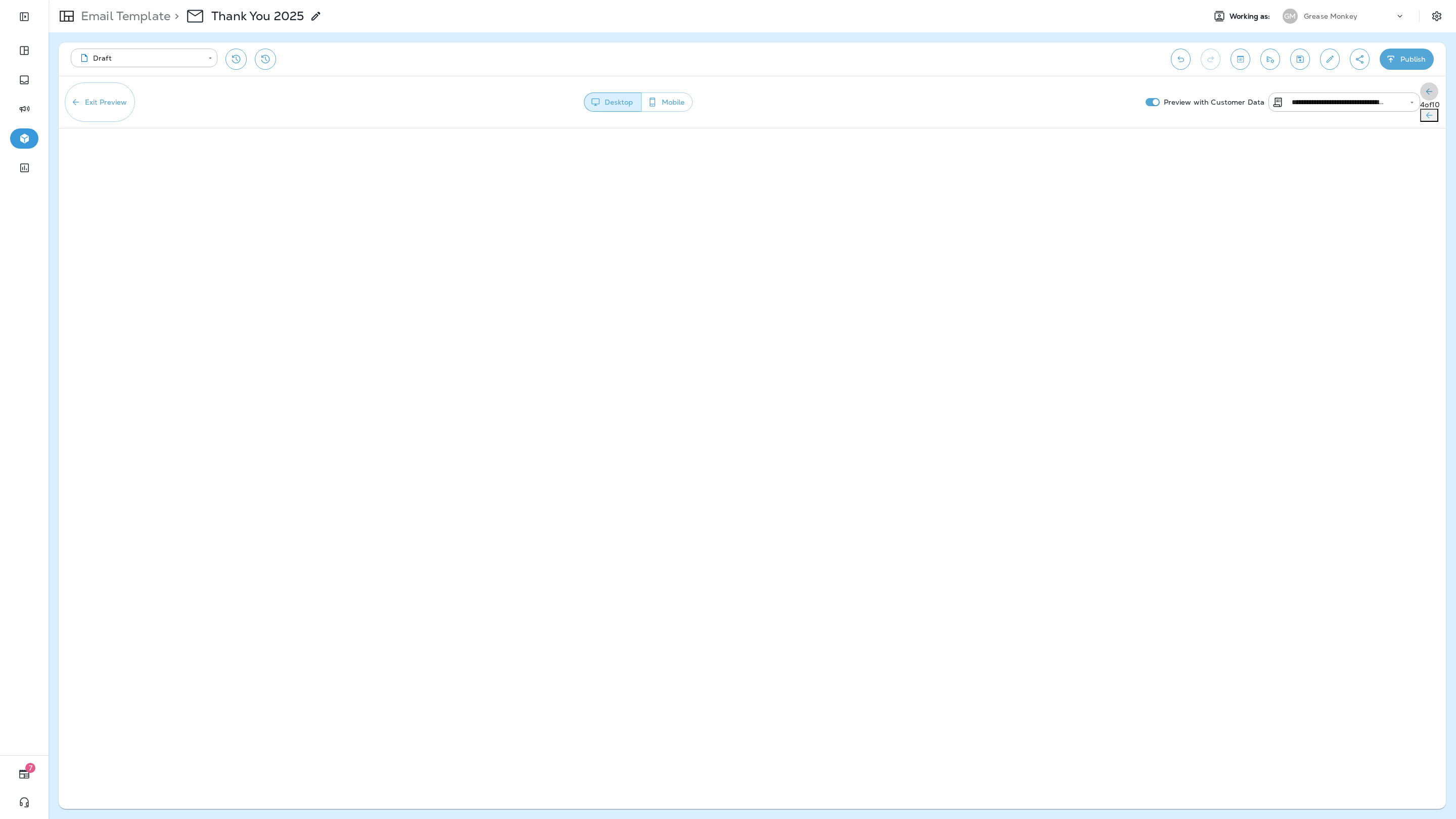
click at [970, 93] on button "Previous Preview Customer" at bounding box center [1429, 91] width 18 height 18
click at [970, 93] on icon "Previous Preview Customer" at bounding box center [1430, 91] width 6 height 6
click at [970, 91] on icon "Previous Preview Customer" at bounding box center [1429, 91] width 10 height 10
click at [970, 88] on icon "Previous Preview Customer" at bounding box center [1430, 91] width 10 height 10
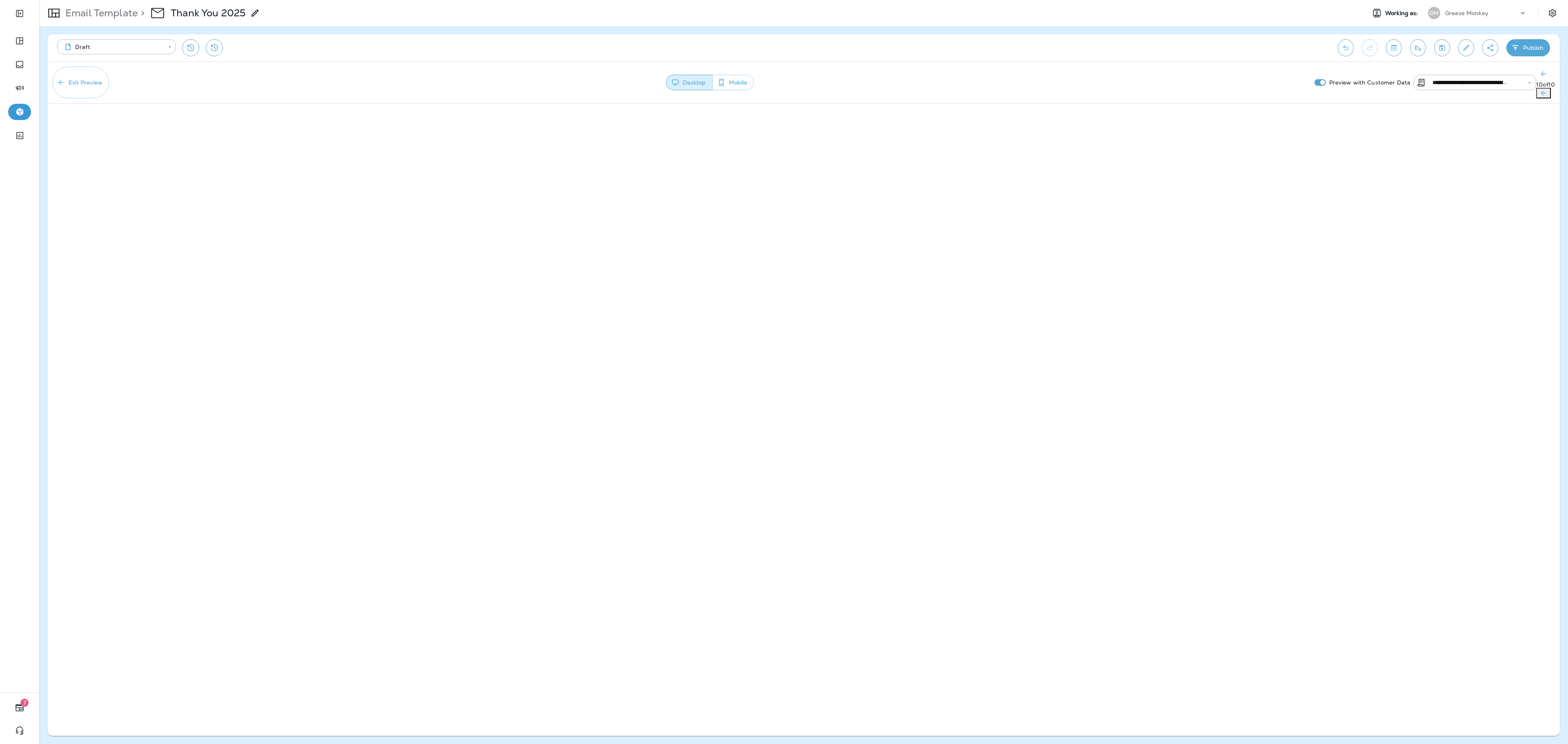
click at [112, 19] on p "Email Template" at bounding box center [100, 13] width 75 height 12
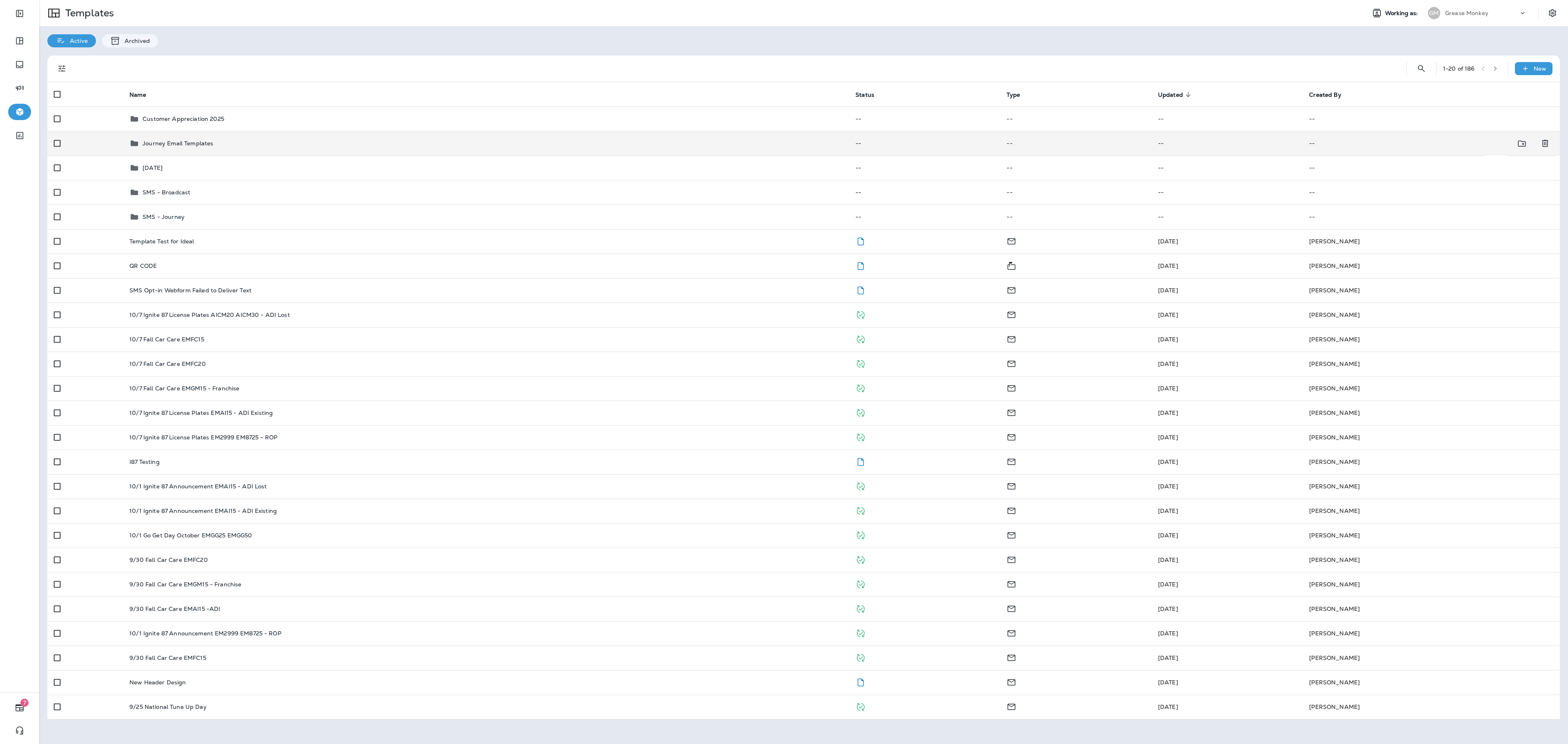
click at [211, 143] on p "Journey Email Templates" at bounding box center [178, 143] width 71 height 7
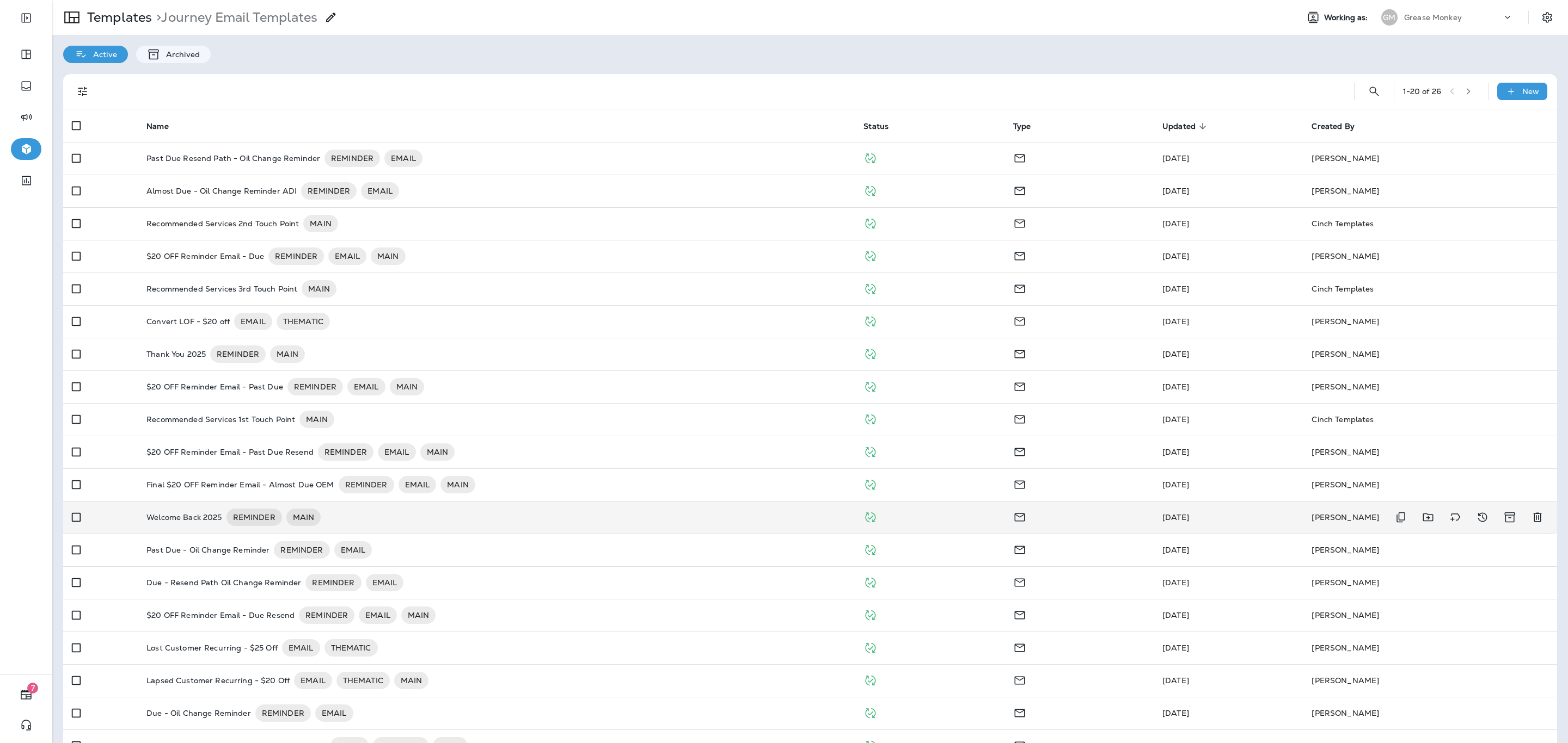
click at [187, 495] on p "Welcome Back 2025" at bounding box center [183, 517] width 75 height 17
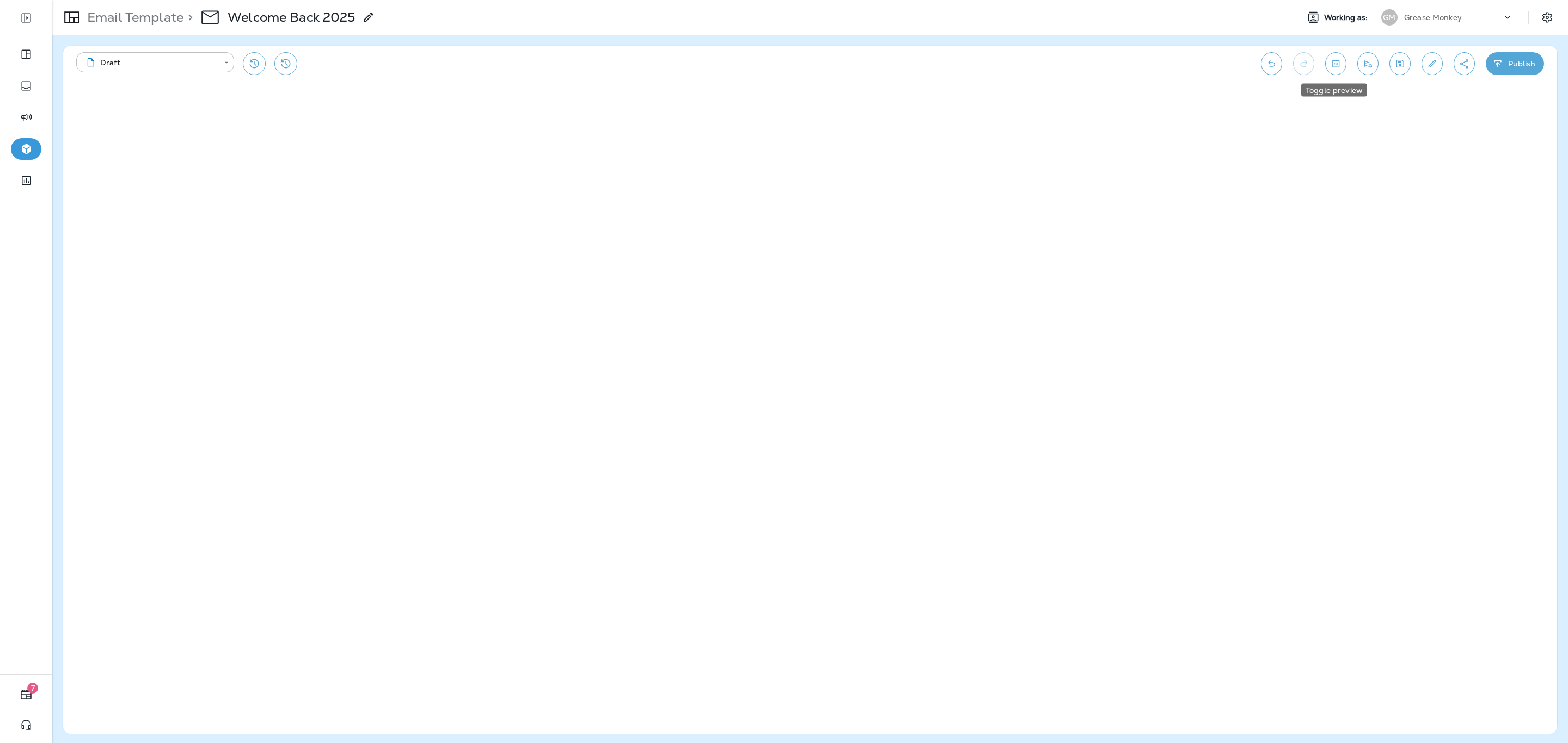
click at [1045, 58] on icon "Toggle preview" at bounding box center [1336, 63] width 11 height 11
click at [1045, 110] on div "​" at bounding box center [1468, 99] width 163 height 20
click at [1045, 103] on input "text" at bounding box center [1459, 99] width 139 height 14
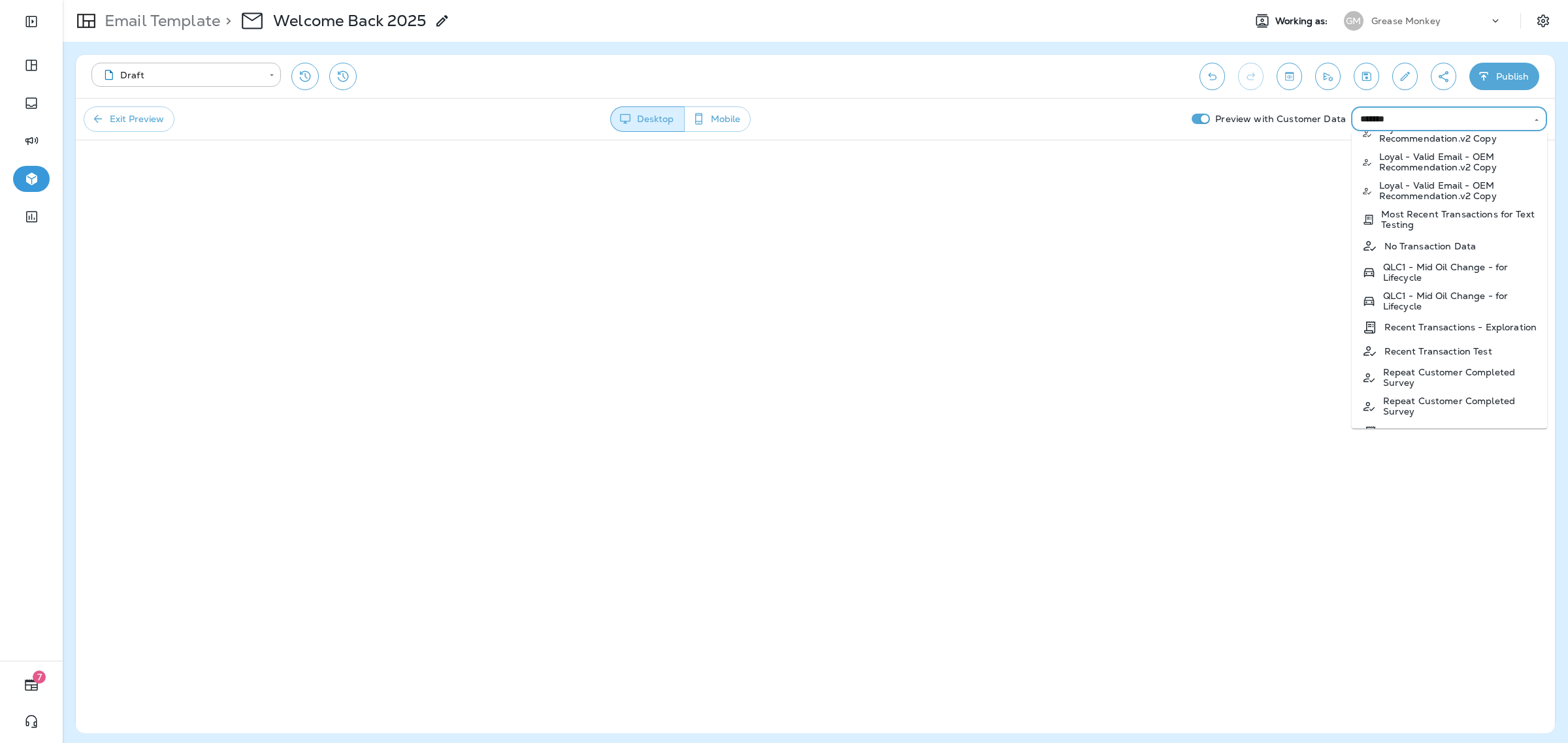
scroll to position [1176, 0]
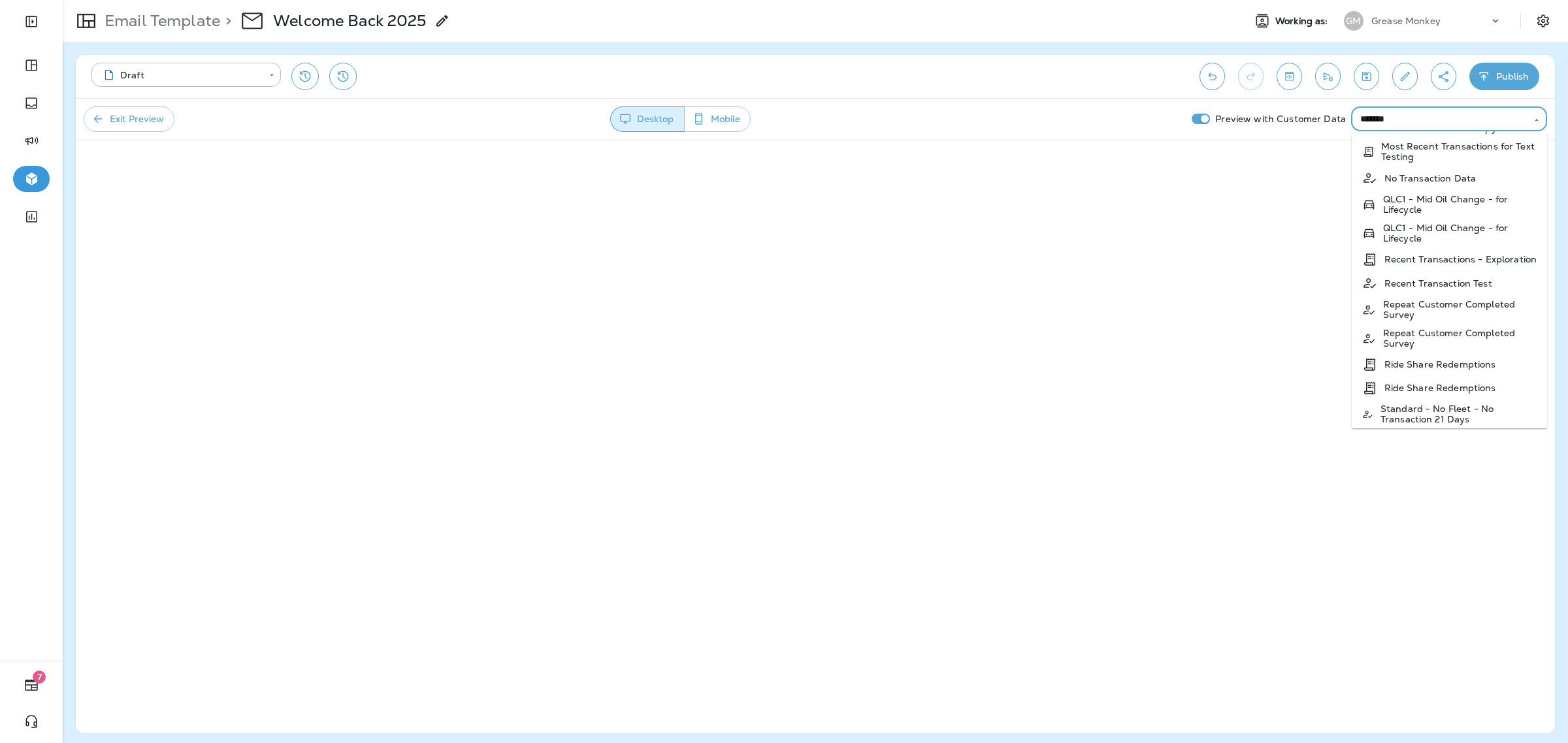
click at [1253, 162] on p "Most Recent Transactions for Text Testing" at bounding box center [1459, 151] width 156 height 20
type input "**********"
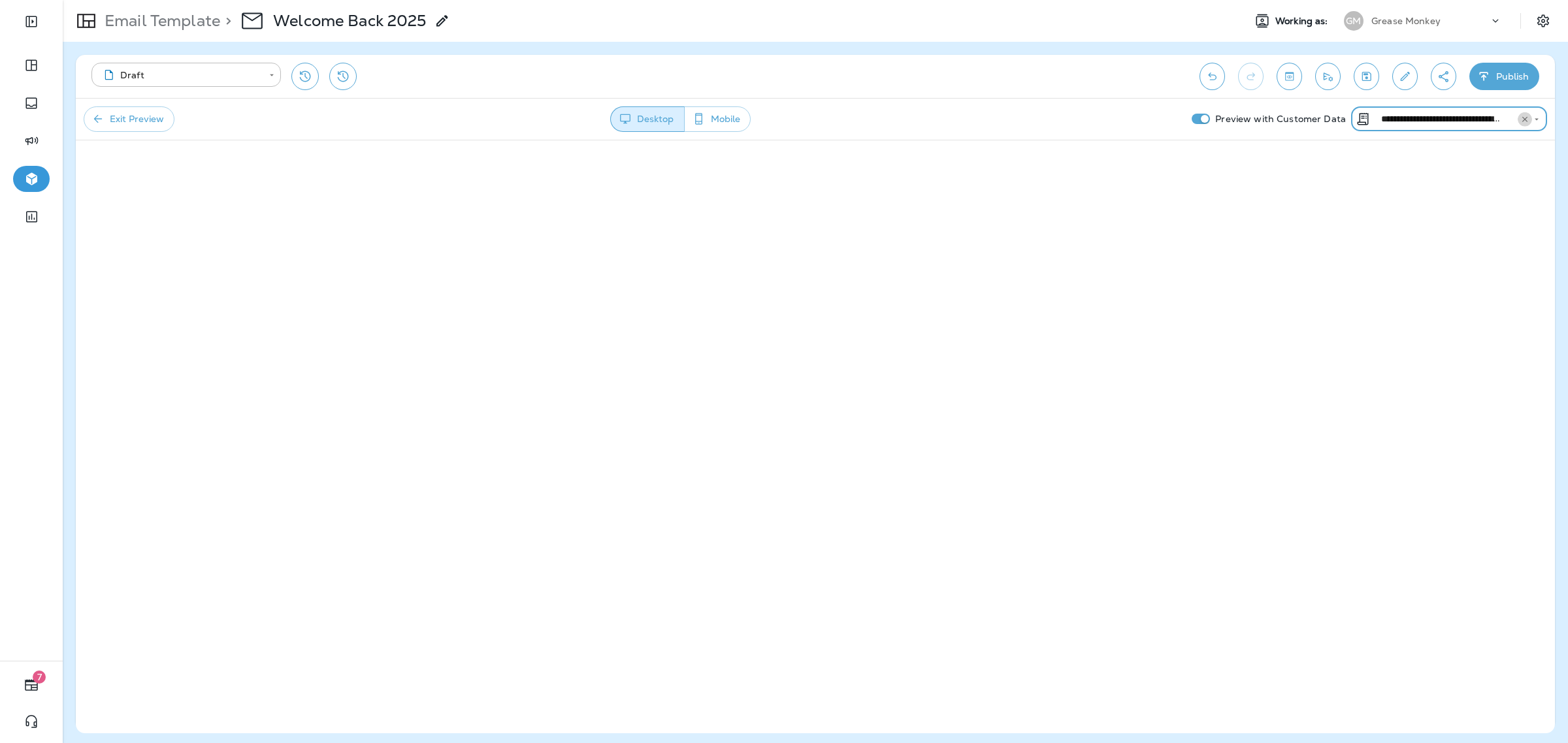
click at [1253, 116] on icon "Clear" at bounding box center [1524, 119] width 9 height 9
click at [1253, 126] on input "text" at bounding box center [1437, 119] width 167 height 17
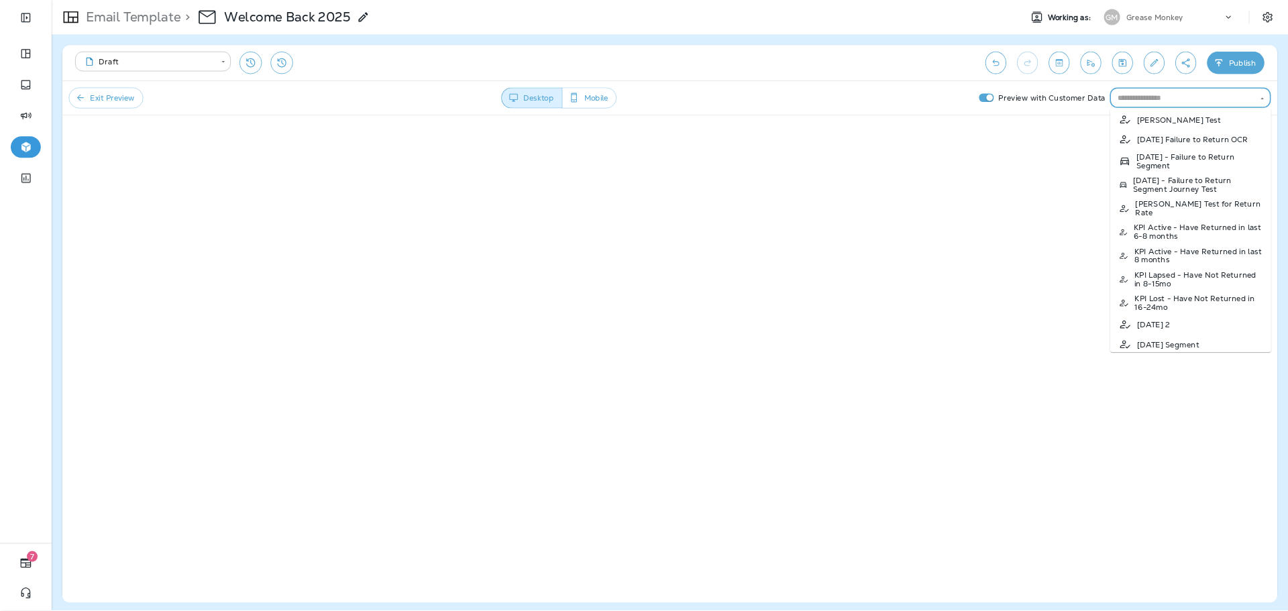
scroll to position [7211, 0]
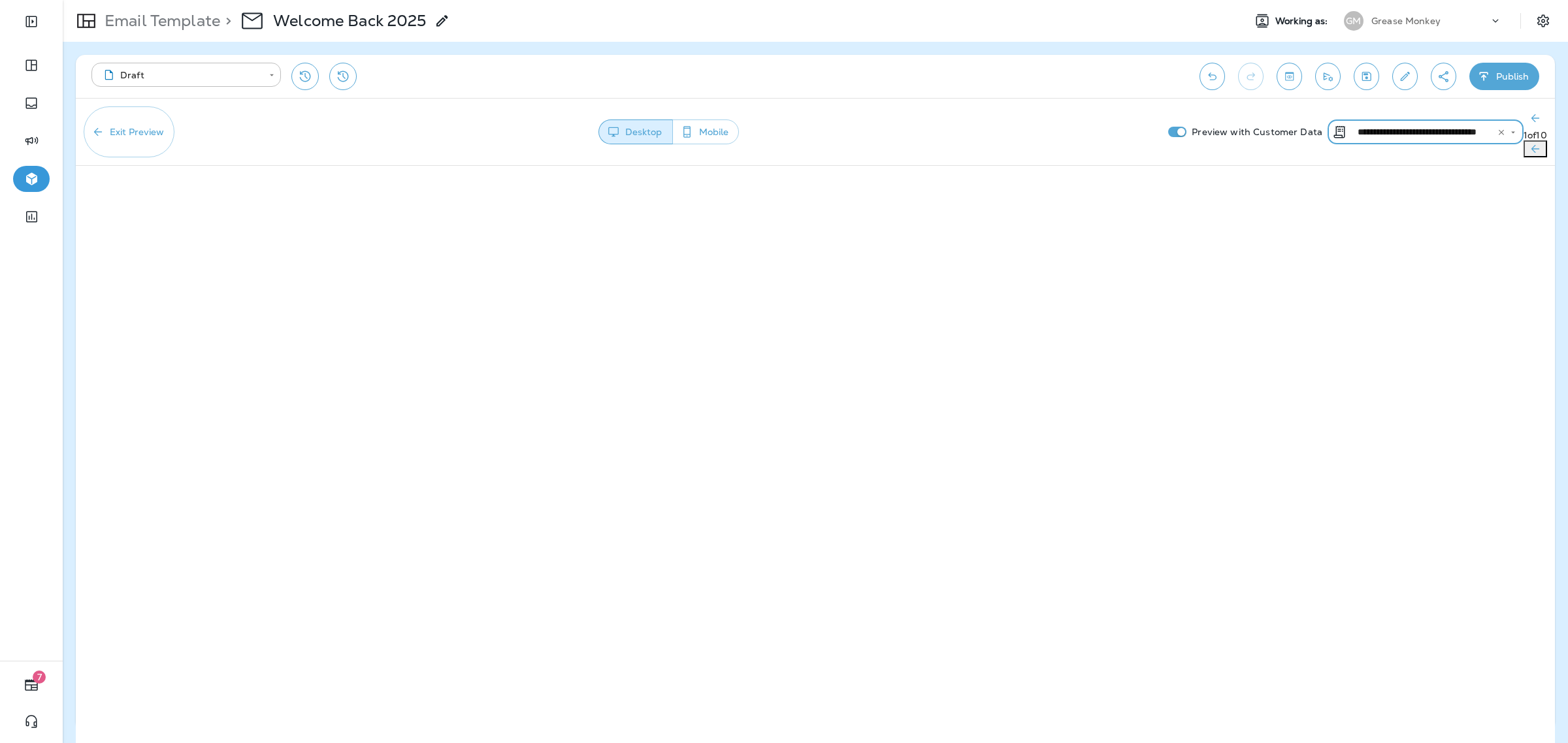
type input "**********"
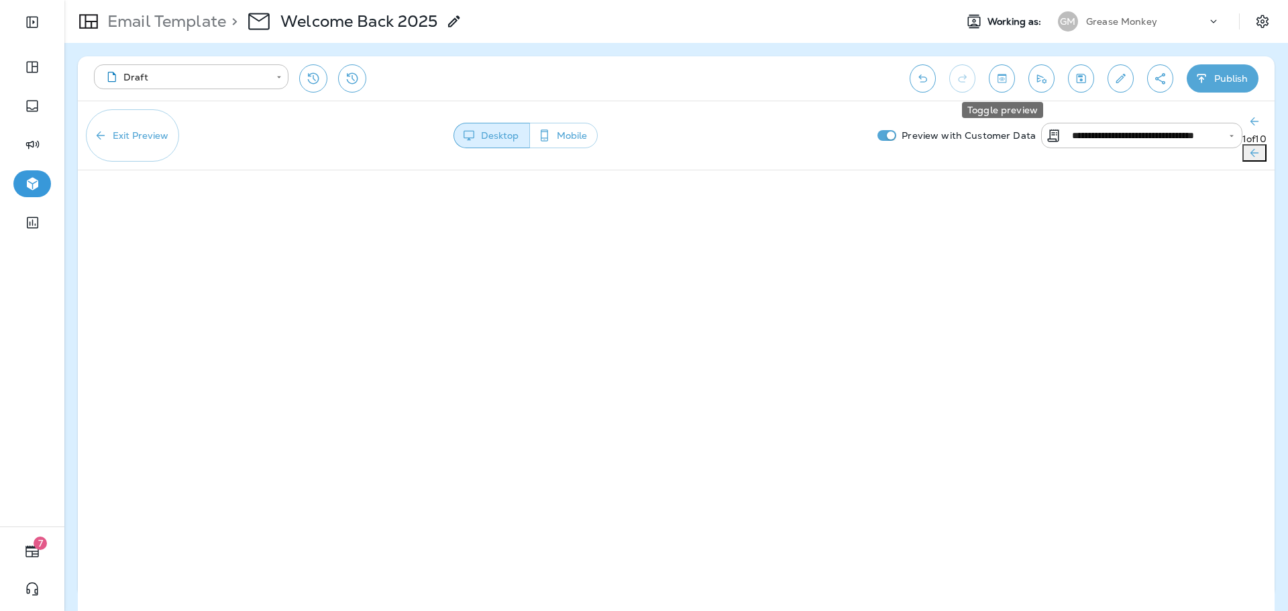
click at [1002, 80] on icon "Toggle preview" at bounding box center [1002, 78] width 9 height 9
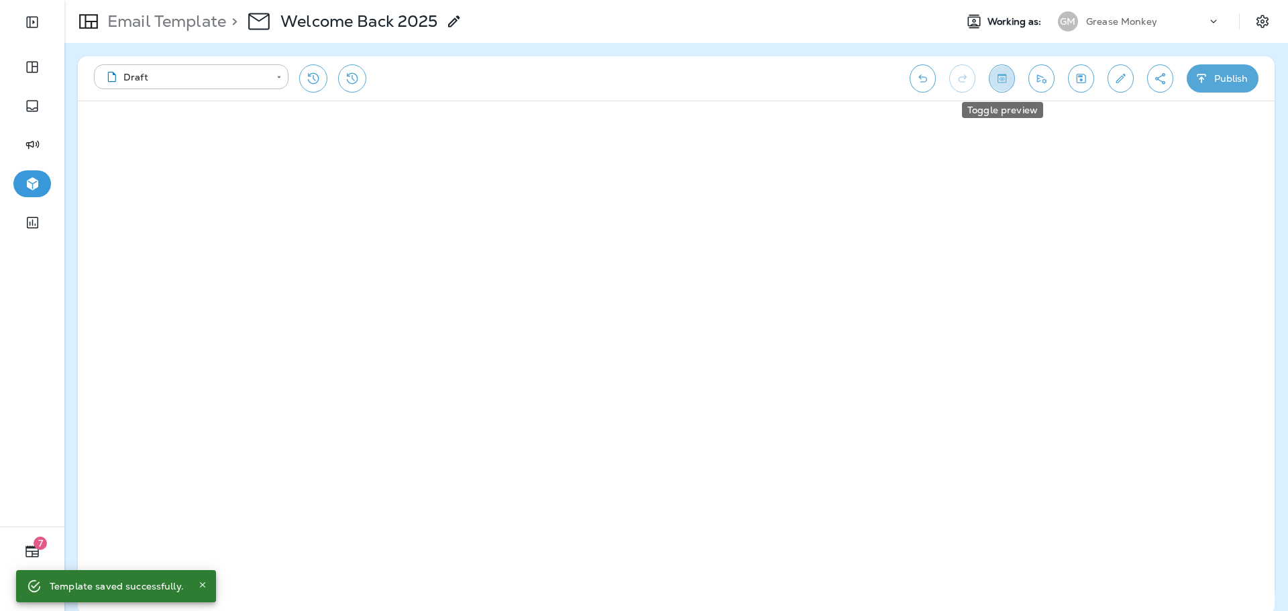
click at [1006, 79] on icon "Toggle preview" at bounding box center [1002, 78] width 9 height 9
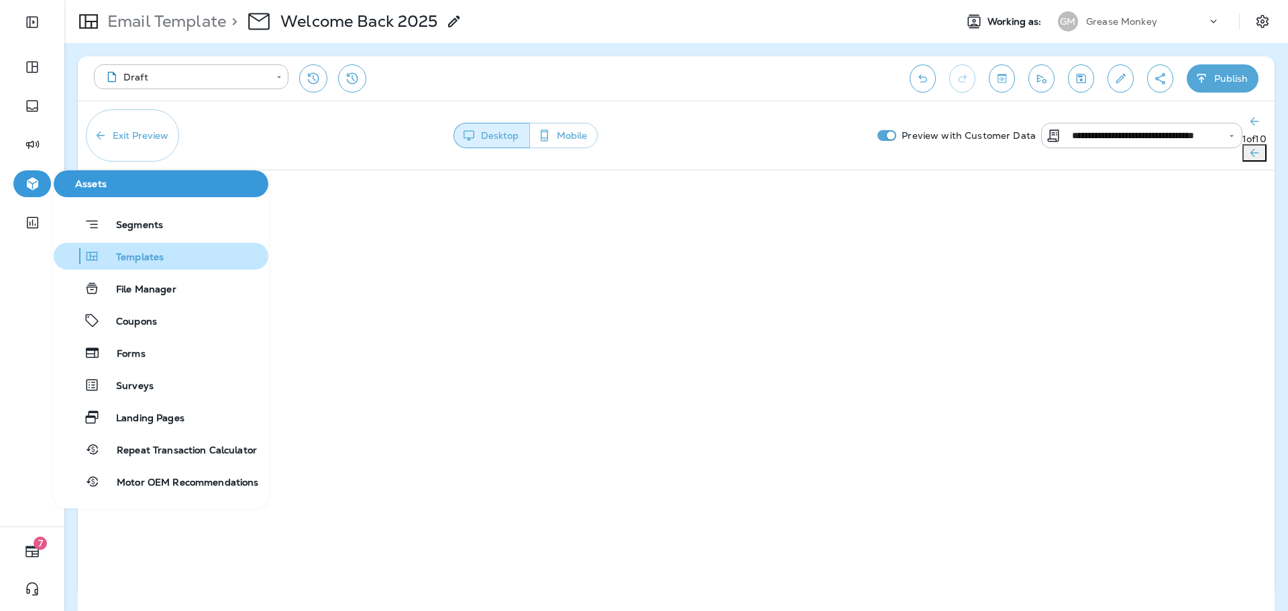
click at [135, 260] on span "Templates" at bounding box center [132, 258] width 64 height 13
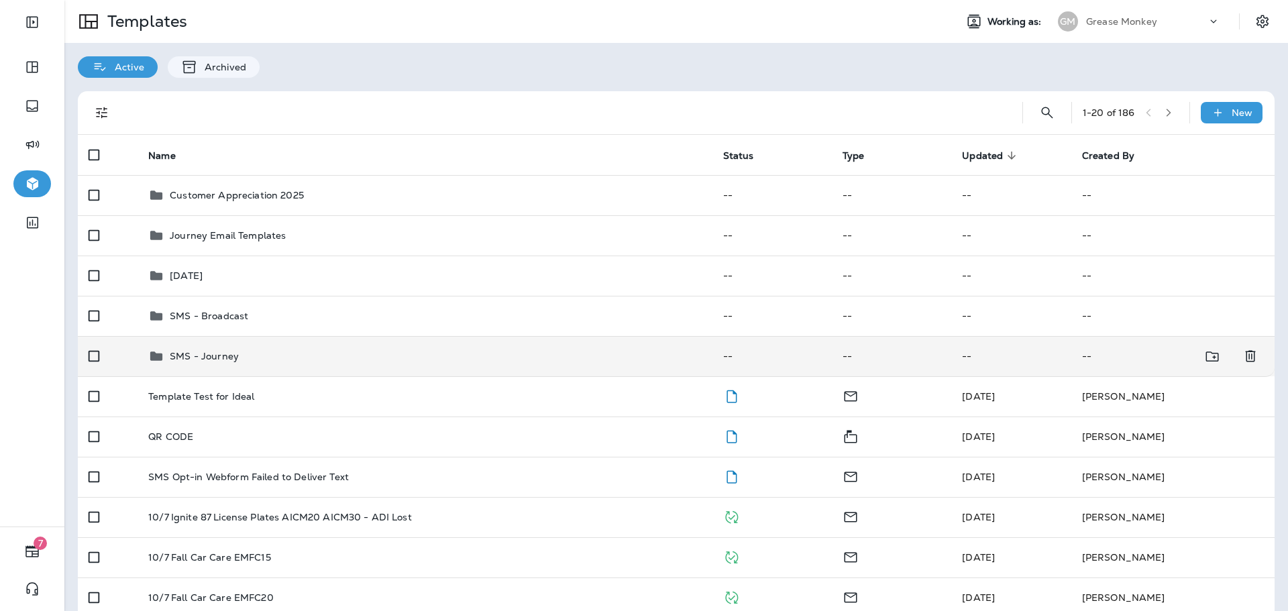
click at [236, 352] on div "SMS - Journey" at bounding box center [424, 356] width 553 height 16
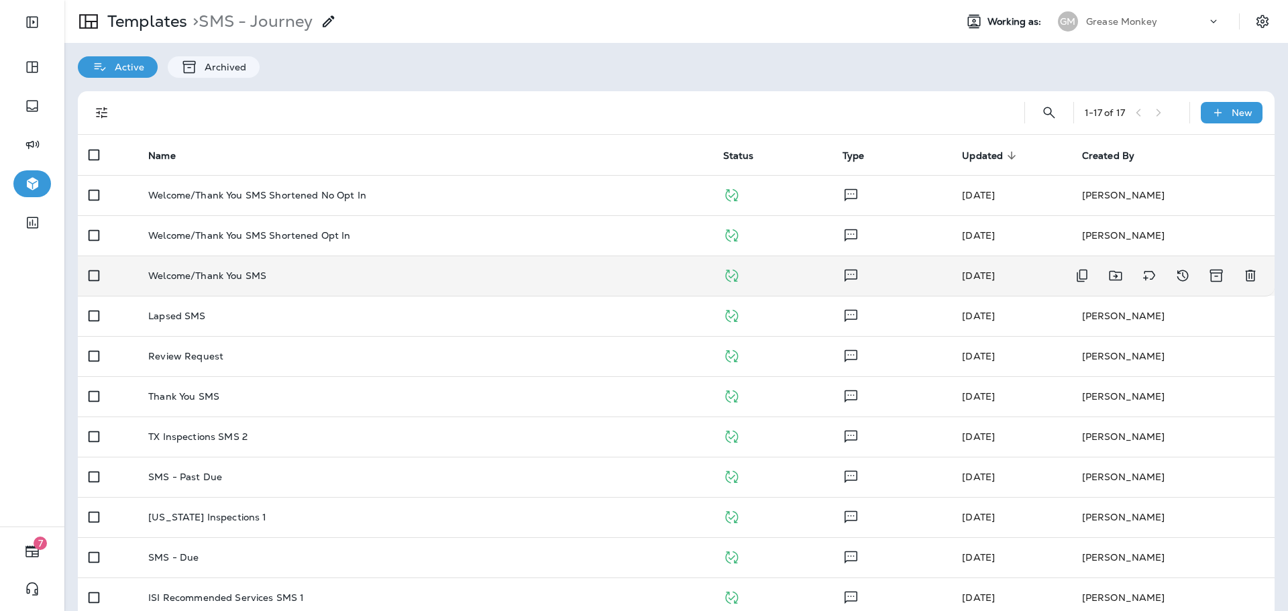
click at [425, 290] on td "Welcome/Thank You SMS" at bounding box center [425, 276] width 574 height 40
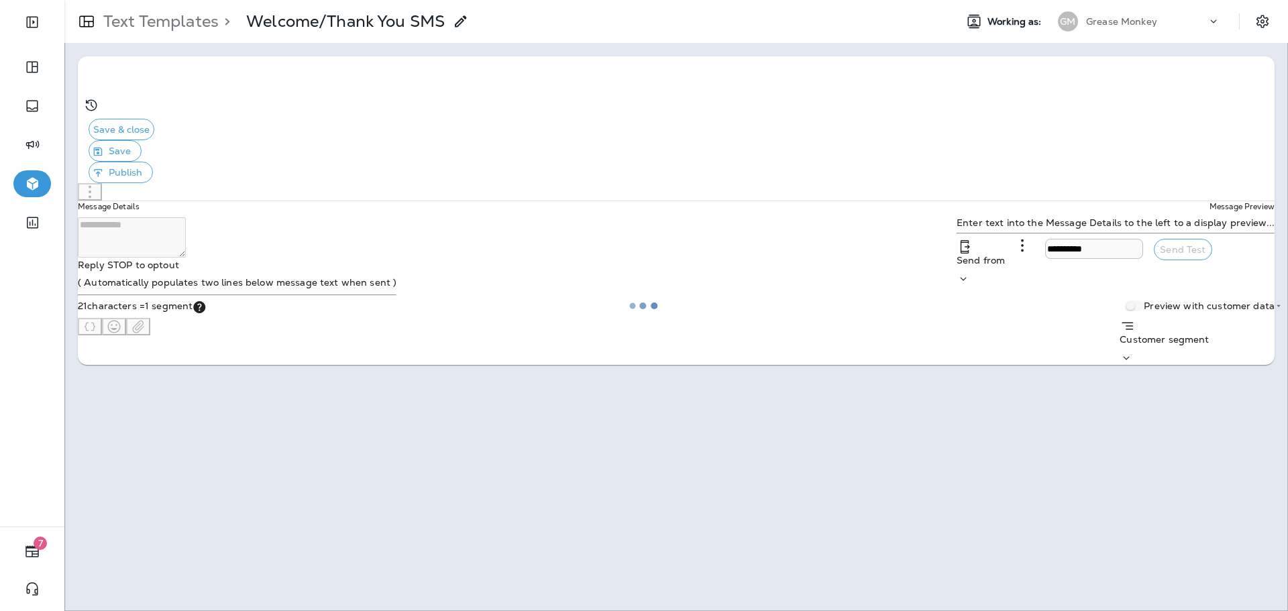
type input "**********"
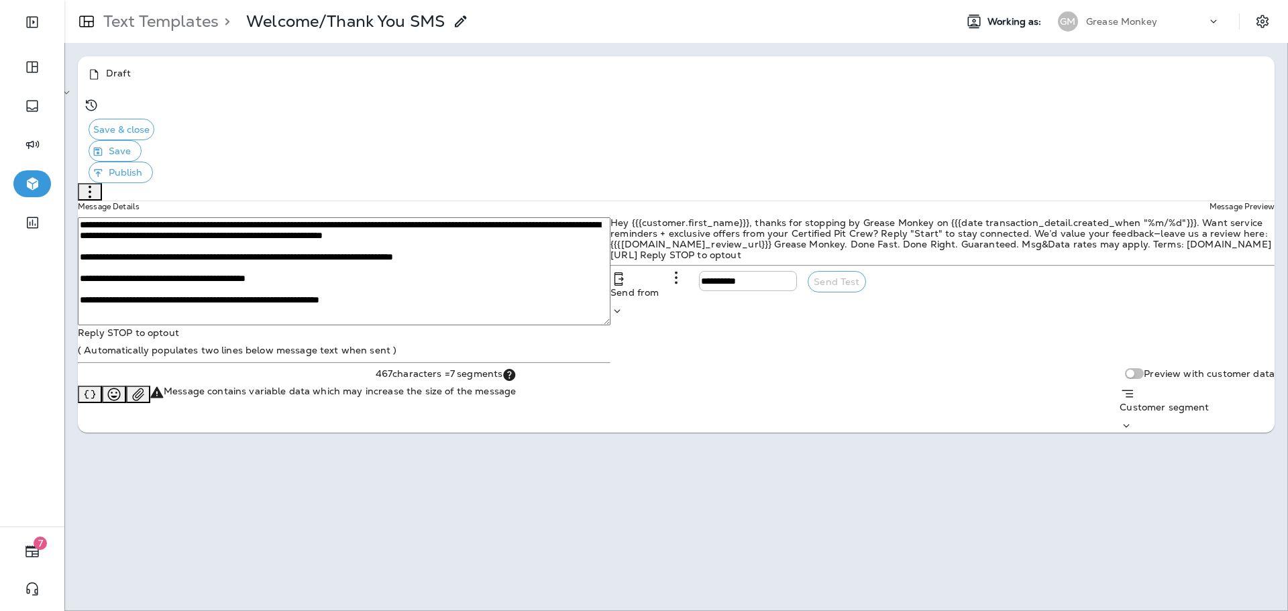
click at [191, 18] on p "Text Templates" at bounding box center [158, 21] width 121 height 20
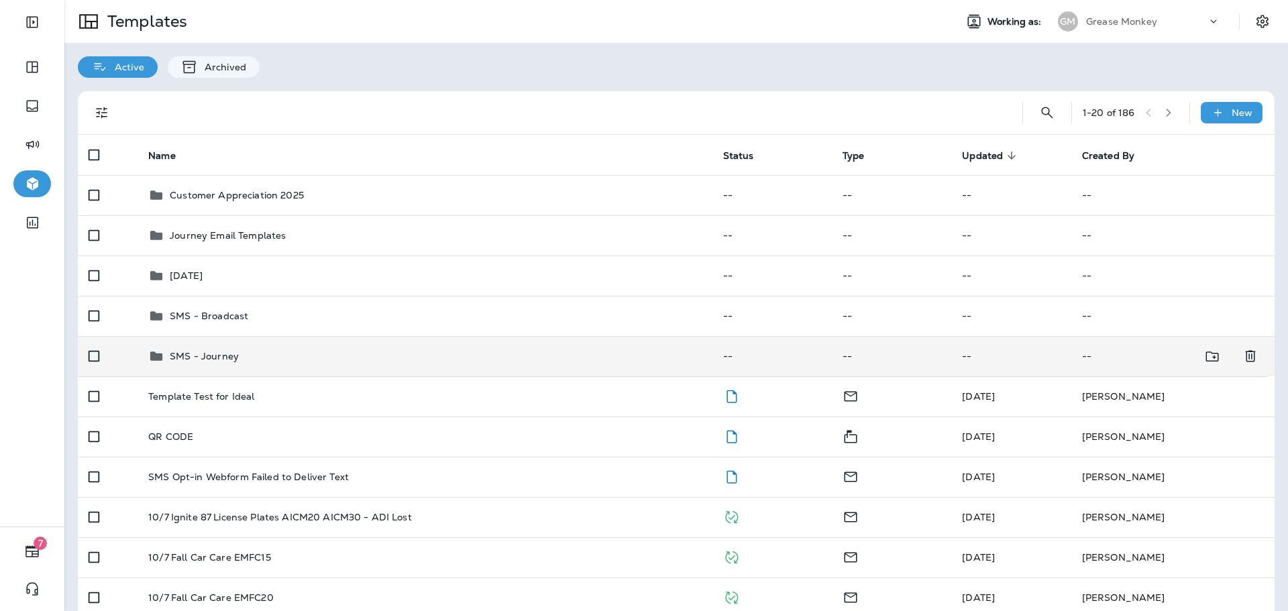
click at [268, 356] on div "SMS - Journey" at bounding box center [424, 356] width 553 height 16
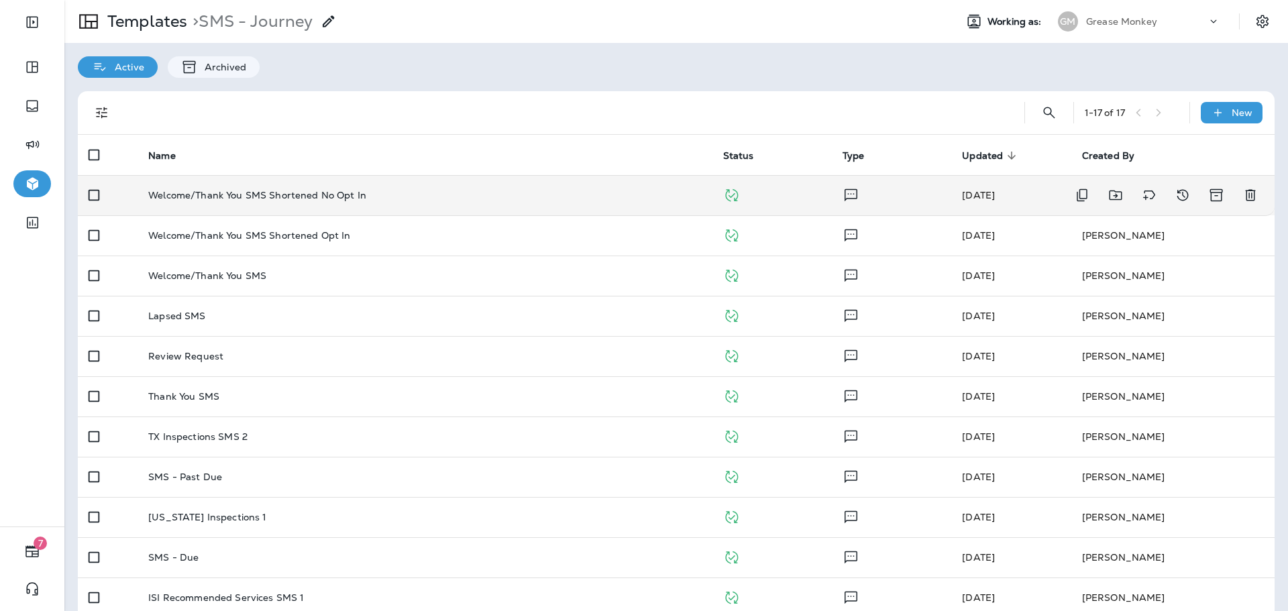
click at [420, 202] on td "Welcome/Thank You SMS Shortened No Opt In" at bounding box center [425, 195] width 574 height 40
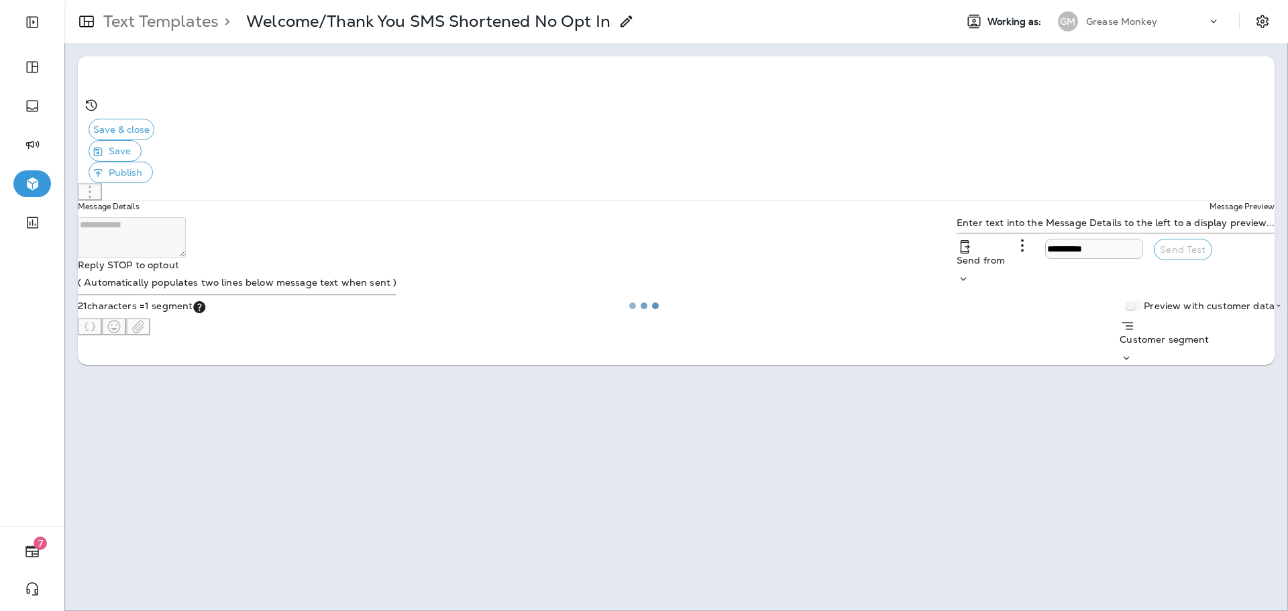
type input "**********"
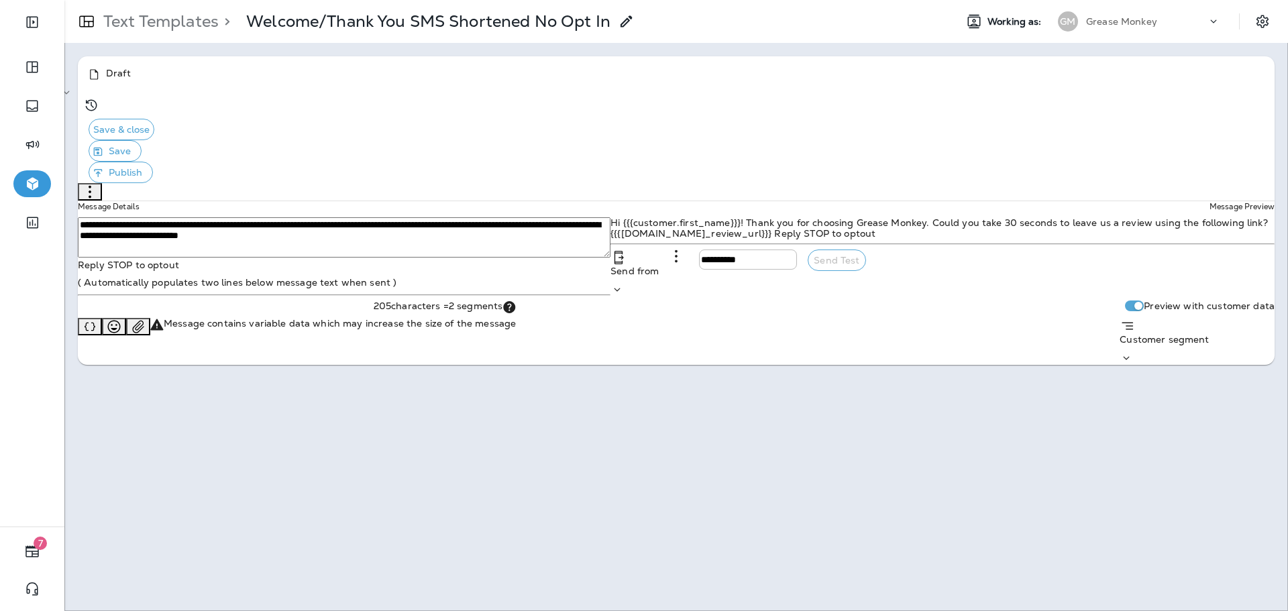
click at [1132, 352] on div "Customer segment" at bounding box center [1197, 342] width 155 height 17
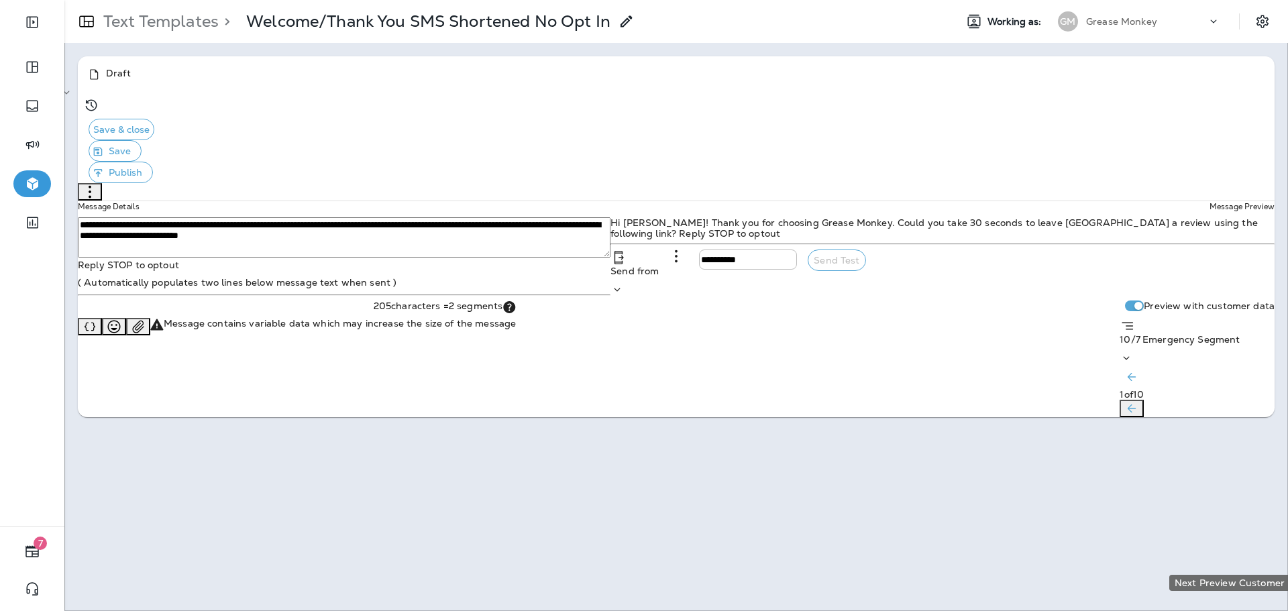
click at [1136, 413] on icon "Next Preview Customer" at bounding box center [1132, 409] width 8 height 8
click at [1138, 415] on icon "Next Preview Customer" at bounding box center [1131, 408] width 13 height 13
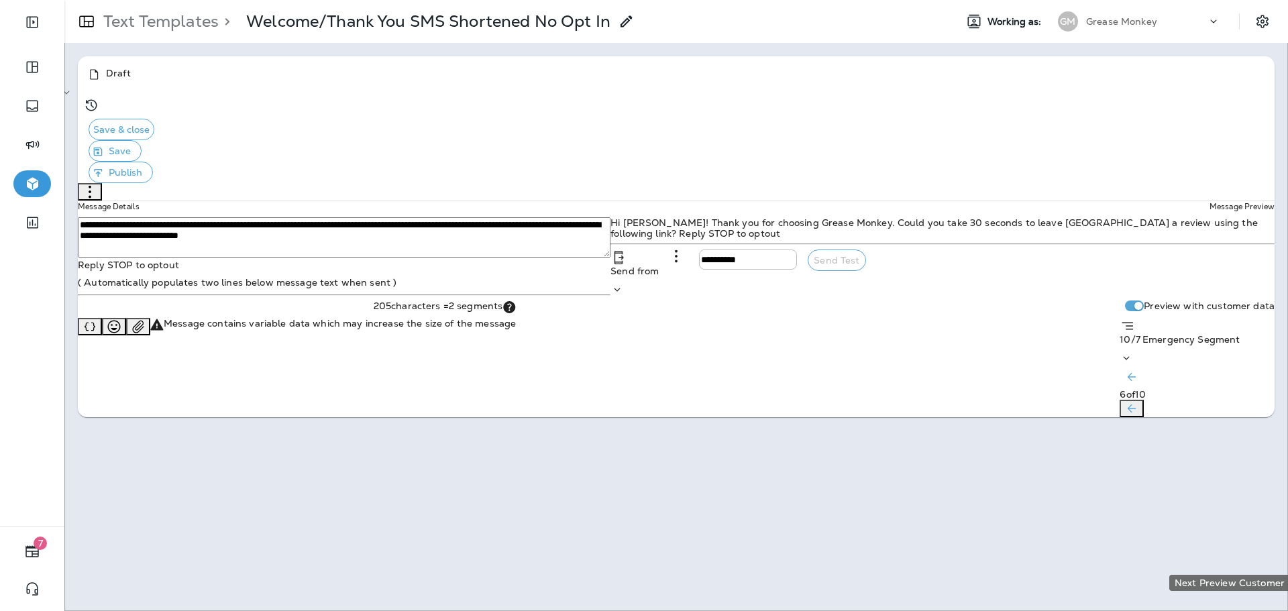
click at [1138, 415] on icon "Next Preview Customer" at bounding box center [1131, 408] width 13 height 13
click at [1120, 345] on span "10/7 Emergency Segment" at bounding box center [1180, 339] width 120 height 12
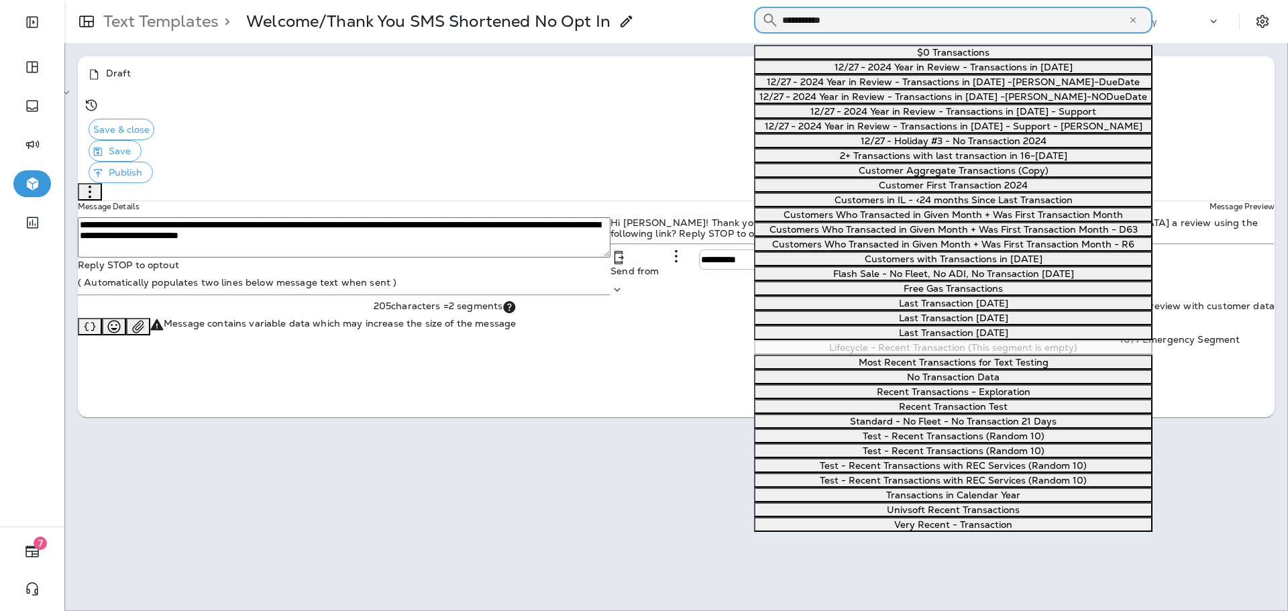
scroll to position [672, 0]
type input "**********"
click at [1005, 430] on span "Test - Recent Transactions (Random 10)" at bounding box center [954, 436] width 182 height 12
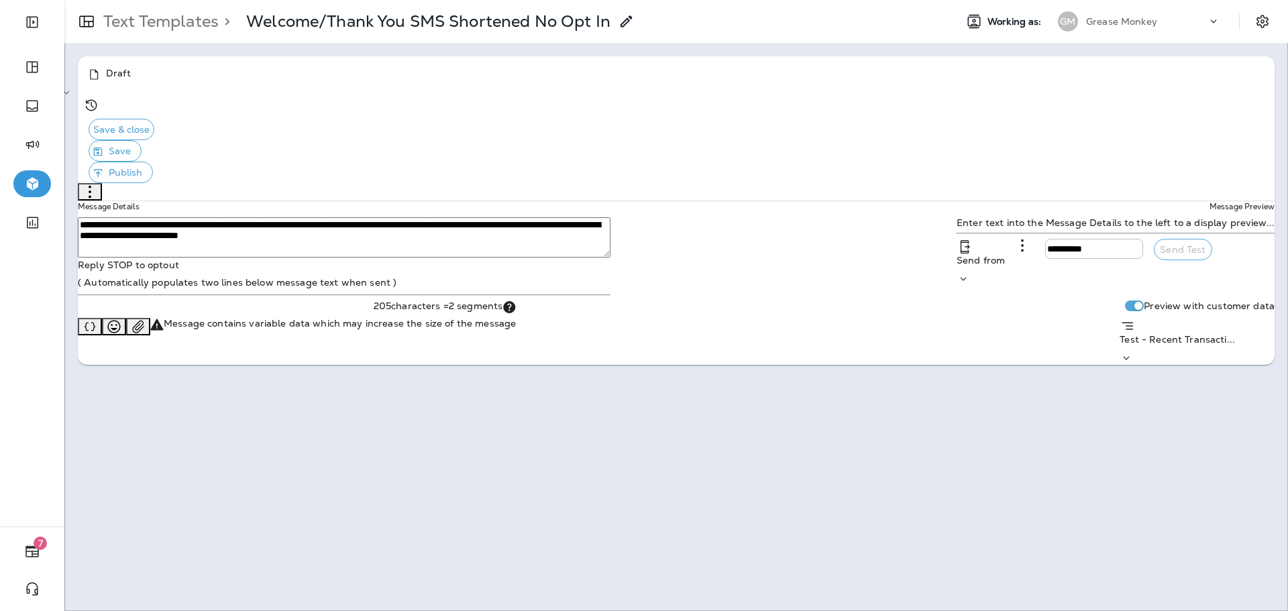
click at [1198, 345] on span "Test - Recent Transacti..." at bounding box center [1177, 339] width 115 height 12
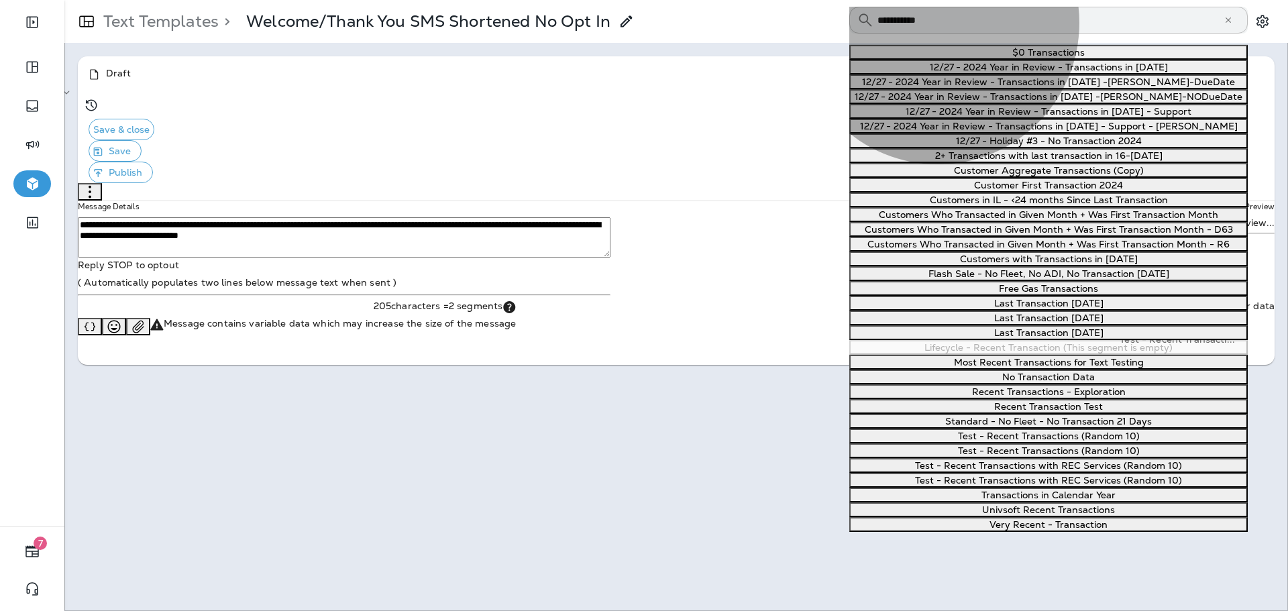
click at [1090, 474] on span "Test - Recent Transactions with REC Services (Random 10)" at bounding box center [1048, 480] width 267 height 12
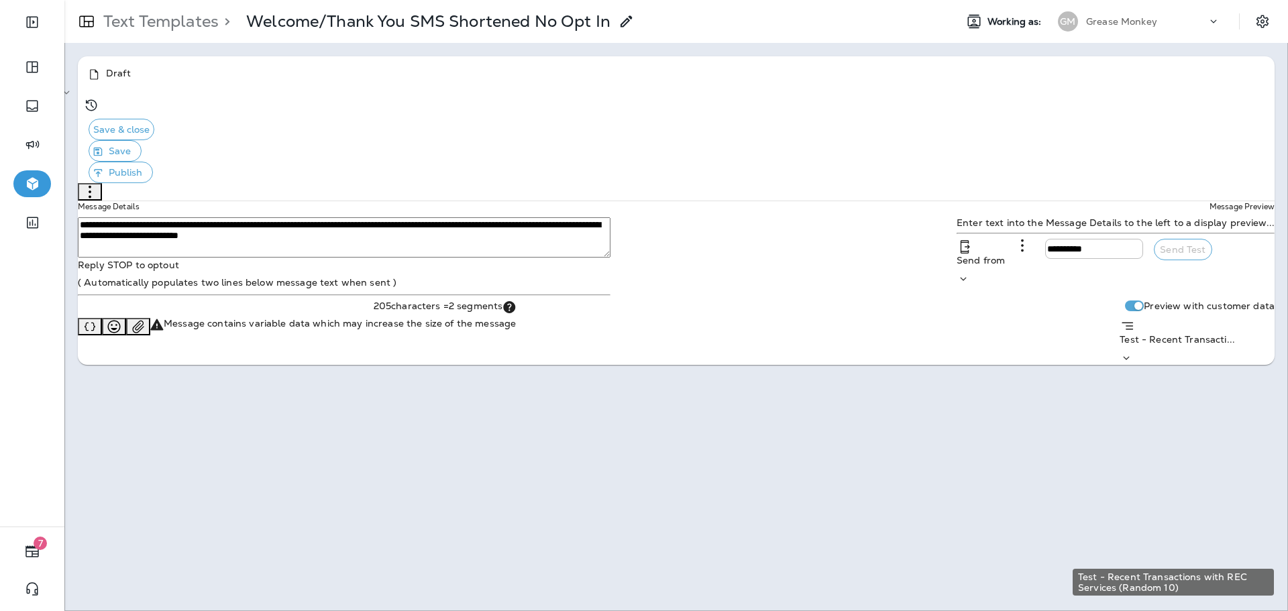
click at [1229, 365] on div at bounding box center [1197, 358] width 155 height 13
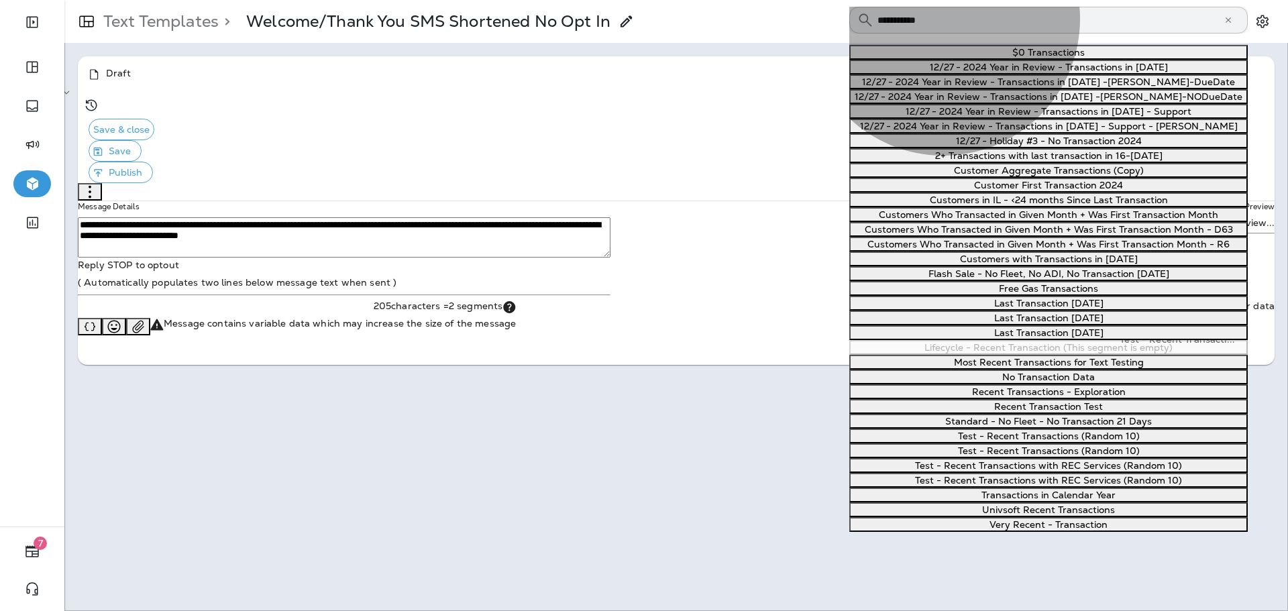
click at [1095, 460] on span "Test - Recent Transactions with REC Services (Random 10)" at bounding box center [1048, 466] width 267 height 12
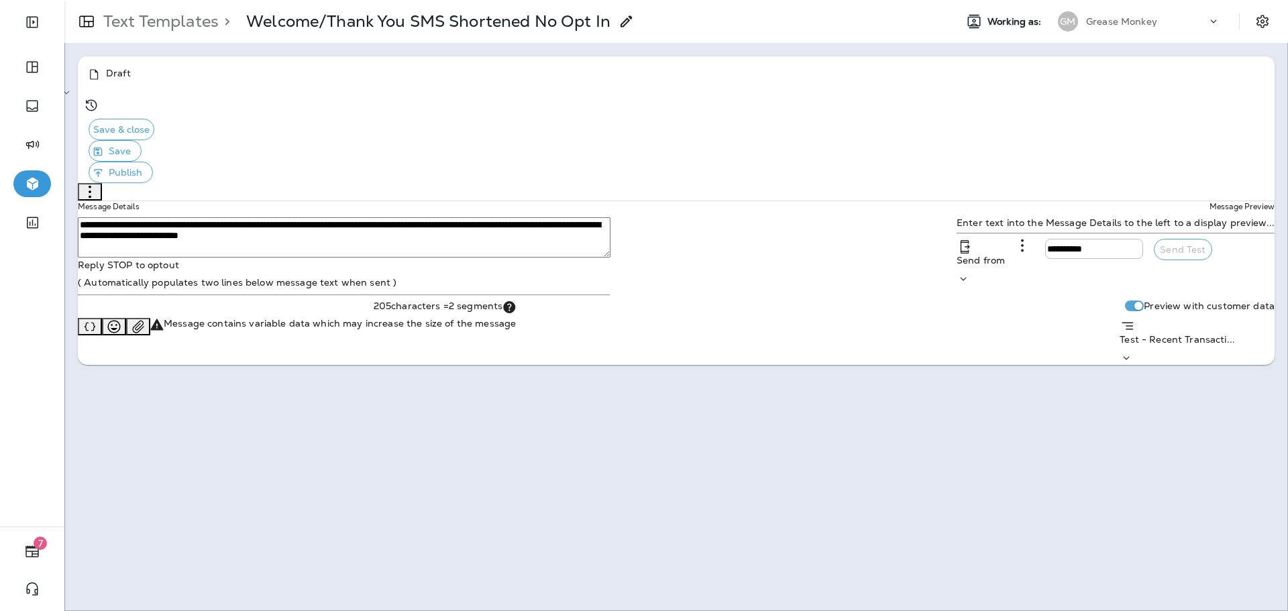
click at [1133, 365] on icon at bounding box center [1126, 358] width 13 height 13
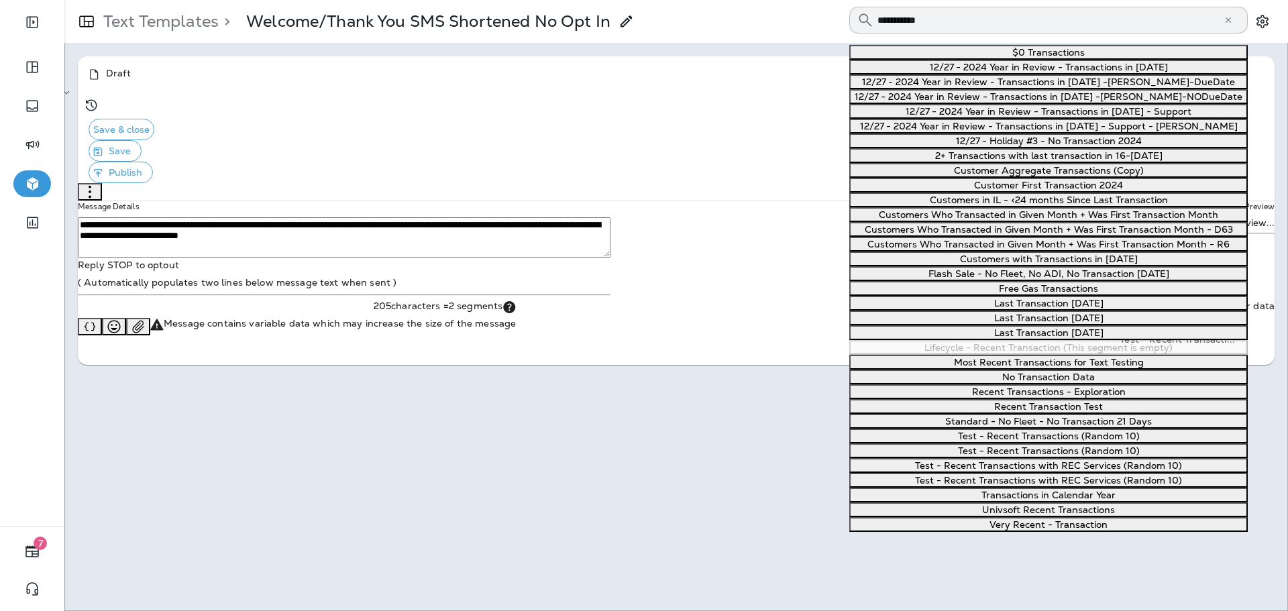
click at [1076, 443] on button "Test - Recent Transactions (Random 10)" at bounding box center [1048, 450] width 398 height 15
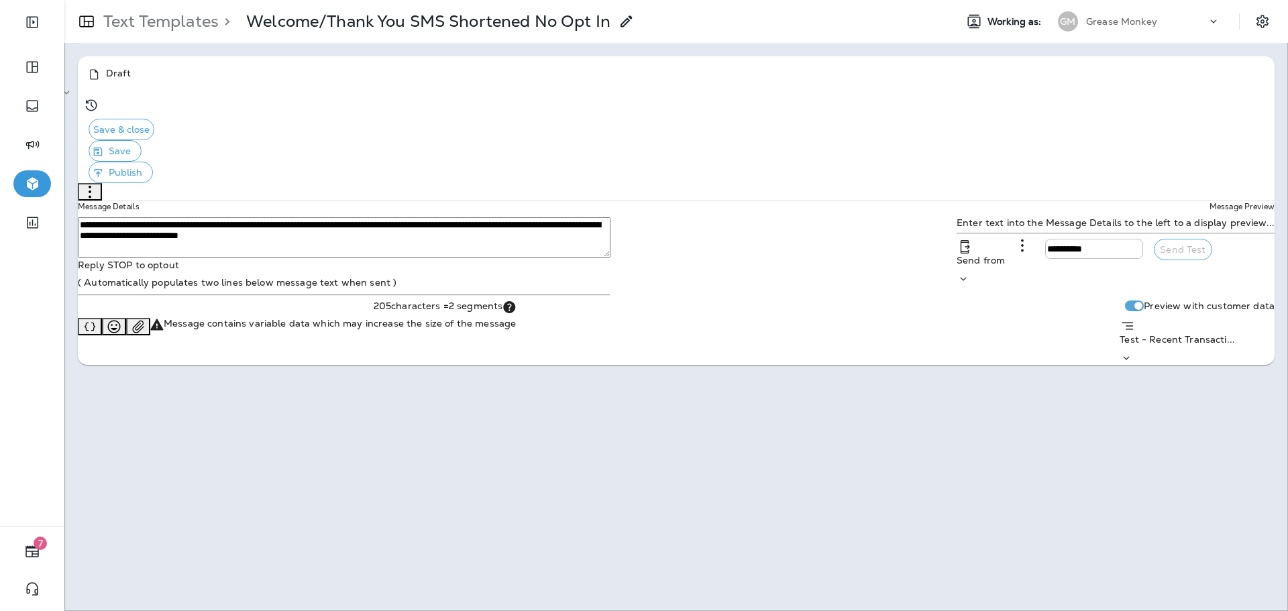
click at [1133, 365] on icon at bounding box center [1126, 358] width 13 height 13
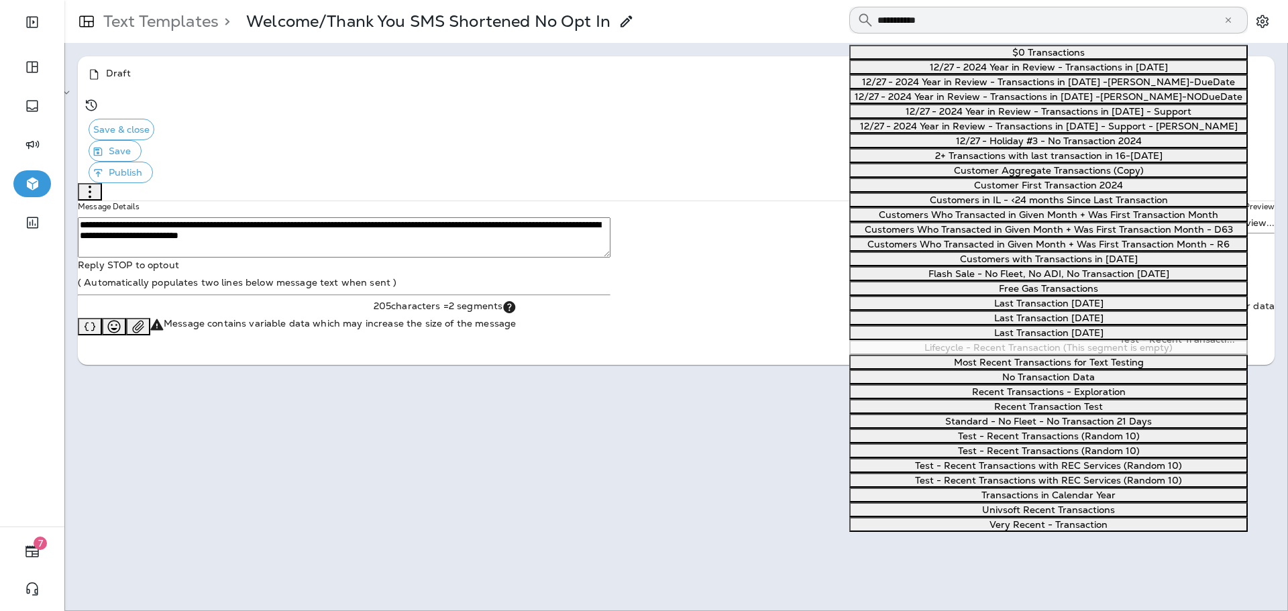
click at [1082, 430] on span "Test - Recent Transactions (Random 10)" at bounding box center [1049, 436] width 182 height 12
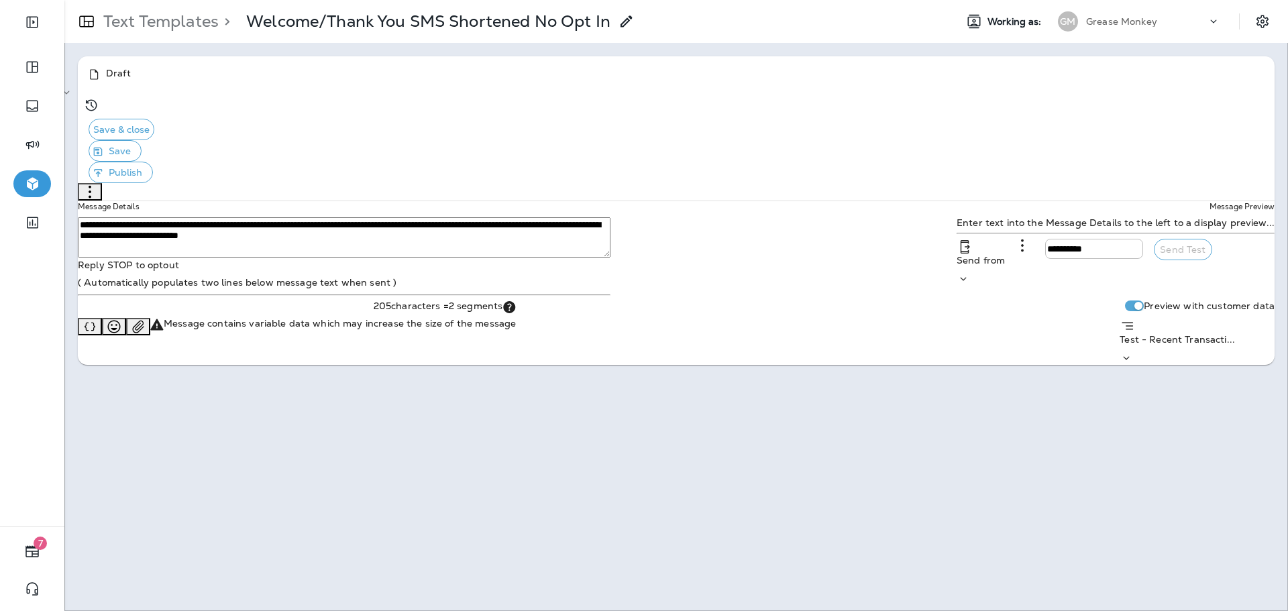
click at [1133, 365] on icon at bounding box center [1126, 358] width 13 height 13
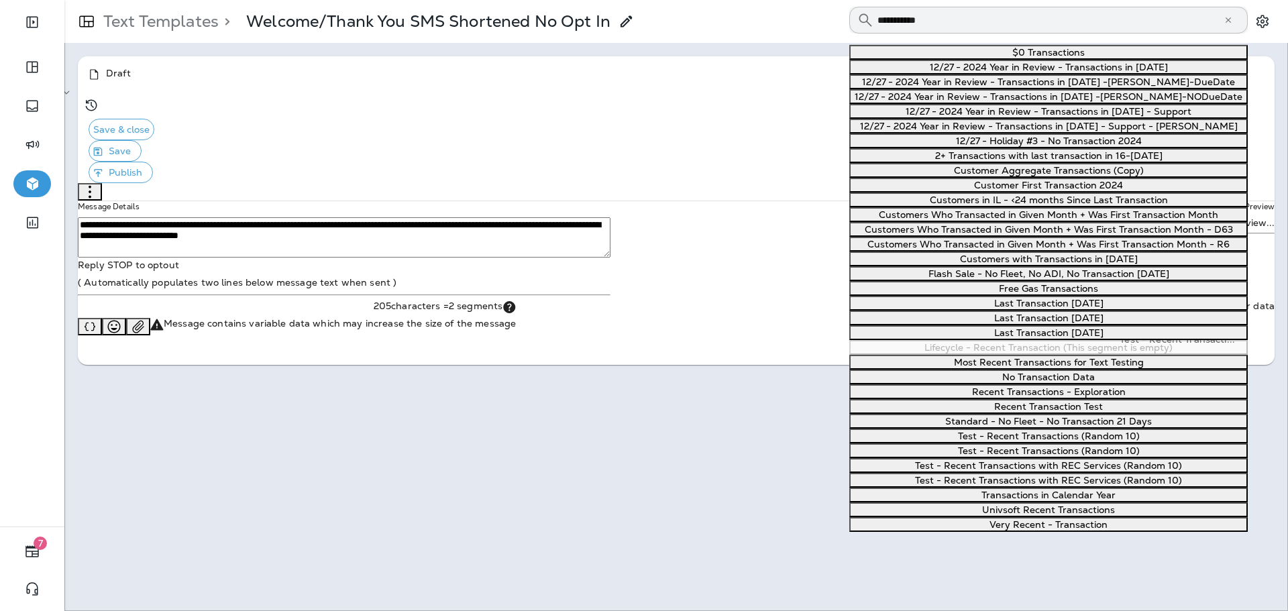
click at [1097, 519] on span "Very Recent - Transaction" at bounding box center [1048, 525] width 118 height 12
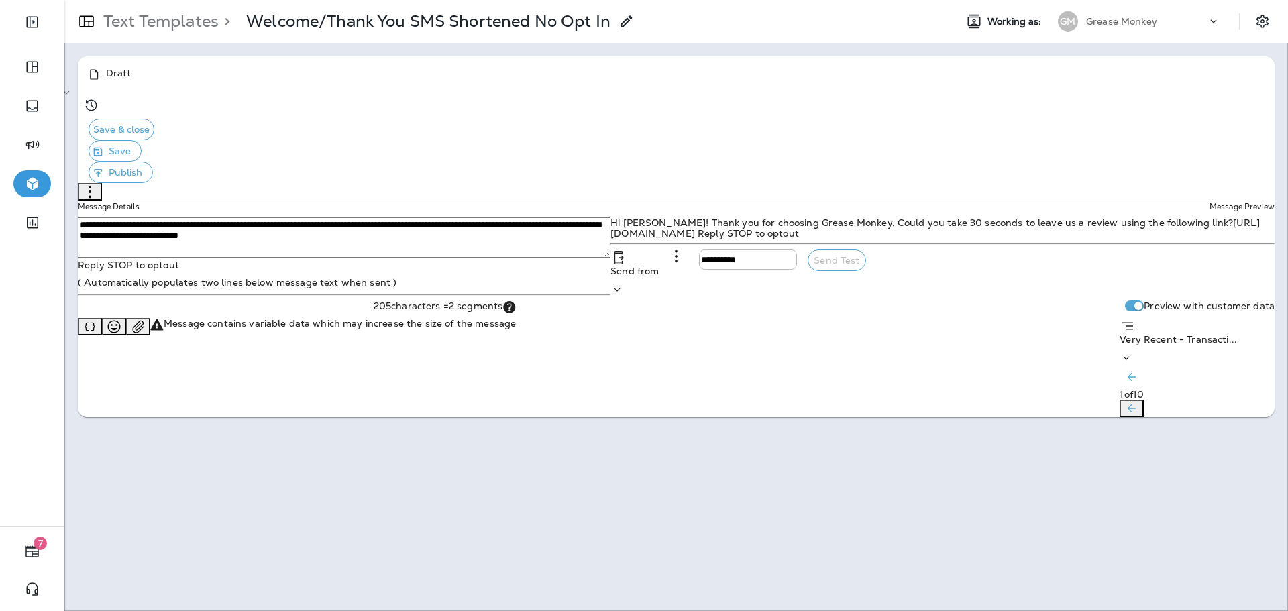
click at [168, 5] on div "Text Templates > Welcome/Thank You SMS Shortened No Opt In" at bounding box center [349, 22] width 570 height 34
click at [168, 17] on p "Text Templates" at bounding box center [158, 21] width 121 height 20
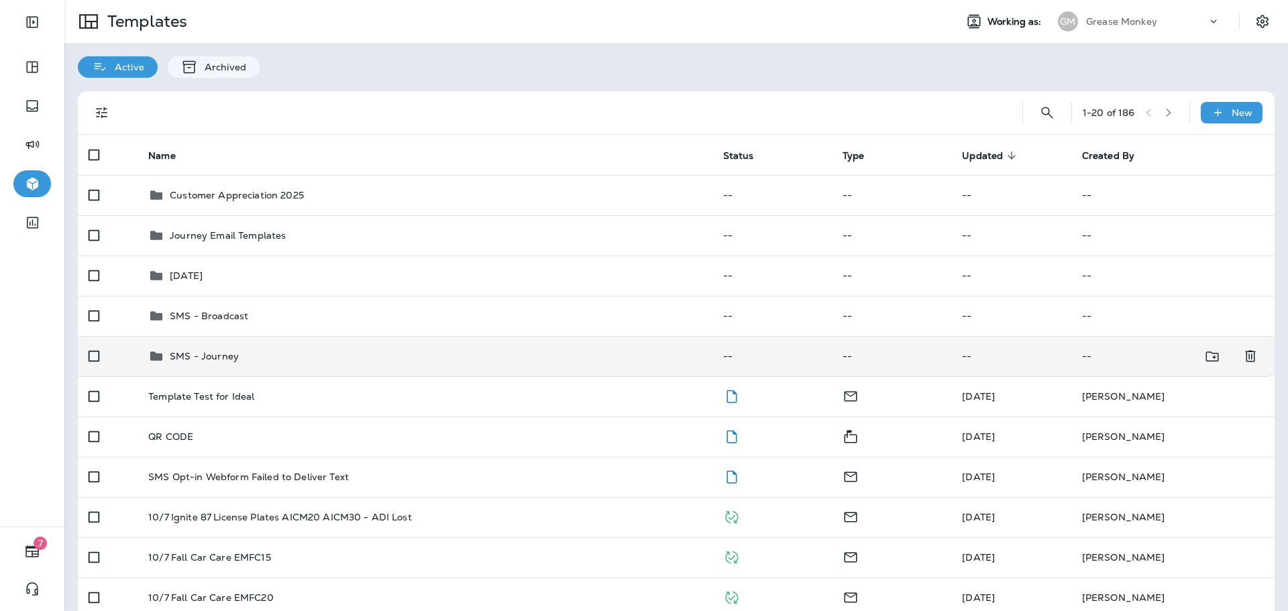
click at [267, 361] on div "SMS - Journey" at bounding box center [424, 356] width 553 height 16
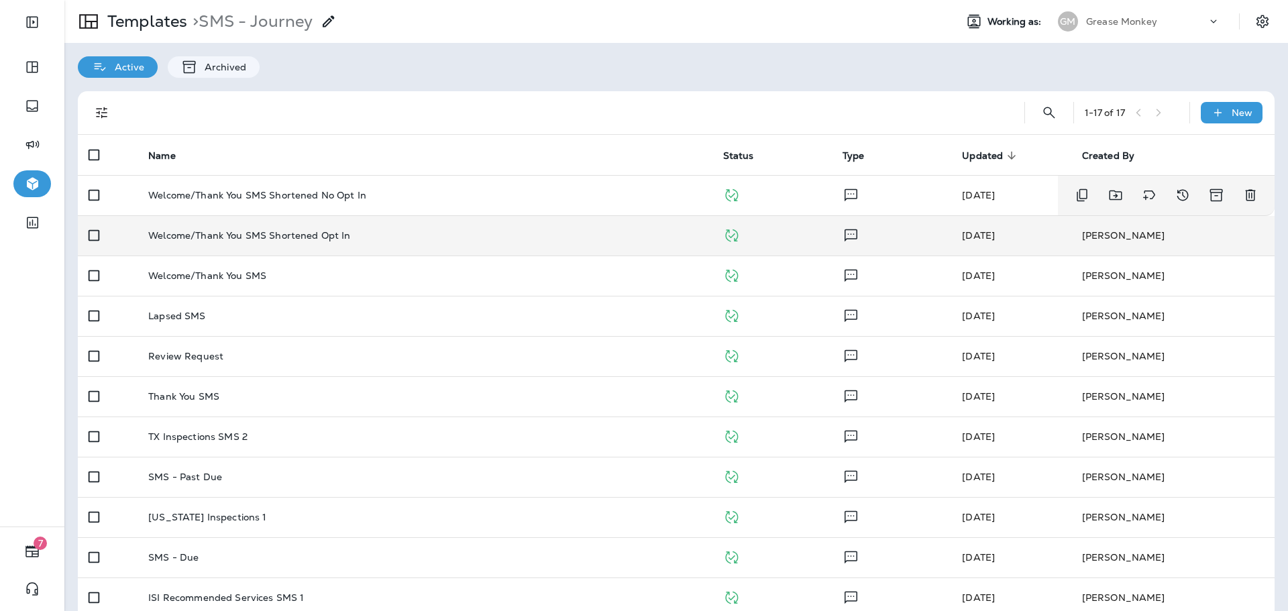
click at [330, 221] on td "Welcome/Thank You SMS Shortened Opt In" at bounding box center [425, 235] width 574 height 40
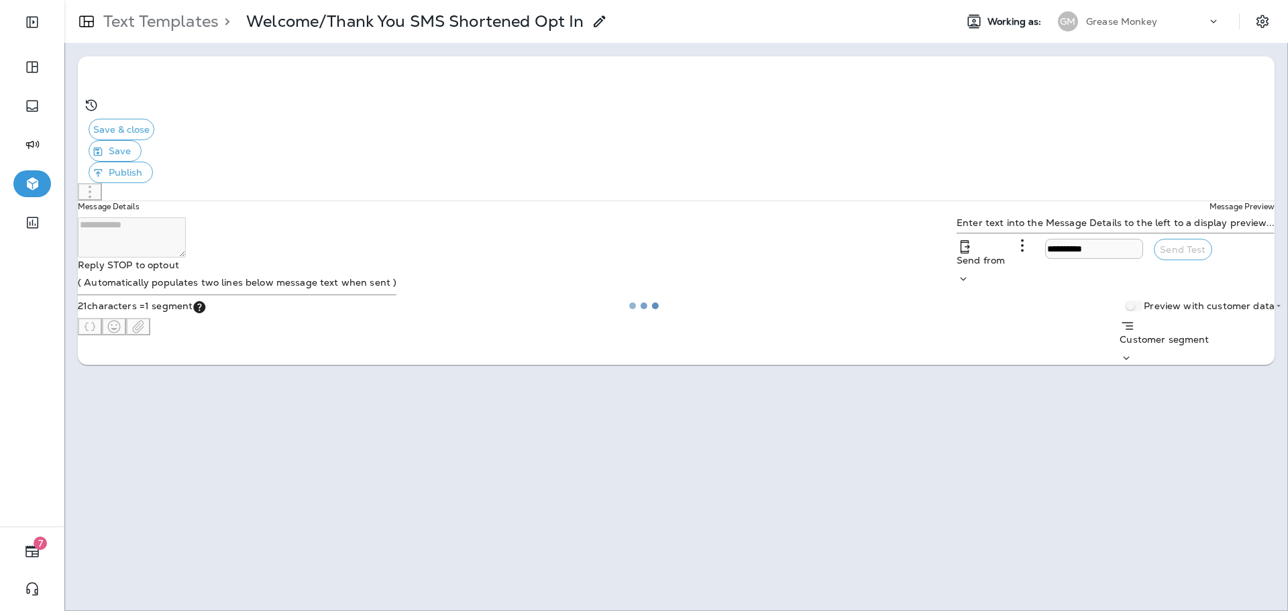
type input "**********"
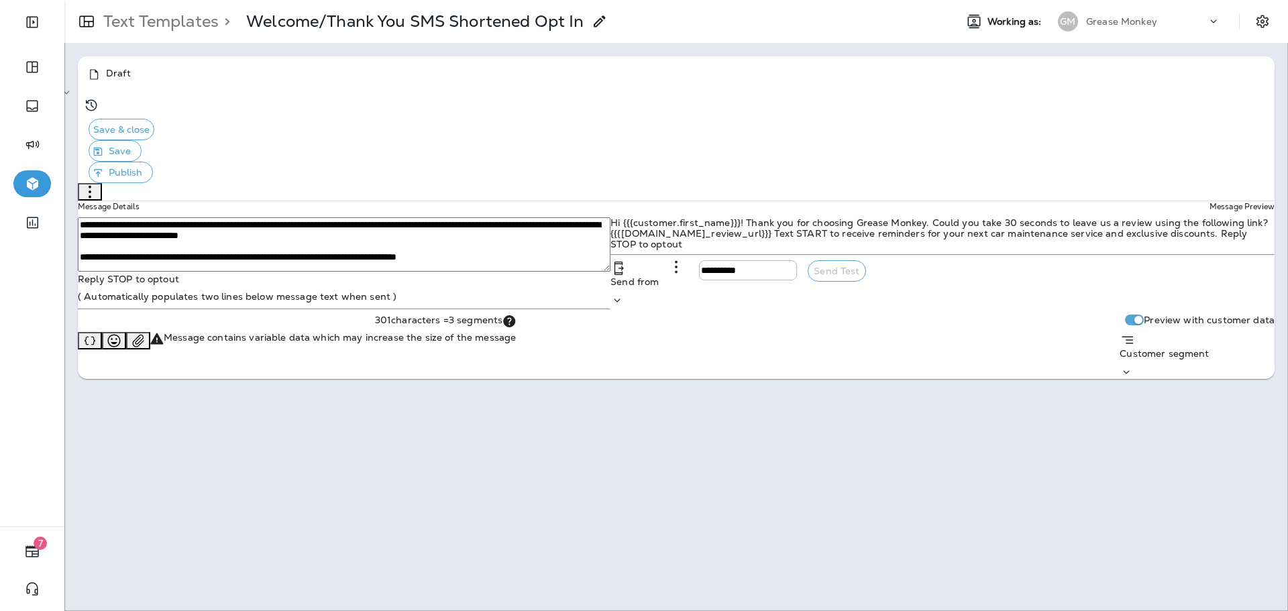
click at [1156, 359] on p "Customer segment" at bounding box center [1164, 353] width 89 height 11
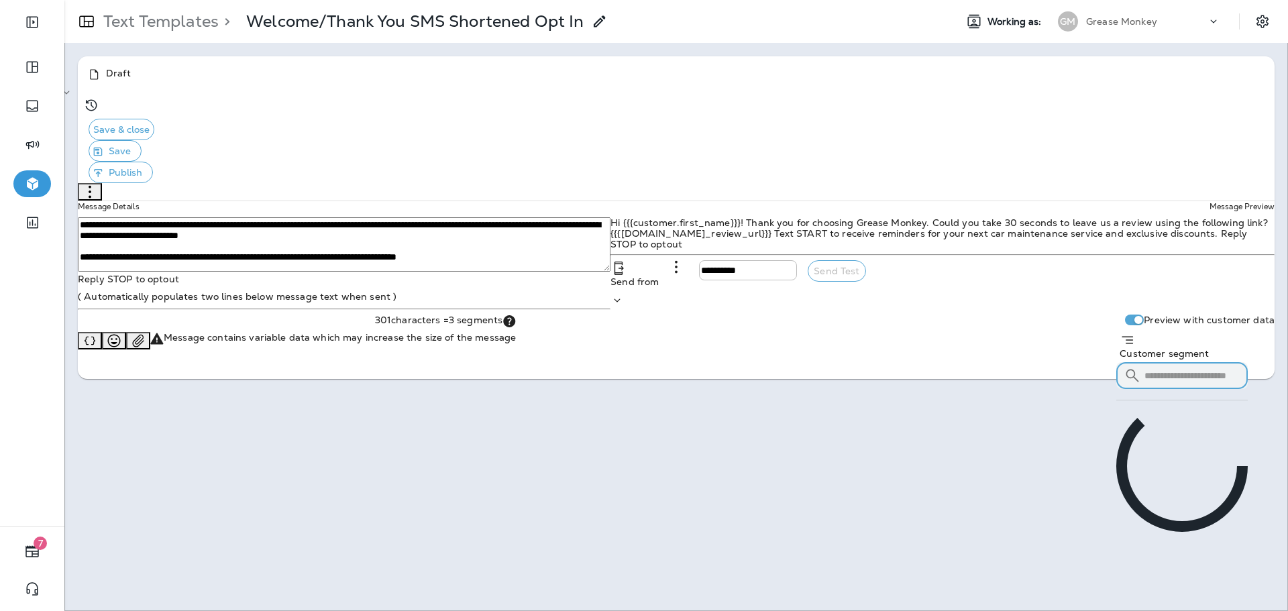
click at [1144, 358] on input "text" at bounding box center [1195, 376] width 103 height 36
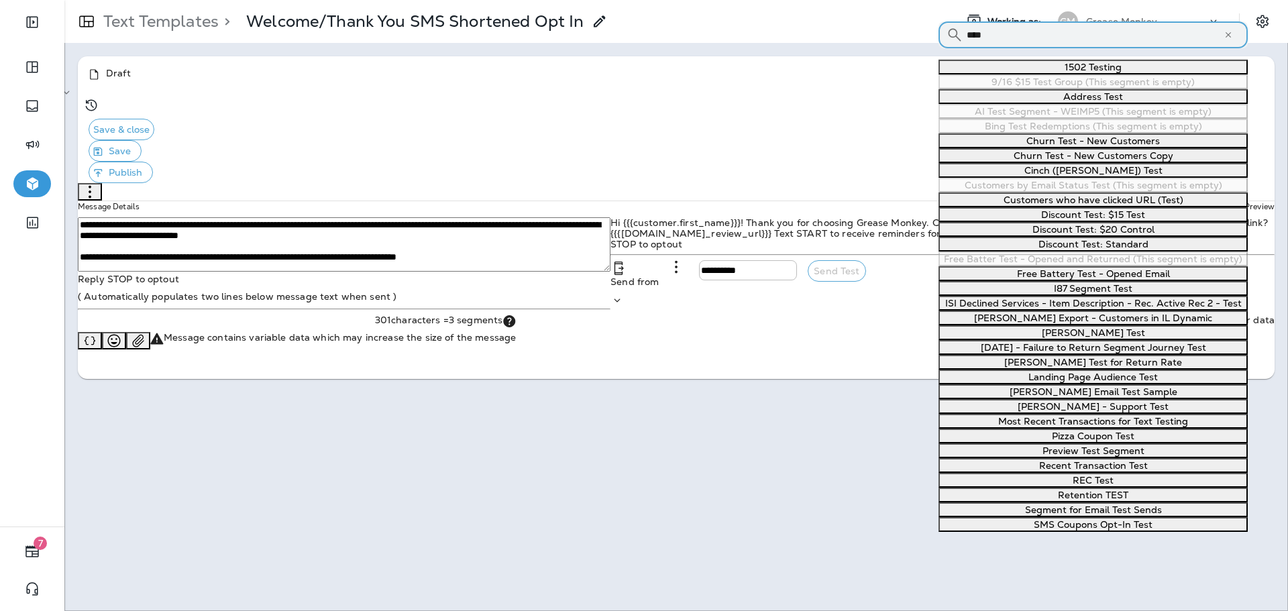
click at [1058, 52] on input "****" at bounding box center [1095, 35] width 257 height 36
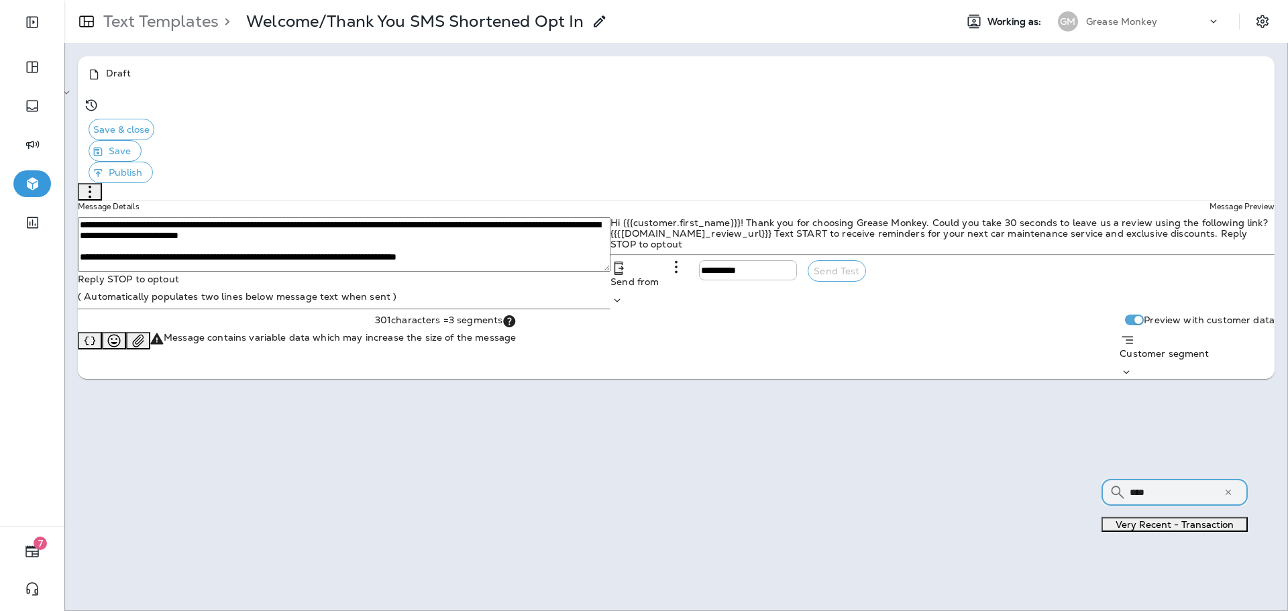
type input "****"
click at [1116, 519] on span "Very Recent - Transaction" at bounding box center [1175, 525] width 118 height 12
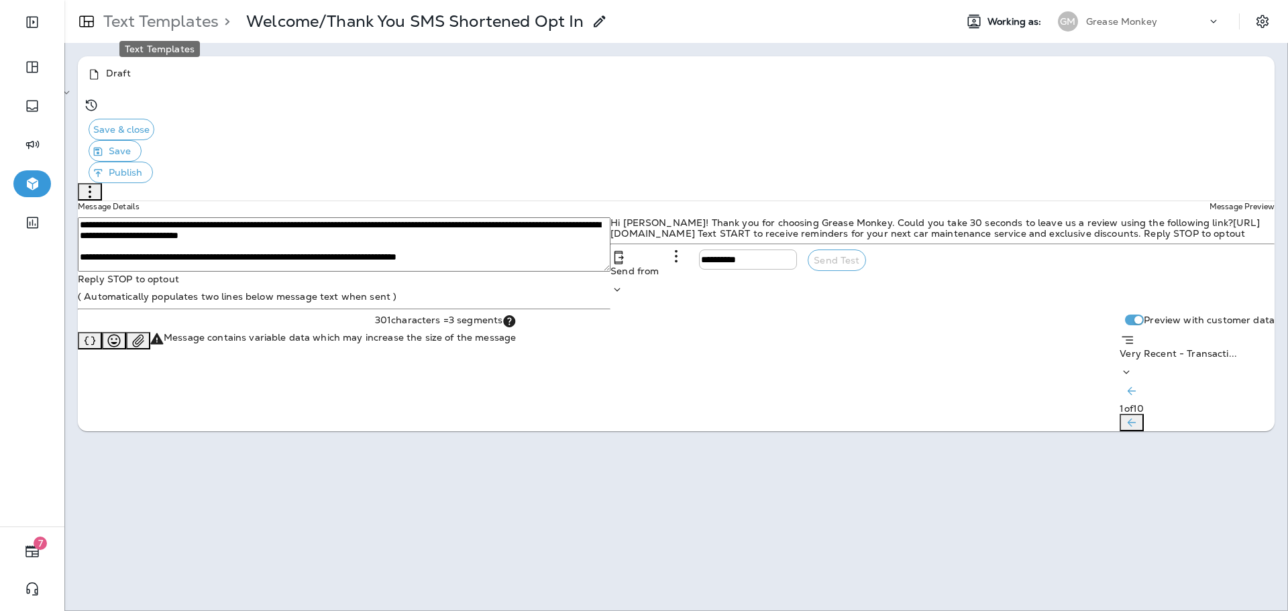
click at [149, 25] on p "Text Templates" at bounding box center [158, 21] width 121 height 20
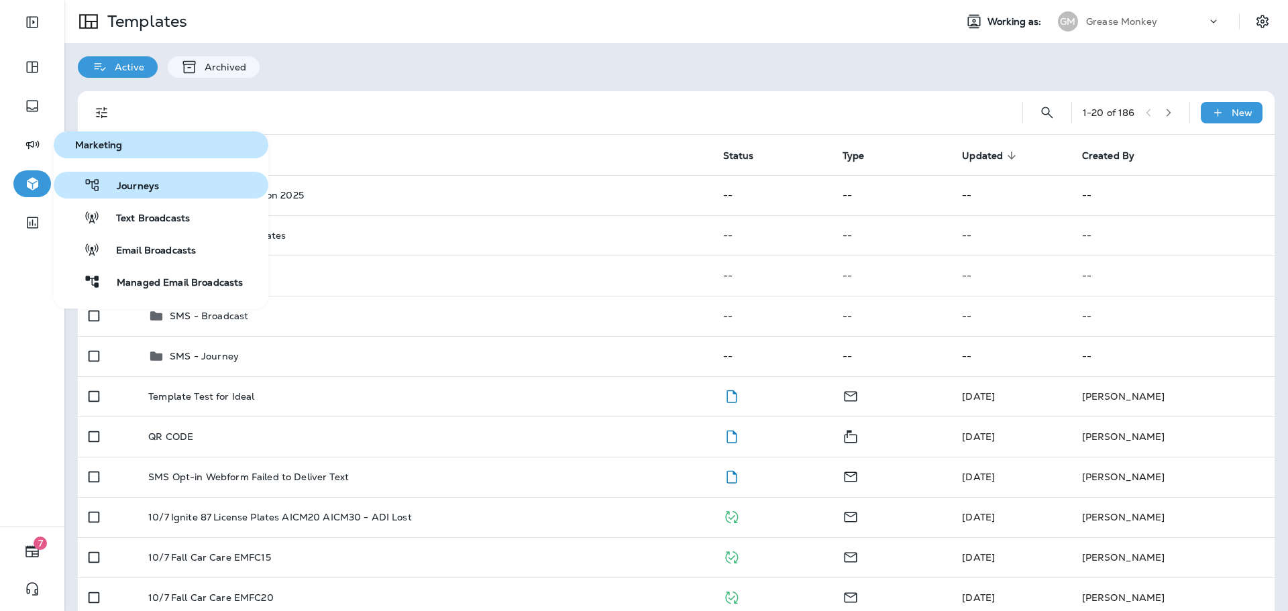
click at [156, 194] on button "Journeys" at bounding box center [161, 185] width 215 height 27
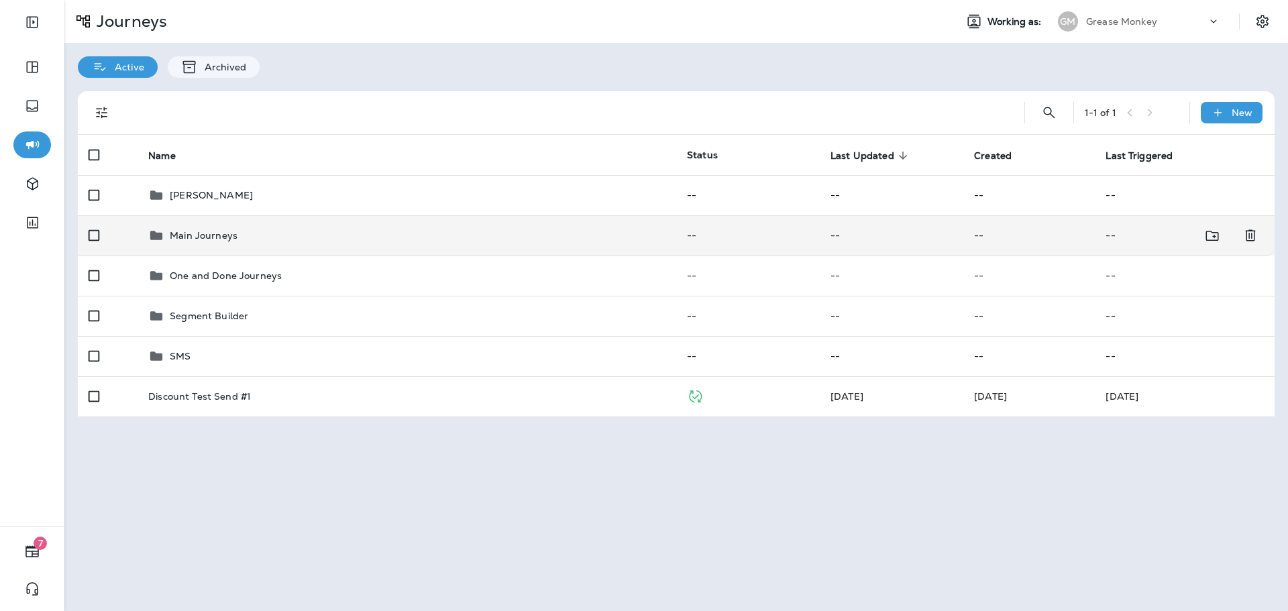
click at [209, 239] on p "Main Journeys" at bounding box center [204, 235] width 68 height 11
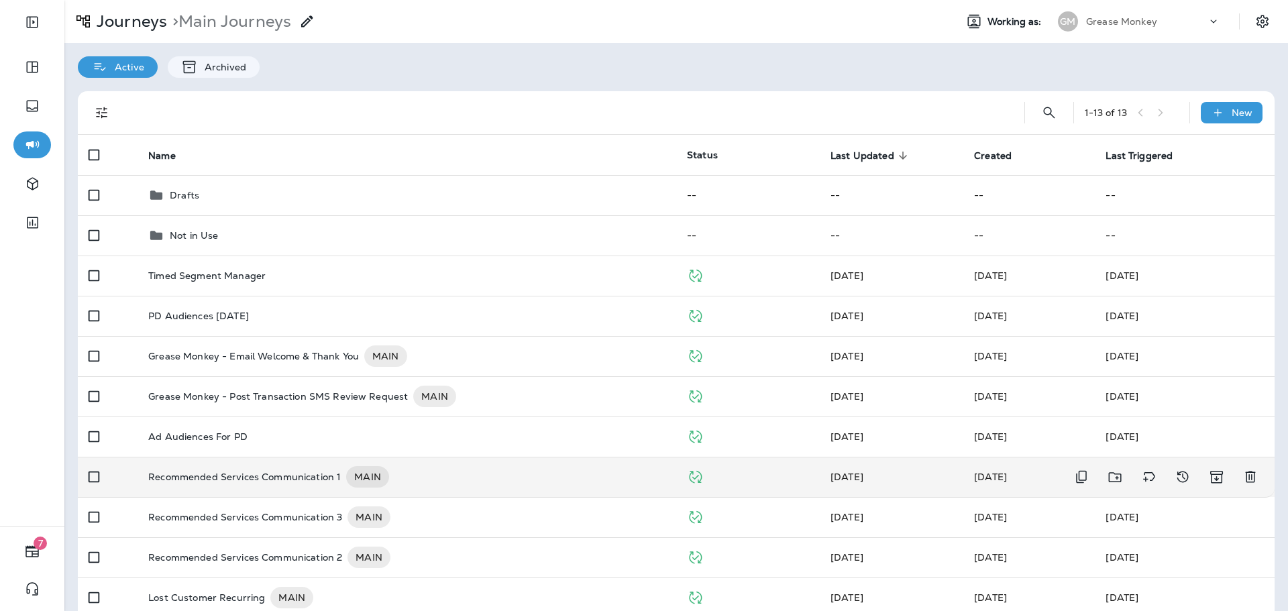
click at [320, 486] on p "Recommended Services Communication 1" at bounding box center [244, 476] width 193 height 21
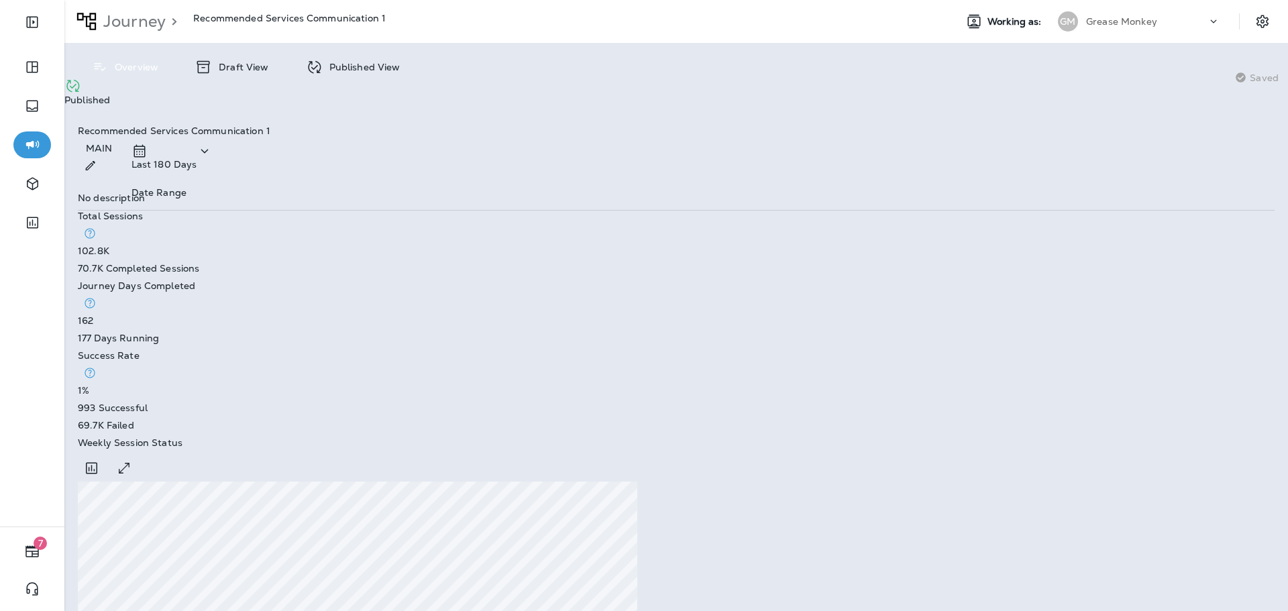
click at [316, 72] on icon at bounding box center [314, 67] width 17 height 17
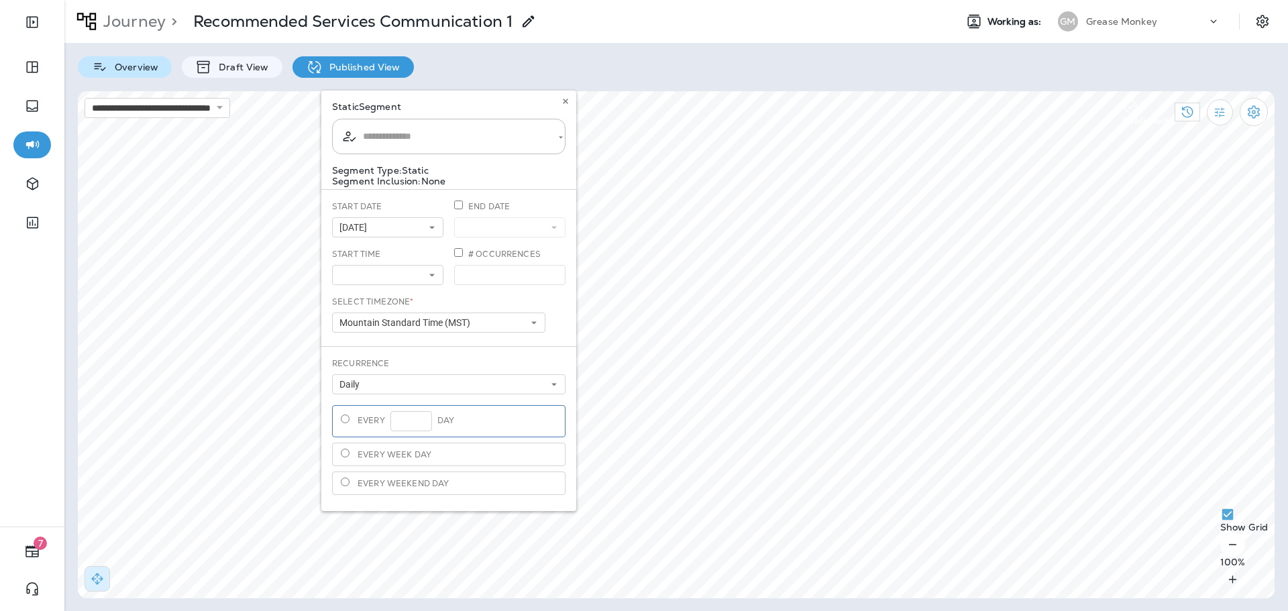
click at [160, 68] on div "Overview" at bounding box center [125, 66] width 94 height 21
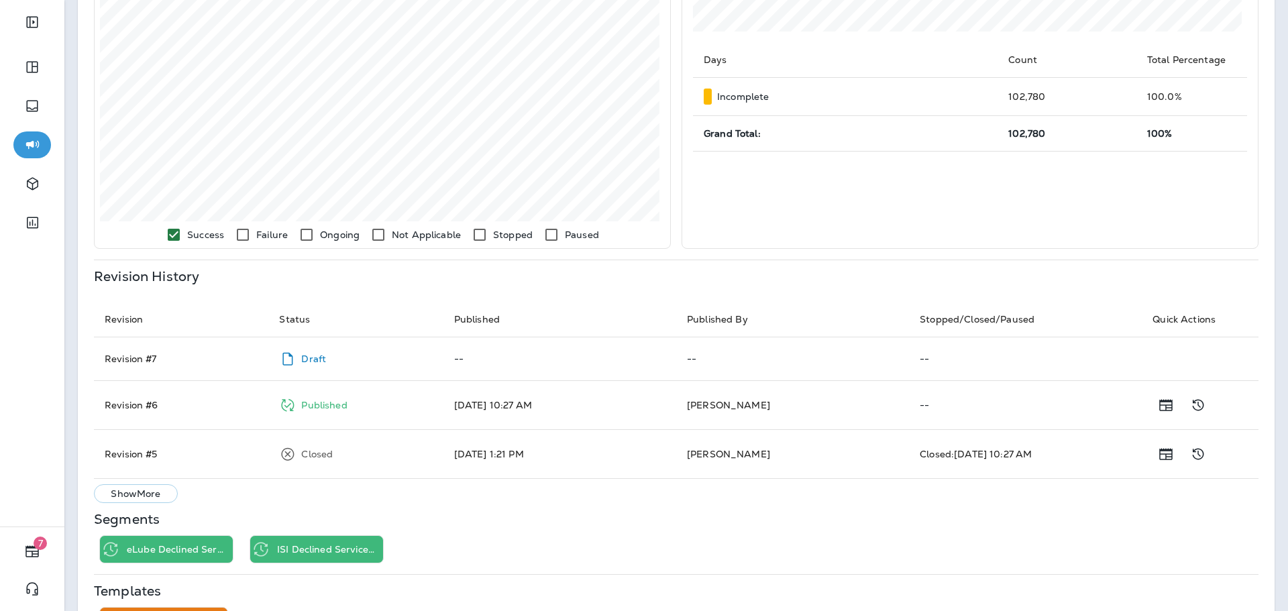
scroll to position [466, 0]
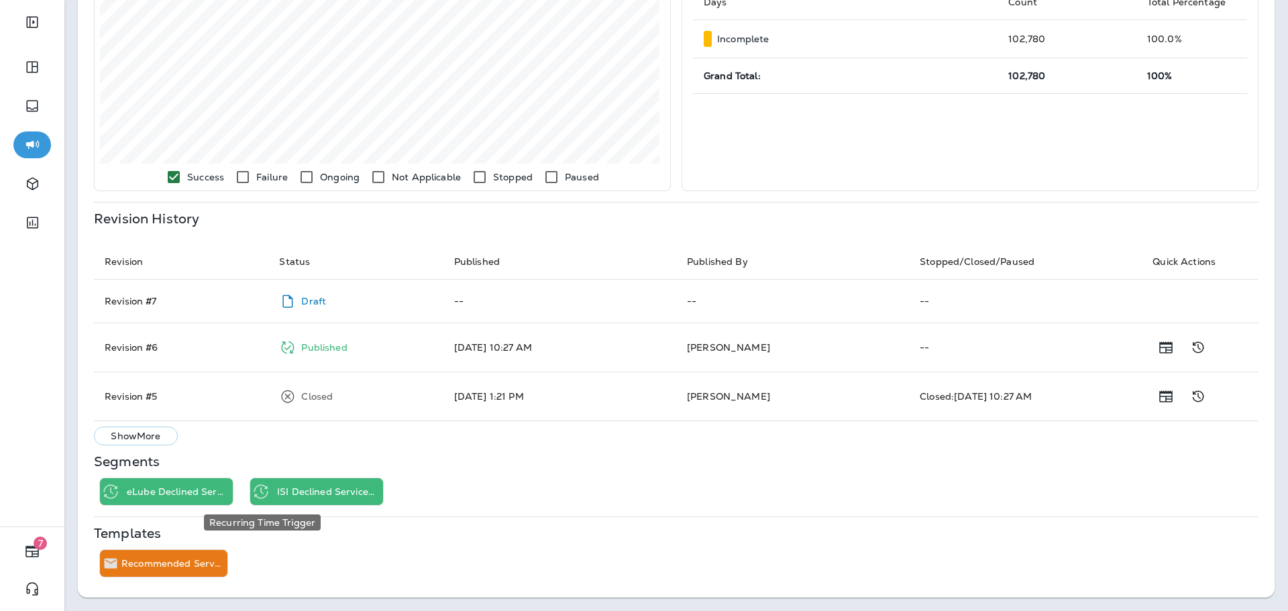
click at [274, 494] on div "ISI Declined Services - Item Description - Rec. Active" at bounding box center [316, 491] width 133 height 27
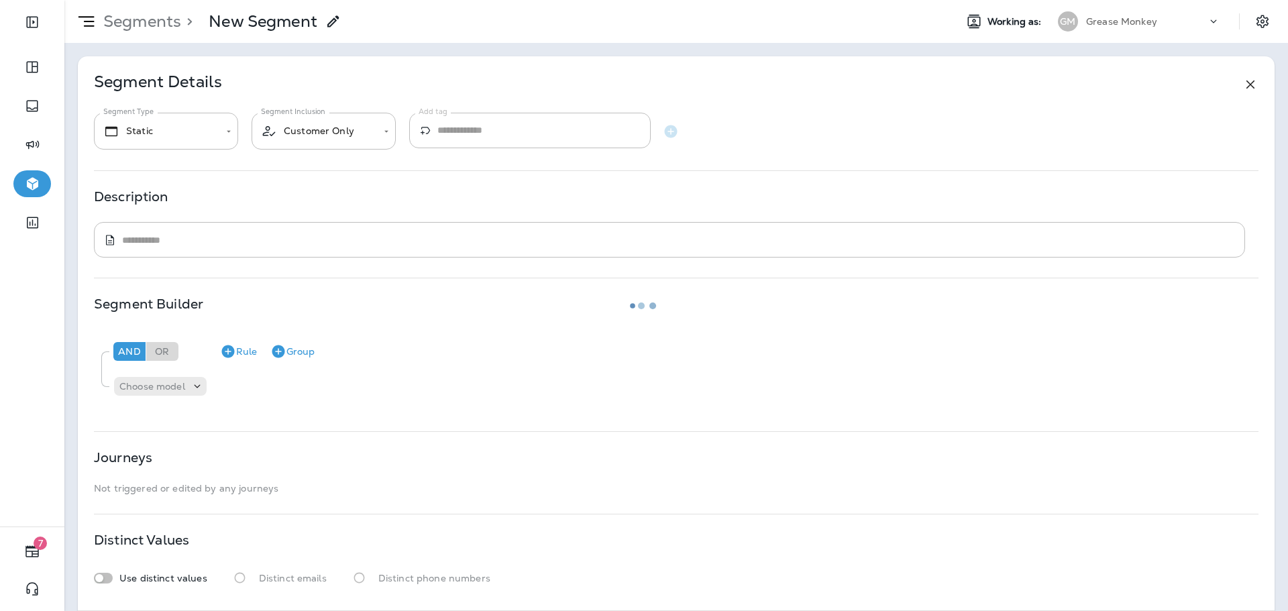
type input "*******"
type input "**********"
type textarea "**********"
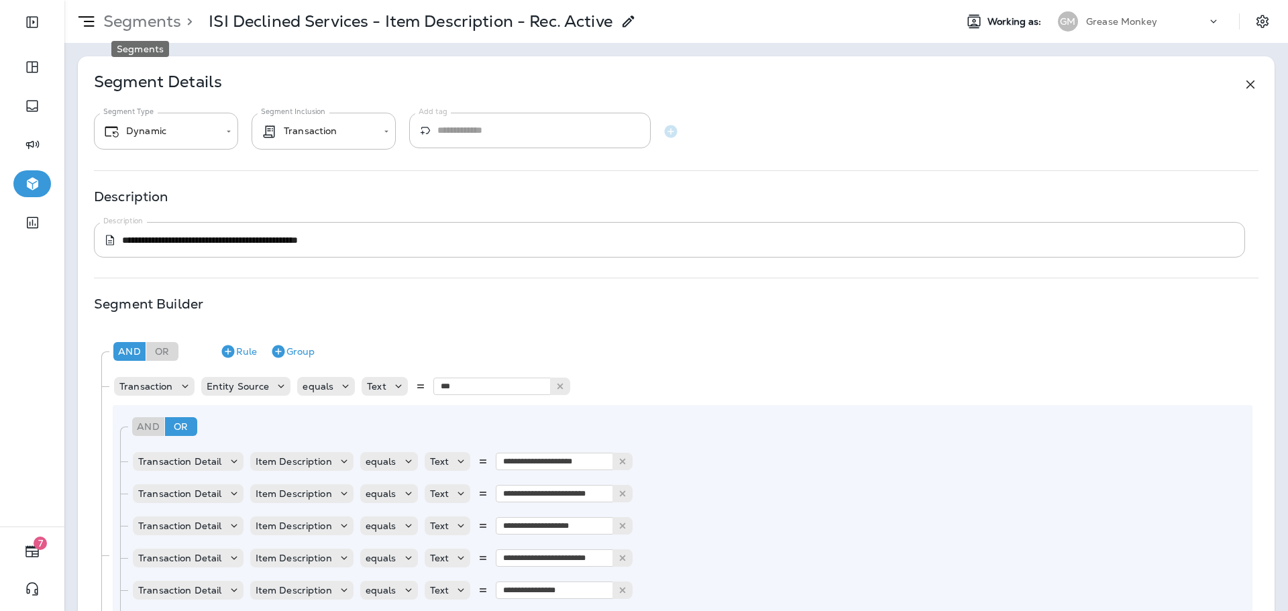
click at [162, 25] on p "Segments" at bounding box center [139, 21] width 83 height 20
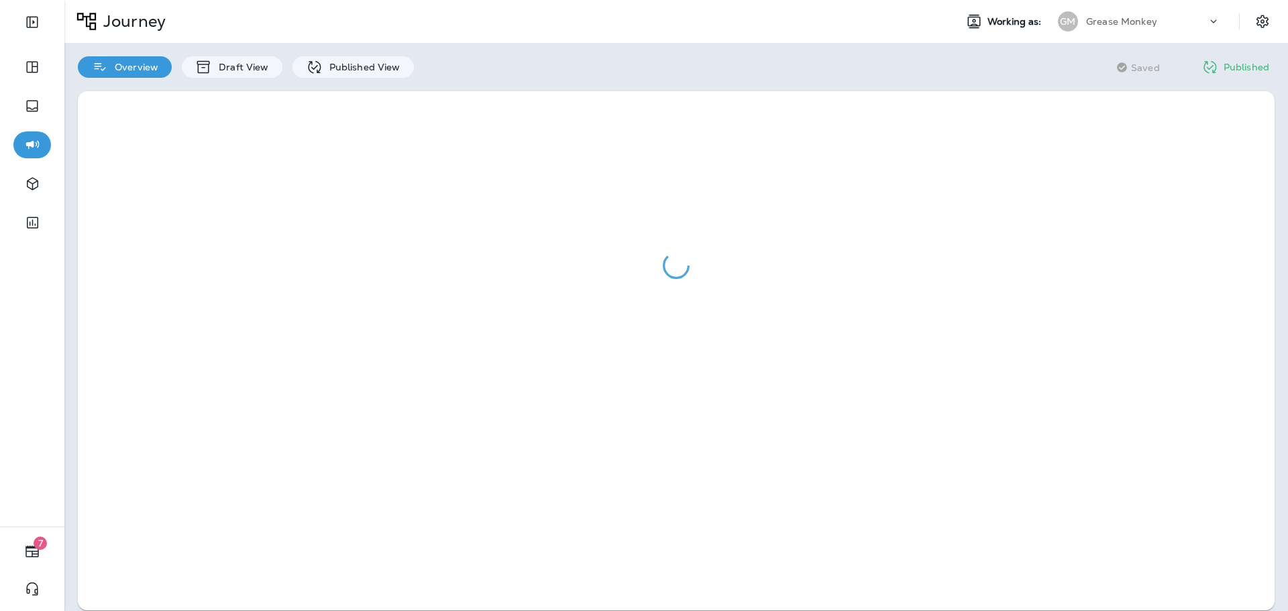
drag, startPoint x: 327, startPoint y: 215, endPoint x: 319, endPoint y: 217, distance: 9.1
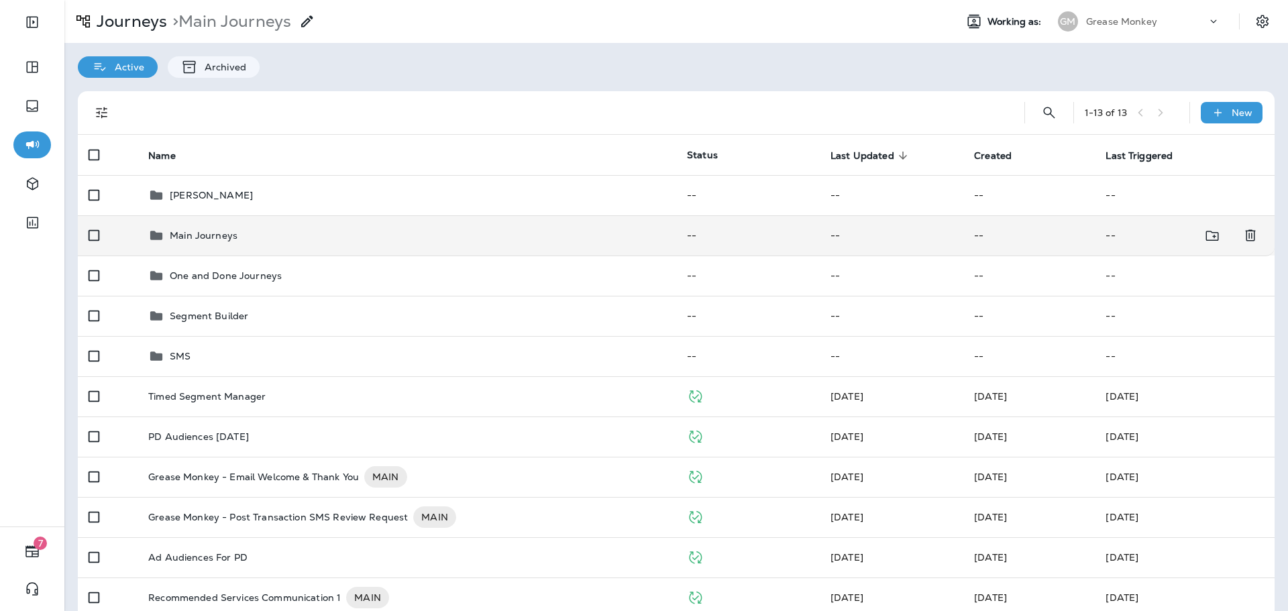
drag, startPoint x: 294, startPoint y: 232, endPoint x: 299, endPoint y: 241, distance: 10.5
click at [294, 231] on div "Main Journeys" at bounding box center [406, 235] width 517 height 16
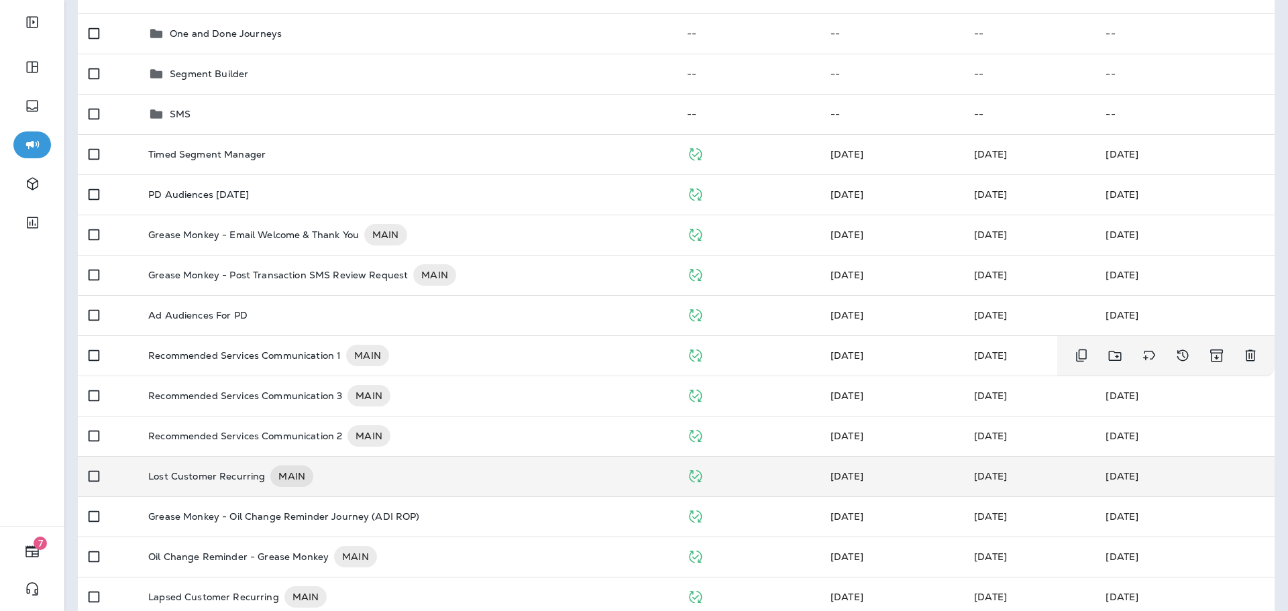
scroll to position [303, 0]
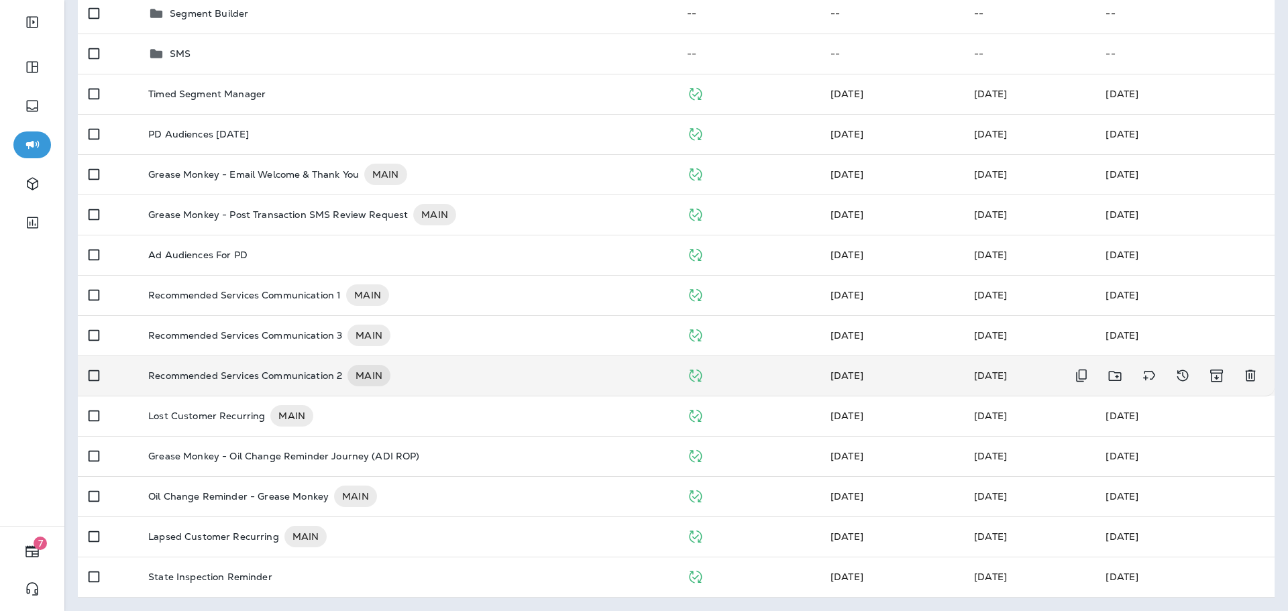
click at [309, 373] on p "Recommended Services Communication 2" at bounding box center [245, 375] width 194 height 21
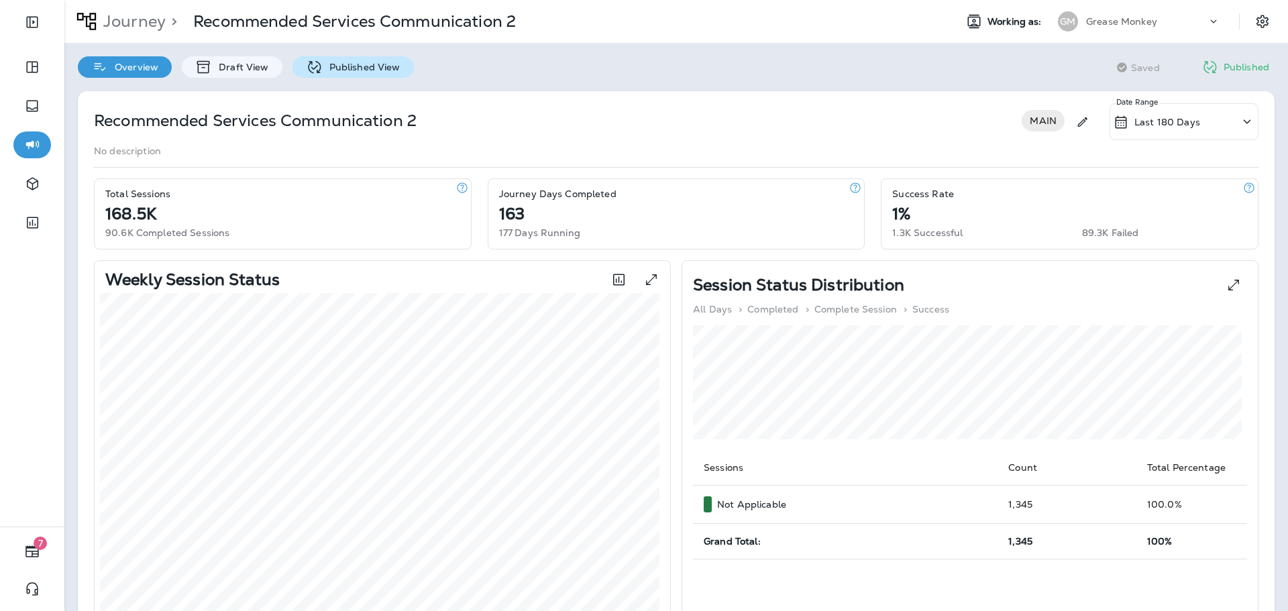
click at [358, 74] on div "Published View" at bounding box center [352, 66] width 121 height 21
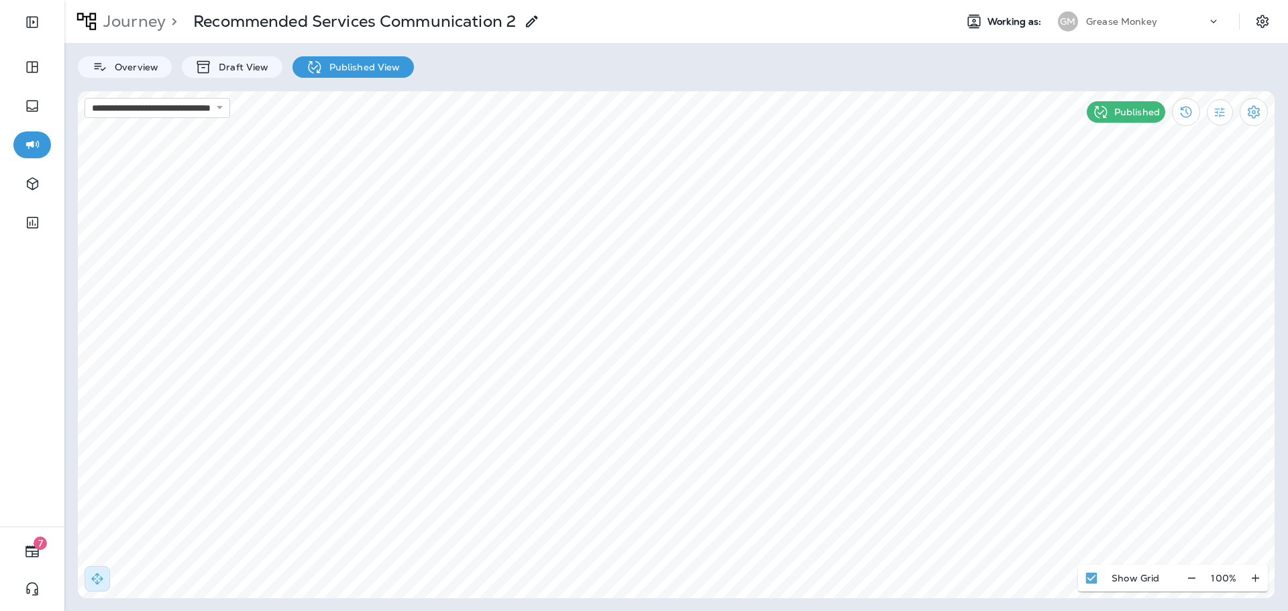
click at [108, 47] on div "Overview Draft View Published View" at bounding box center [676, 60] width 1224 height 35
click at [123, 72] on p "Overview" at bounding box center [133, 67] width 50 height 11
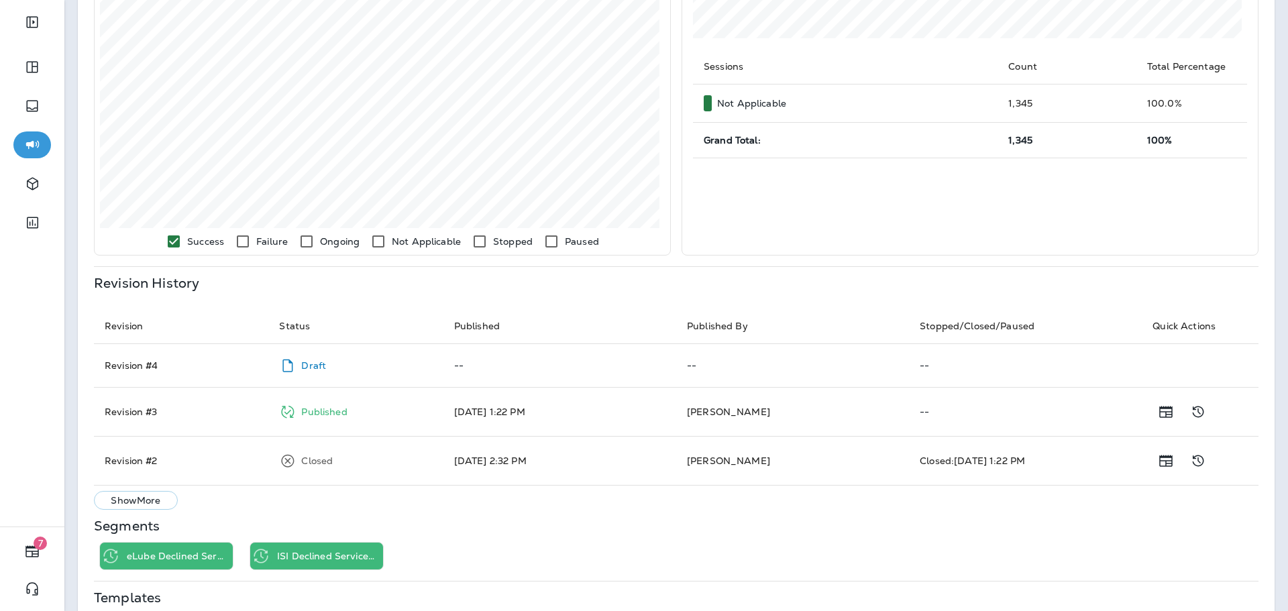
scroll to position [466, 0]
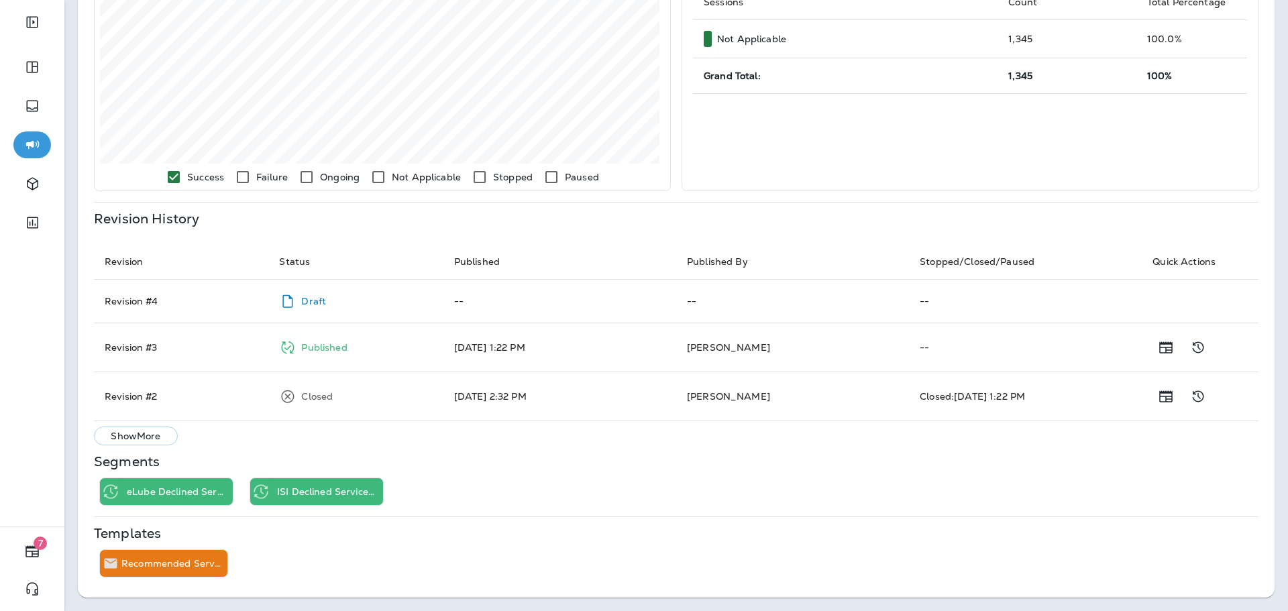
click at [292, 493] on p "ISI Declined Services - Item Description - Rec. Active Rec 2" at bounding box center [327, 491] width 101 height 11
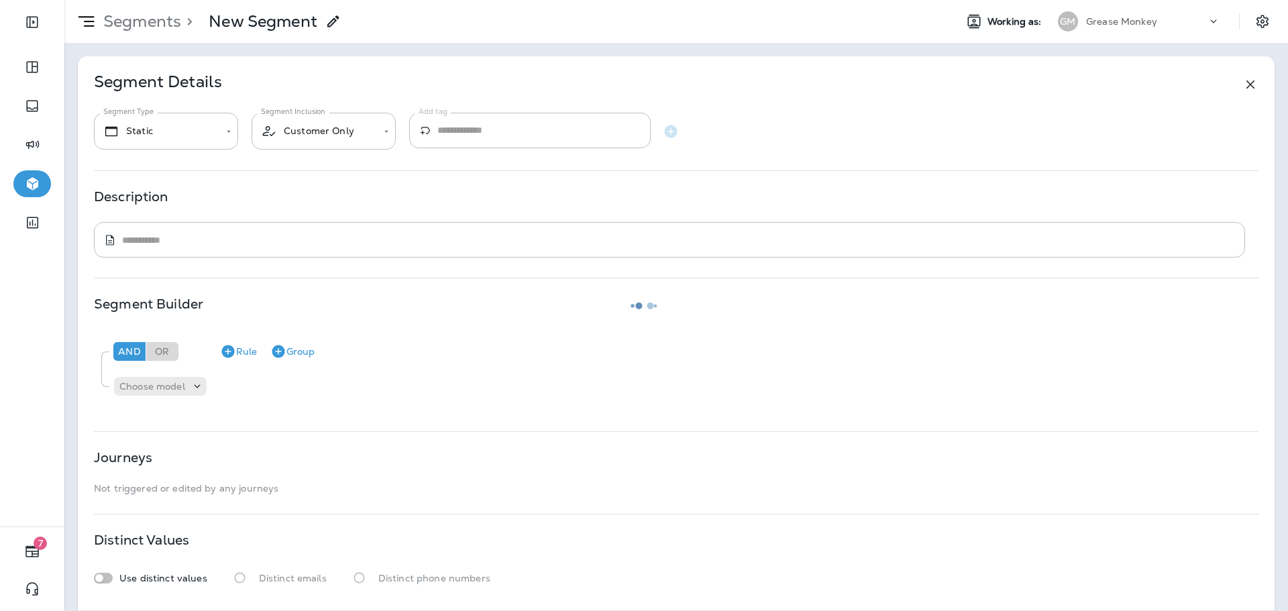
type input "*******"
type input "**********"
type textarea "**********"
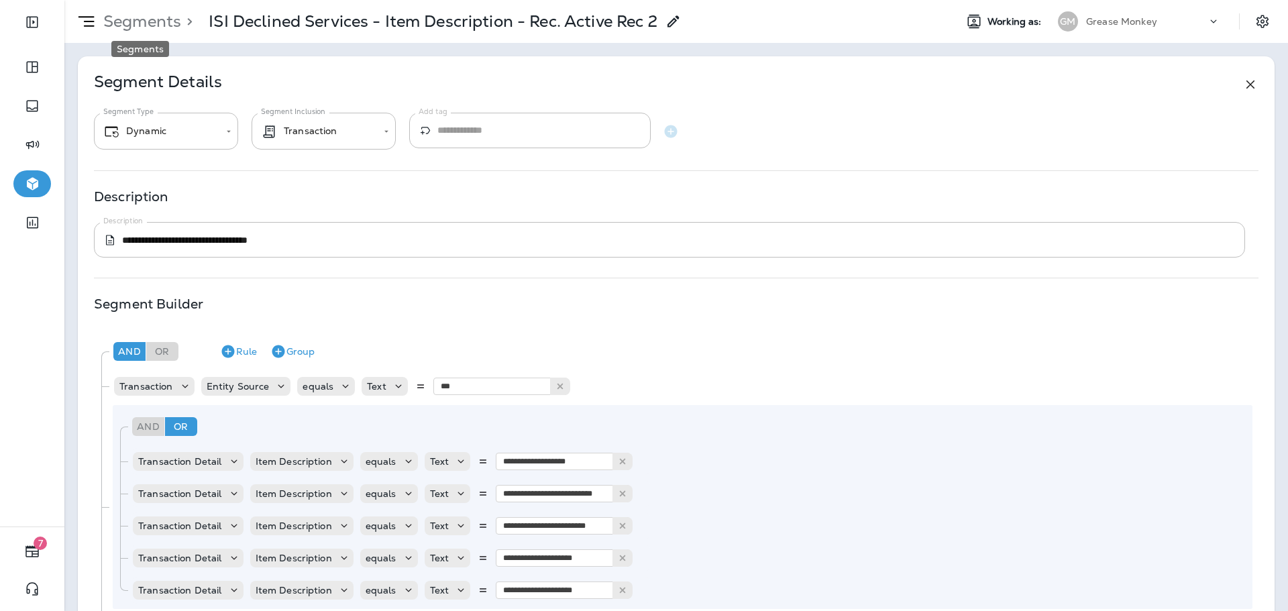
click at [132, 13] on p "Segments" at bounding box center [139, 21] width 83 height 20
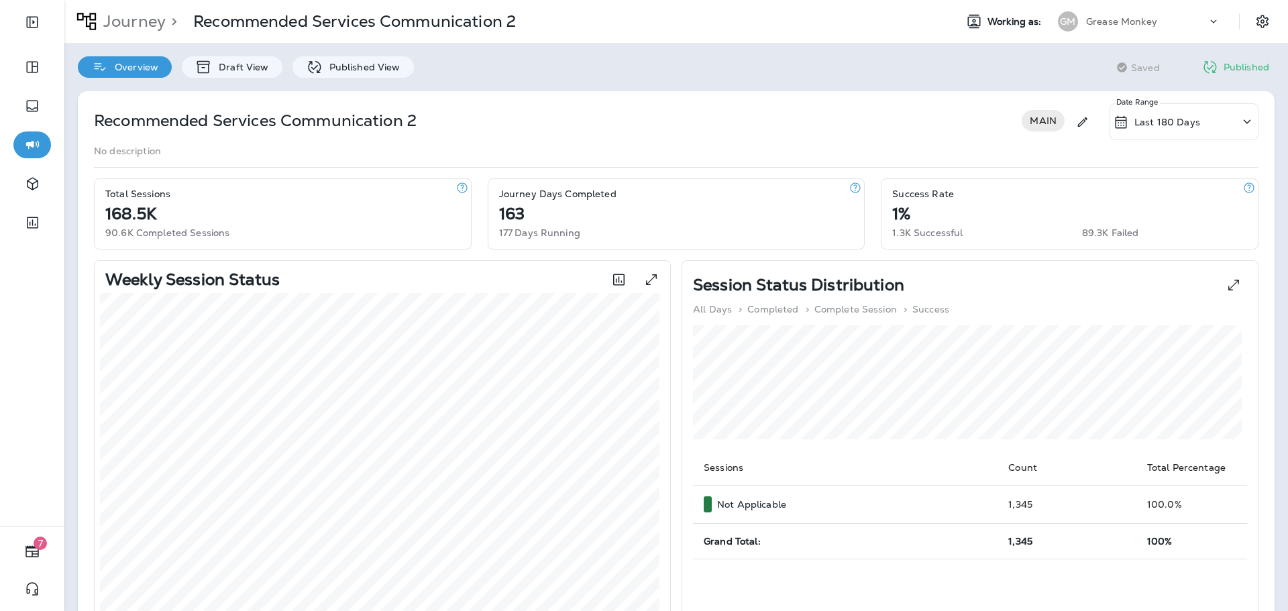
click at [129, 7] on div "Journey > Recommended Services Communication 2" at bounding box center [289, 22] width 451 height 34
click at [129, 15] on p "Journey" at bounding box center [132, 21] width 68 height 20
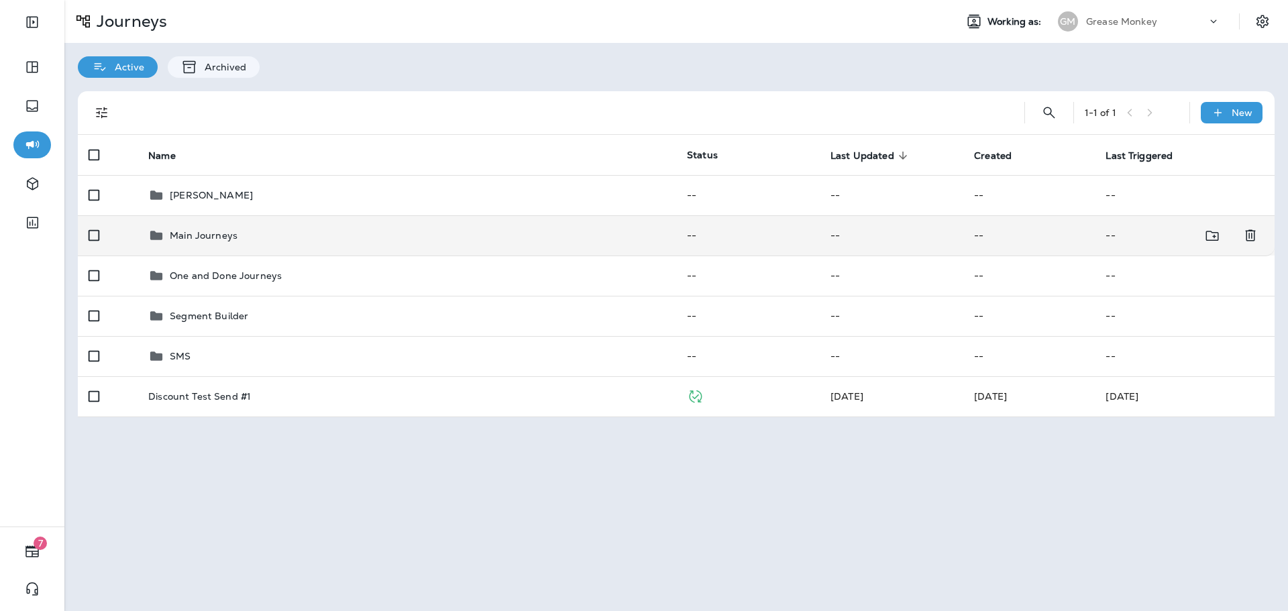
click at [258, 228] on div "Main Journeys" at bounding box center [406, 235] width 517 height 16
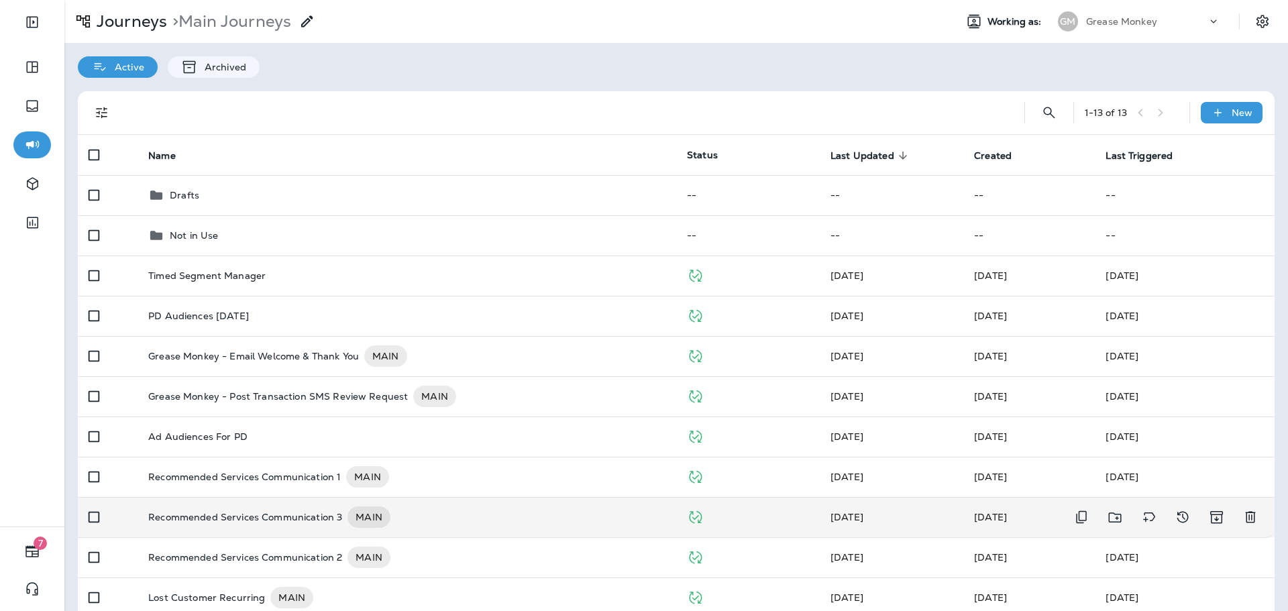
click at [307, 517] on p "Recommended Services Communication 3" at bounding box center [245, 516] width 194 height 21
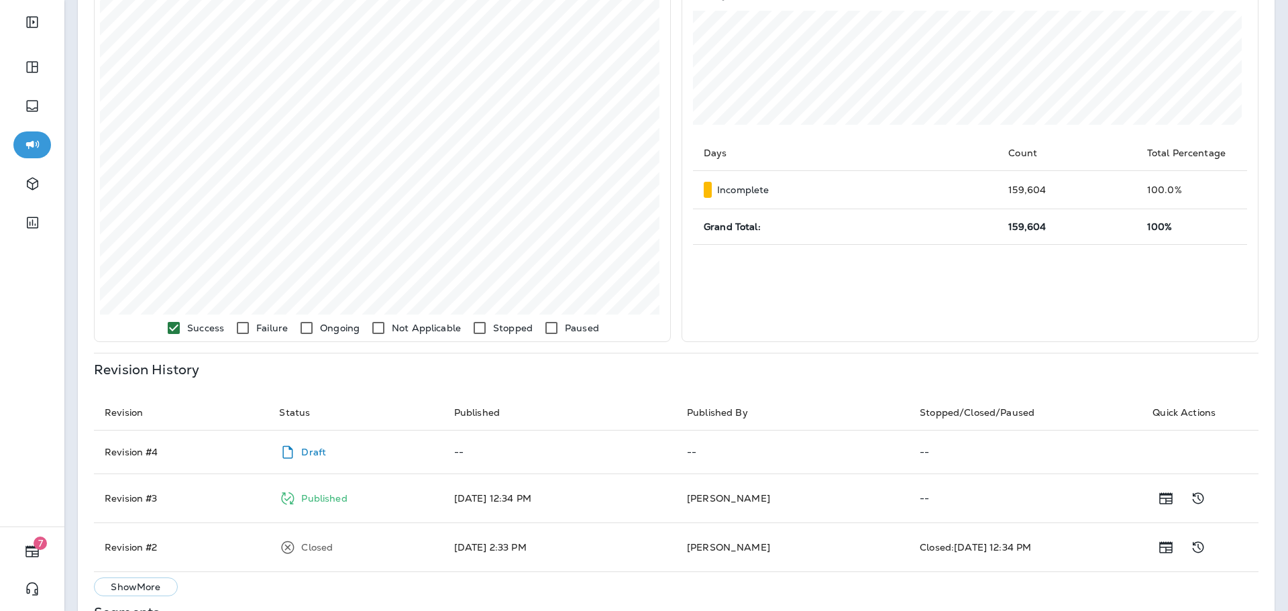
scroll to position [466, 0]
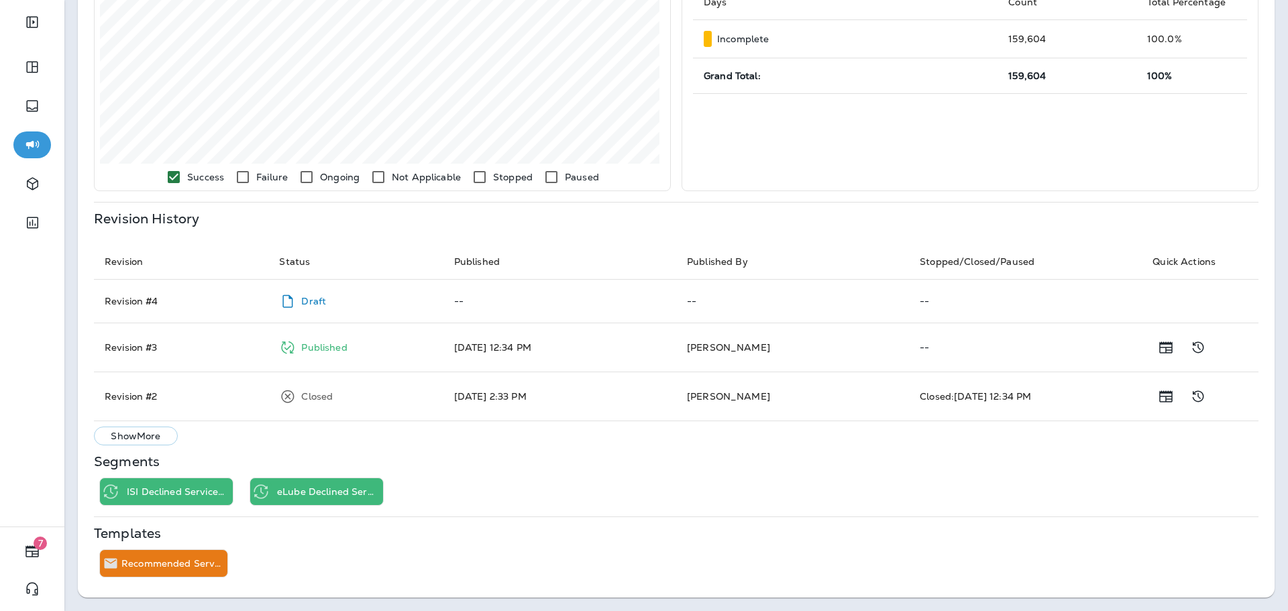
click at [347, 492] on p "eLube Declined Services - Item Description- Rec. Active 2" at bounding box center [327, 491] width 101 height 11
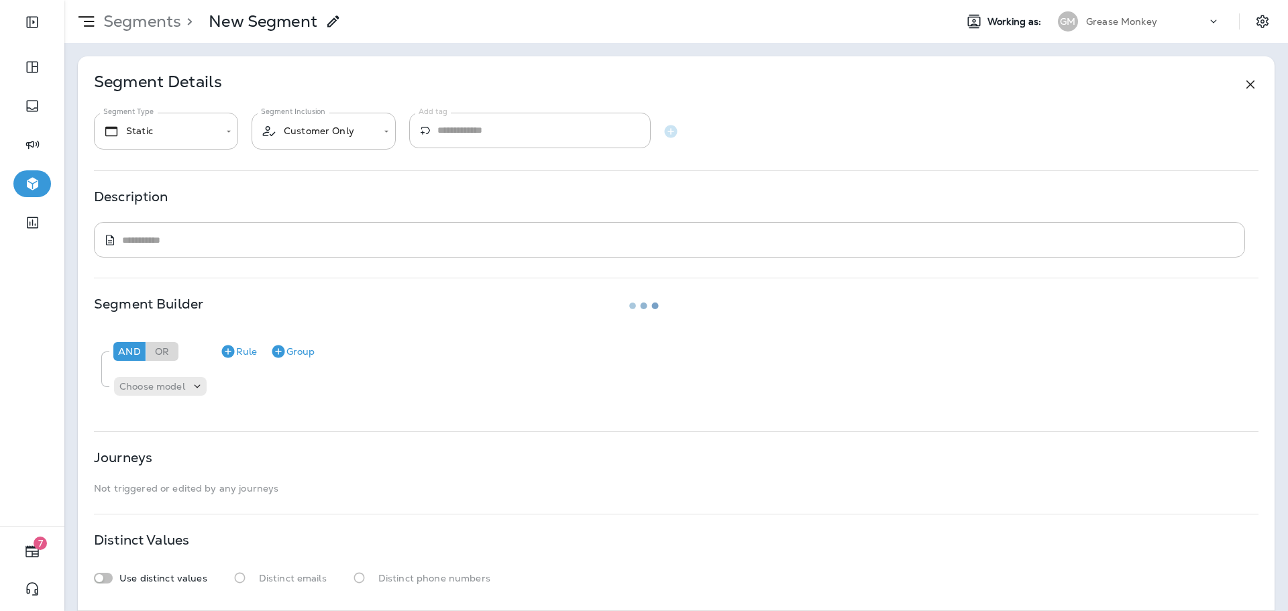
type input "*******"
type input "**********"
type textarea "**********"
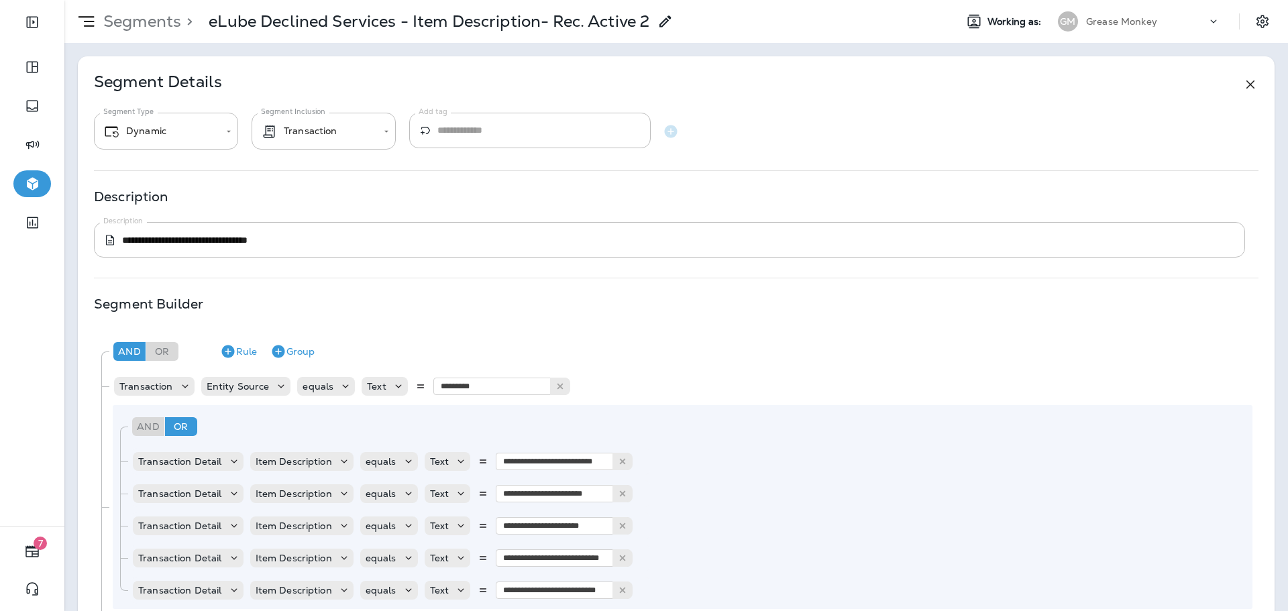
drag, startPoint x: 478, startPoint y: 304, endPoint x: 475, endPoint y: 291, distance: 13.2
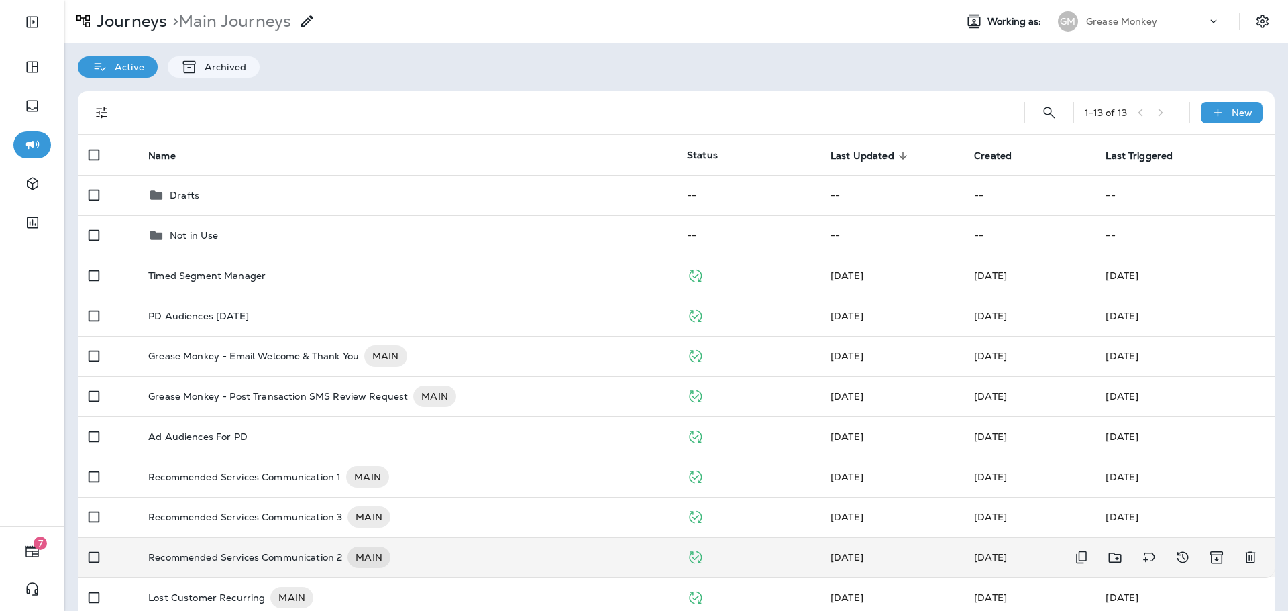
click at [317, 557] on p "Recommended Services Communication 2" at bounding box center [245, 557] width 194 height 21
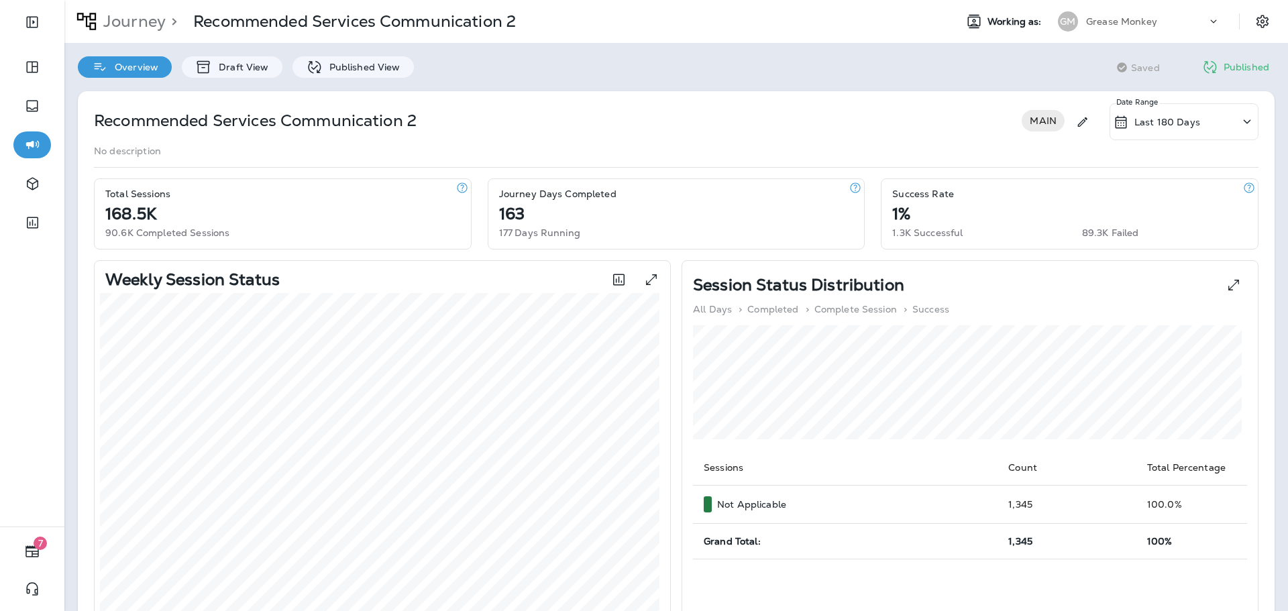
scroll to position [466, 0]
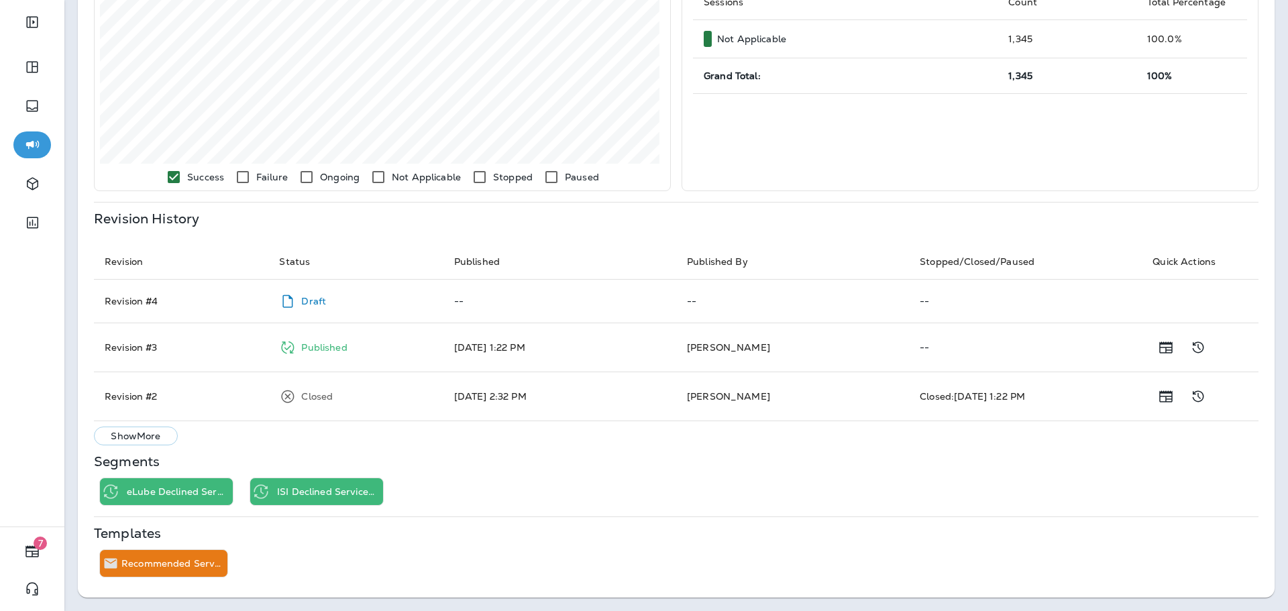
click at [374, 504] on div "ISI Declined Services - Item Description - Rec. Active Rec 2" at bounding box center [330, 491] width 106 height 27
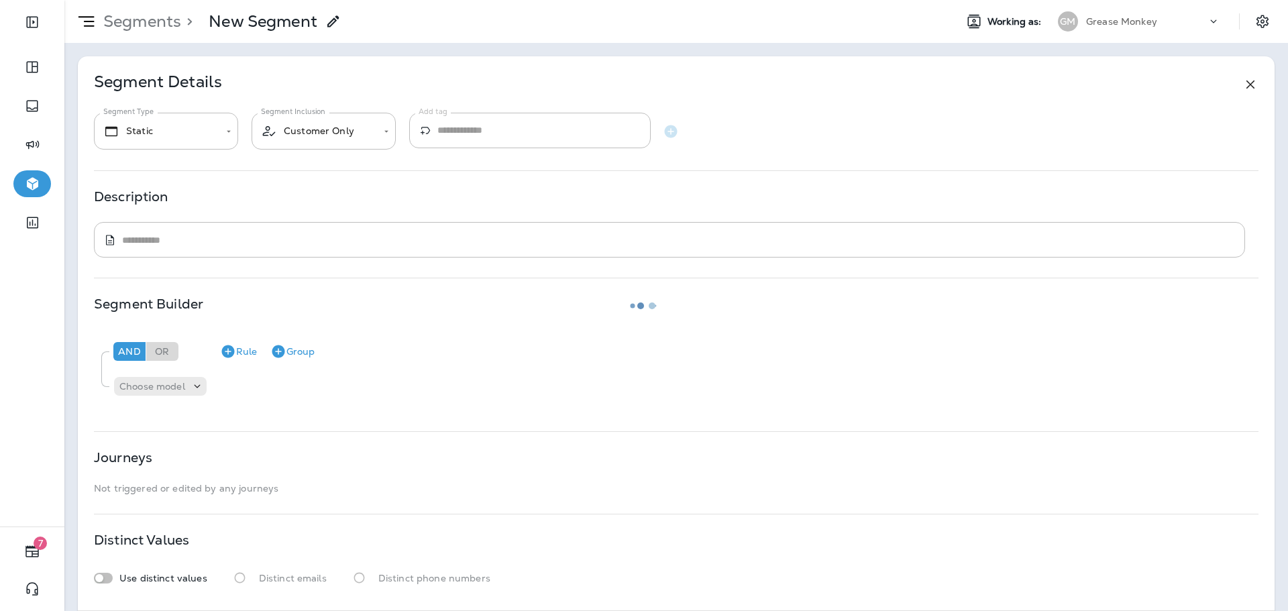
type input "*******"
type input "**********"
type textarea "**********"
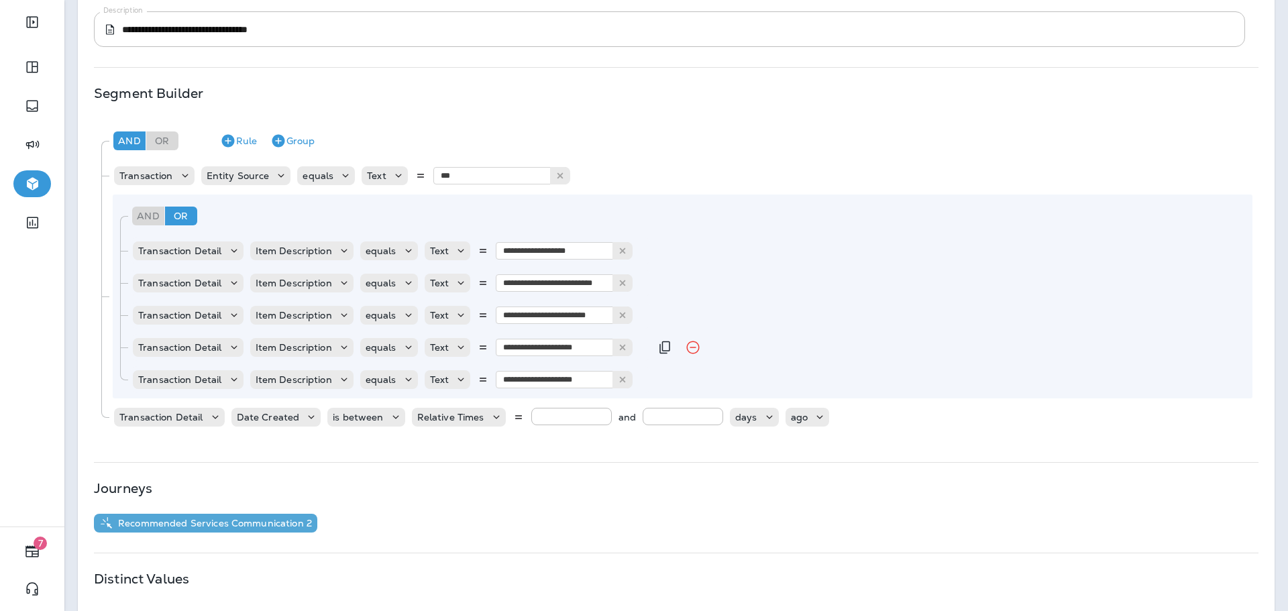
scroll to position [107, 0]
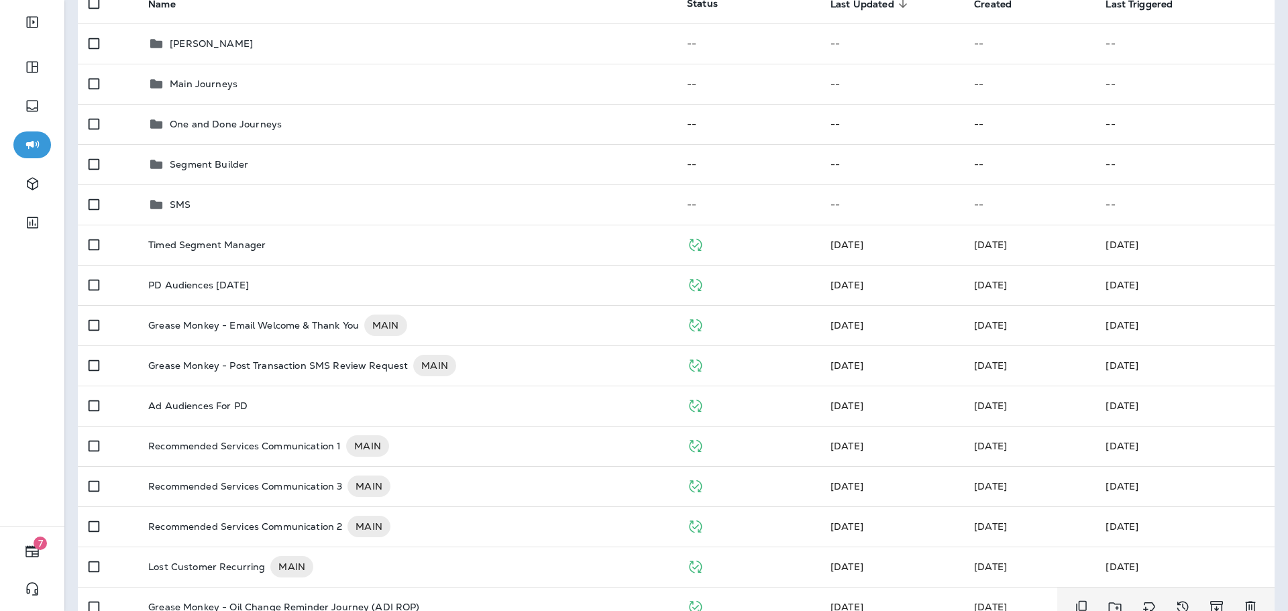
scroll to position [303, 0]
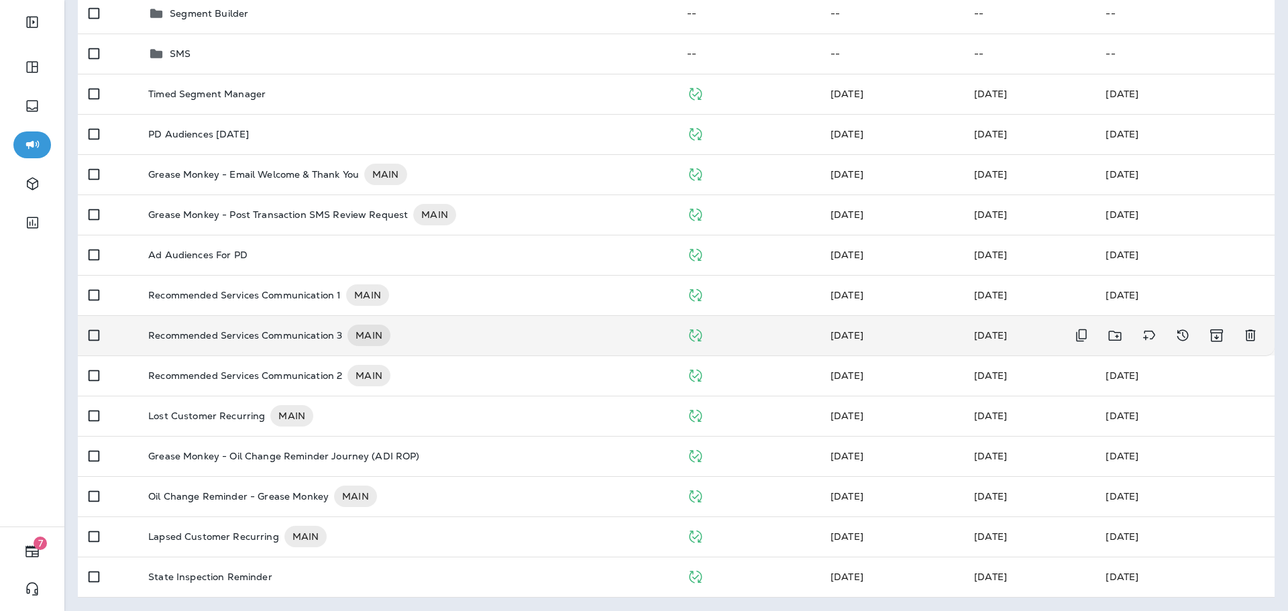
click at [318, 335] on p "Recommended Services Communication 3" at bounding box center [245, 335] width 194 height 21
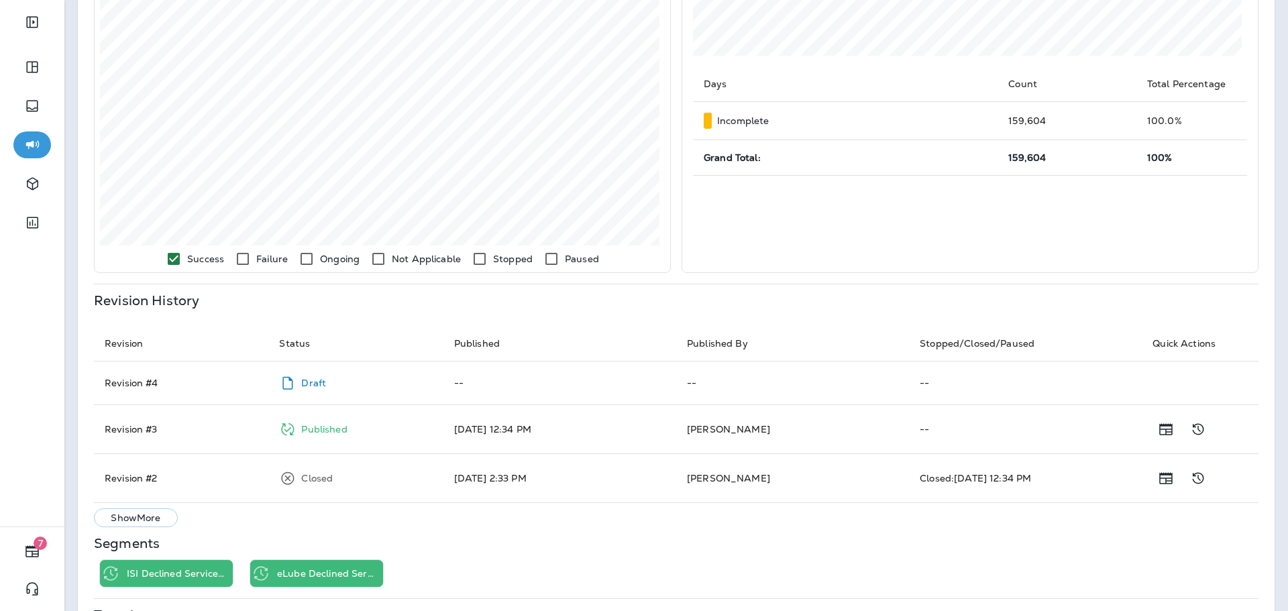
scroll to position [466, 0]
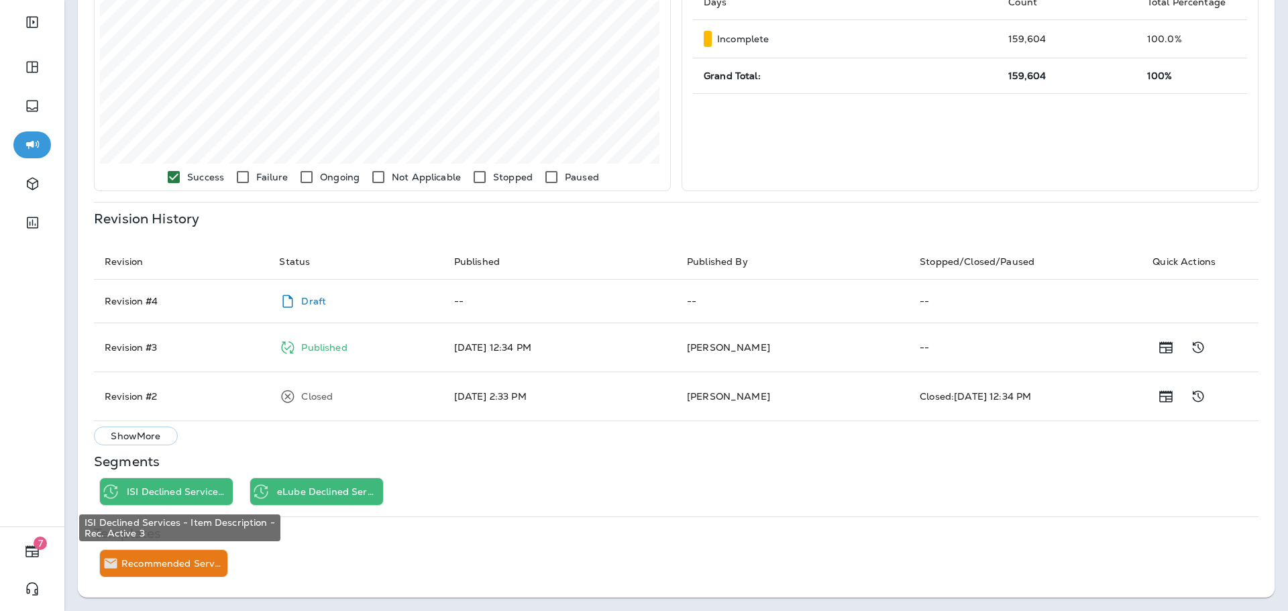
click at [181, 493] on p "ISI Declined Services - Item Description - Rec. Active 3" at bounding box center [177, 491] width 101 height 11
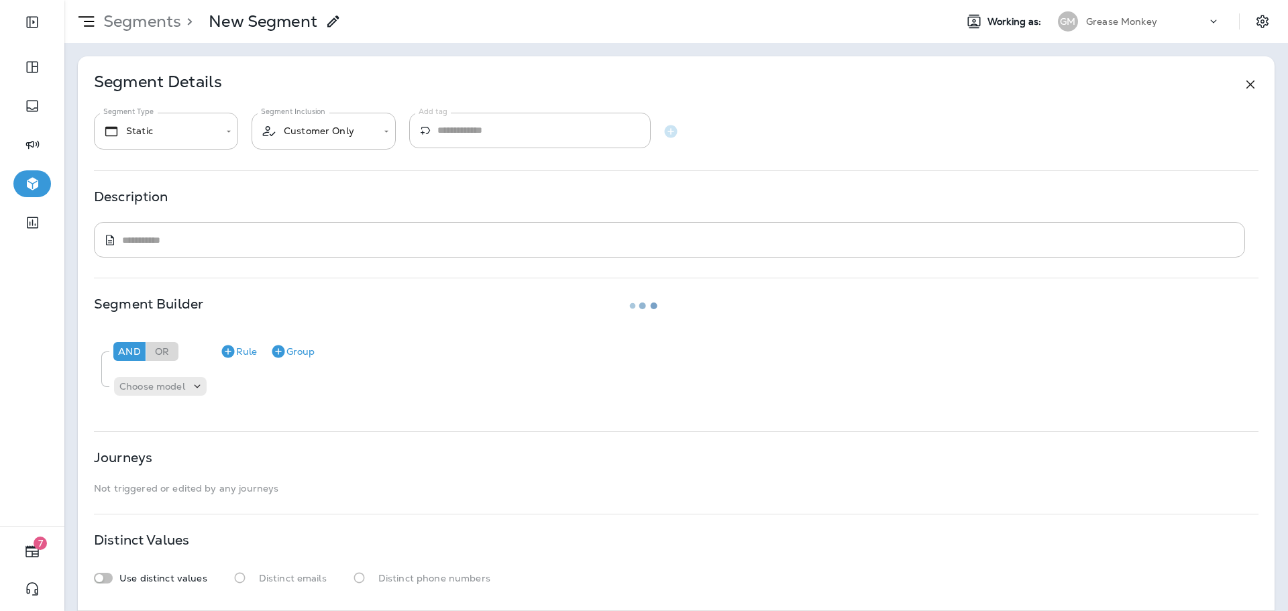
type input "*******"
type input "**********"
type textarea "**********"
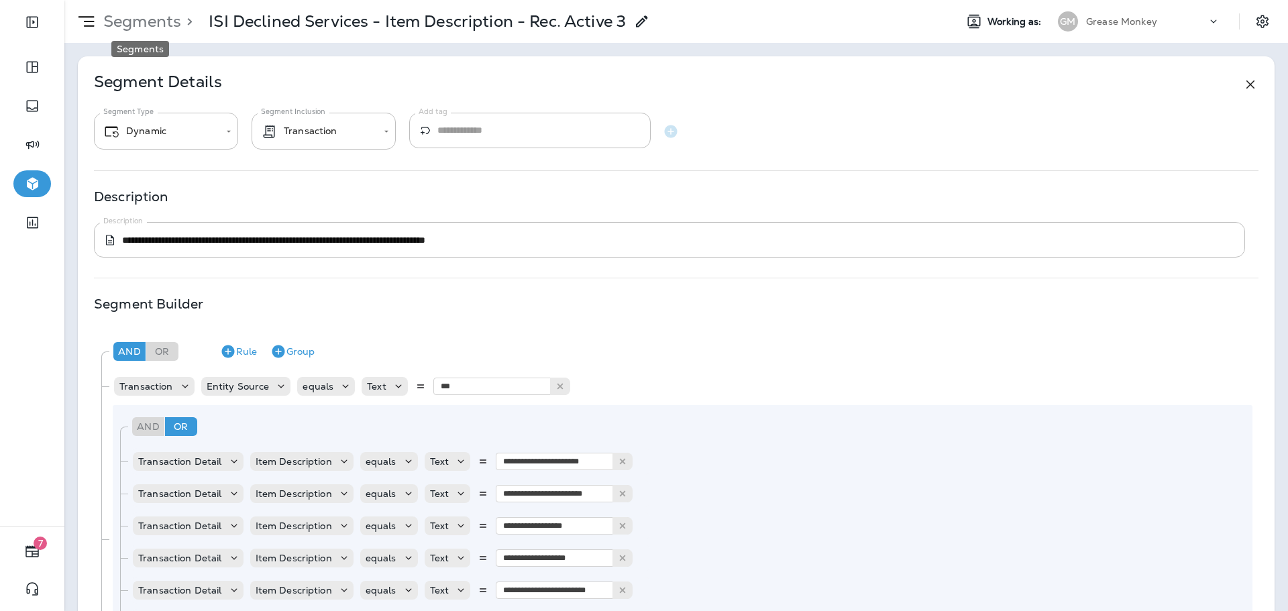
click at [156, 19] on p "Segments" at bounding box center [139, 21] width 83 height 20
